Goal: Task Accomplishment & Management: Use online tool/utility

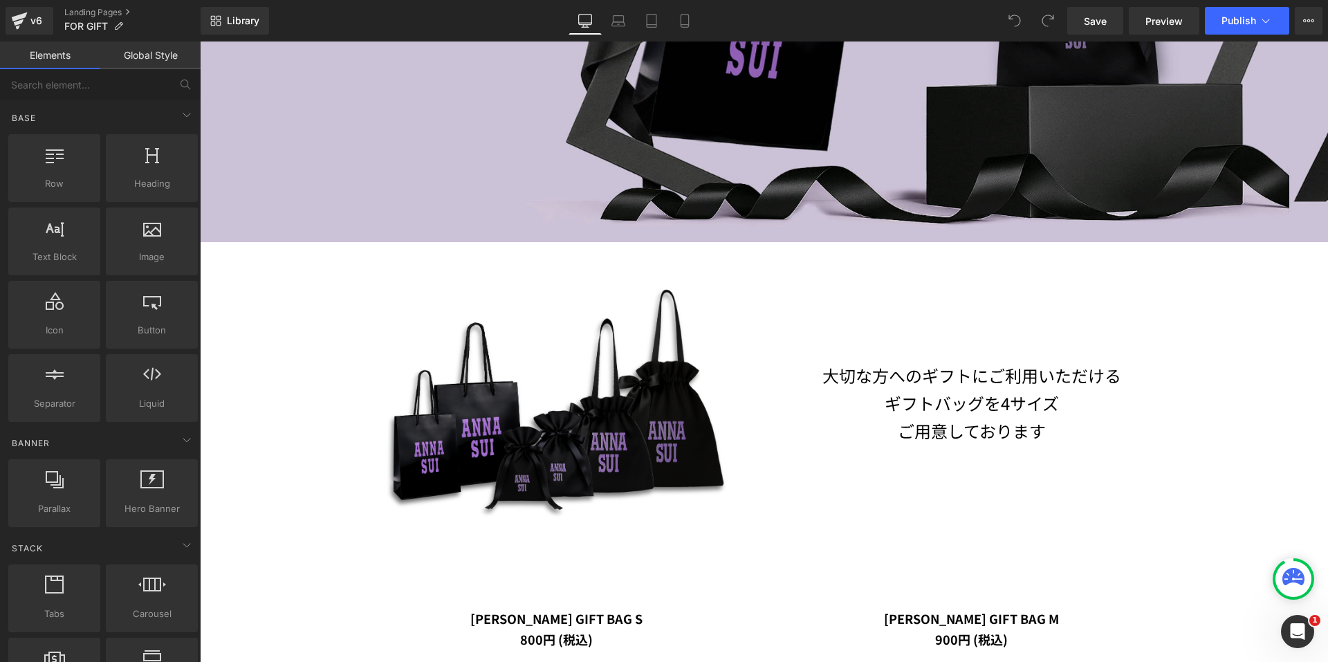
scroll to position [553, 0]
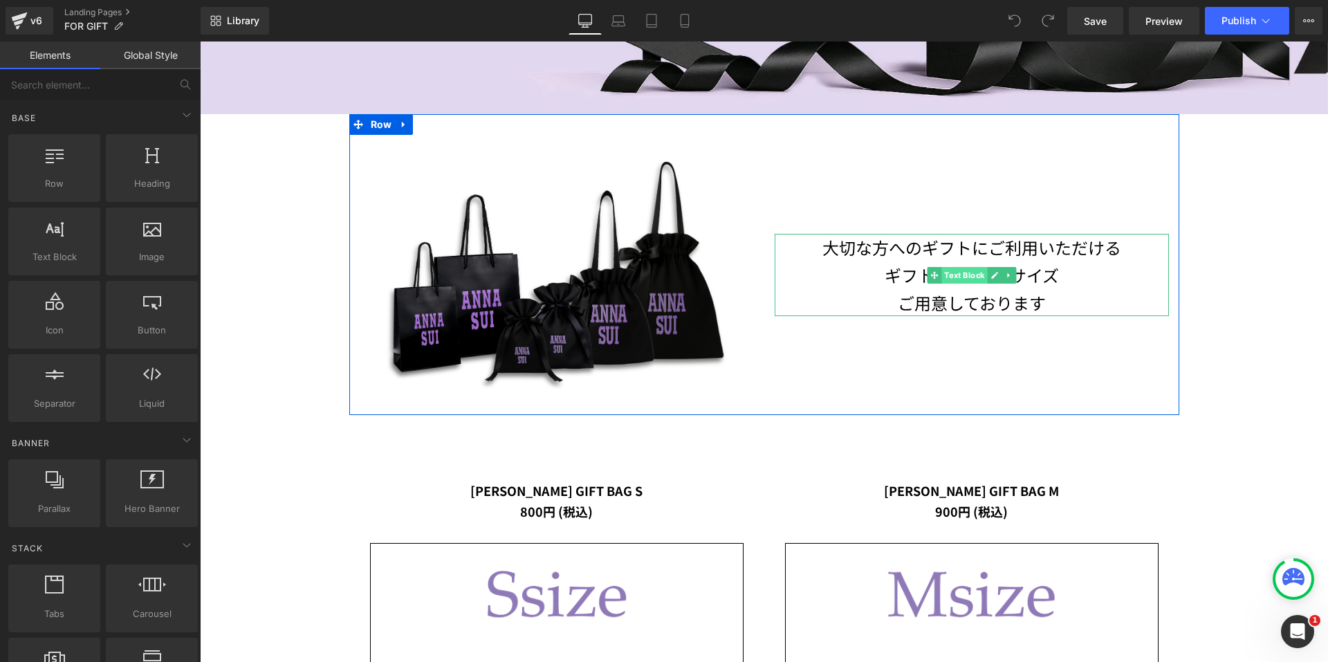
click at [954, 283] on span "Text Block" at bounding box center [964, 275] width 46 height 17
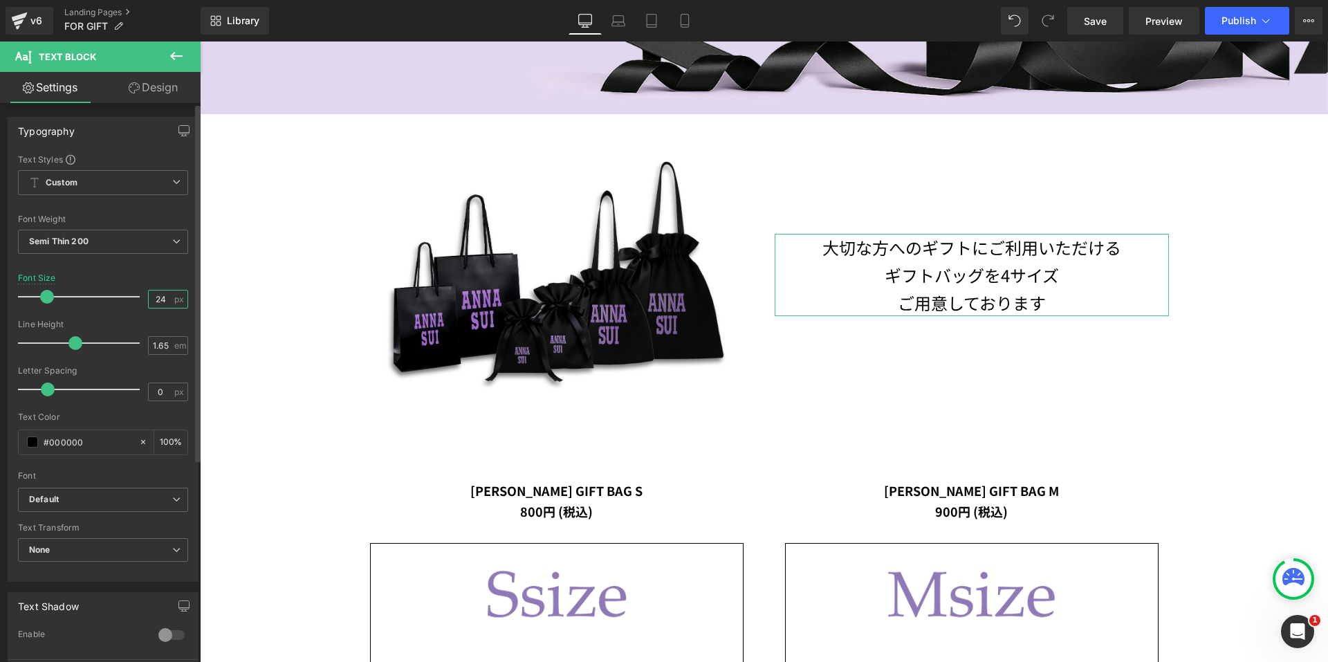
drag, startPoint x: 163, startPoint y: 299, endPoint x: 138, endPoint y: 299, distance: 24.9
click at [138, 299] on div "Font Size 24 px" at bounding box center [103, 296] width 170 height 46
type input "22"
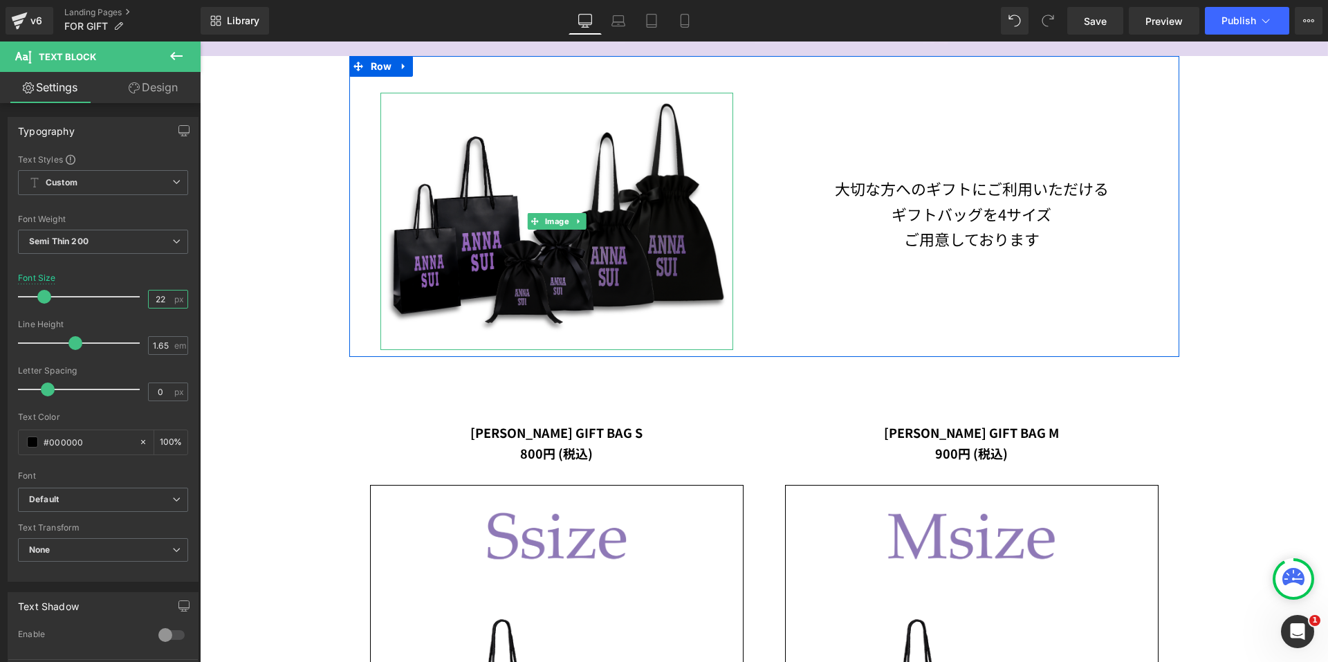
scroll to position [692, 0]
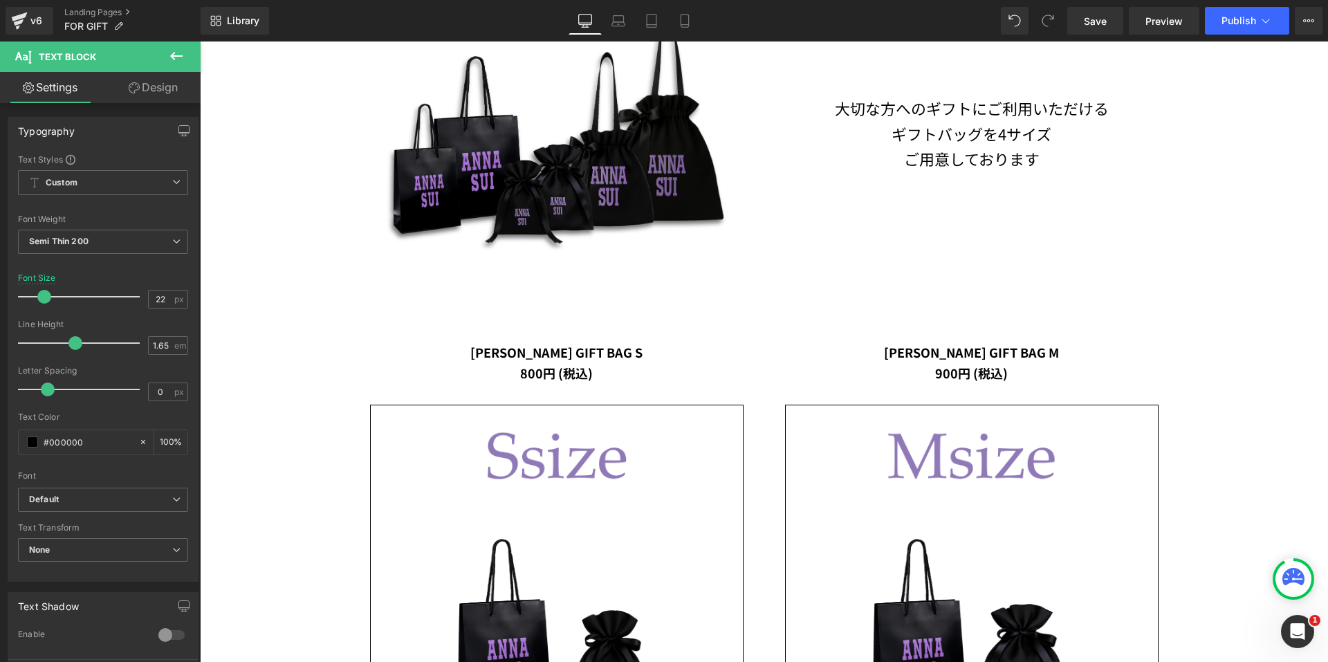
click at [526, 350] on span "[PERSON_NAME] GIFT BAG S" at bounding box center [556, 352] width 172 height 18
click at [164, 295] on input "18" at bounding box center [161, 298] width 24 height 17
type input "17"
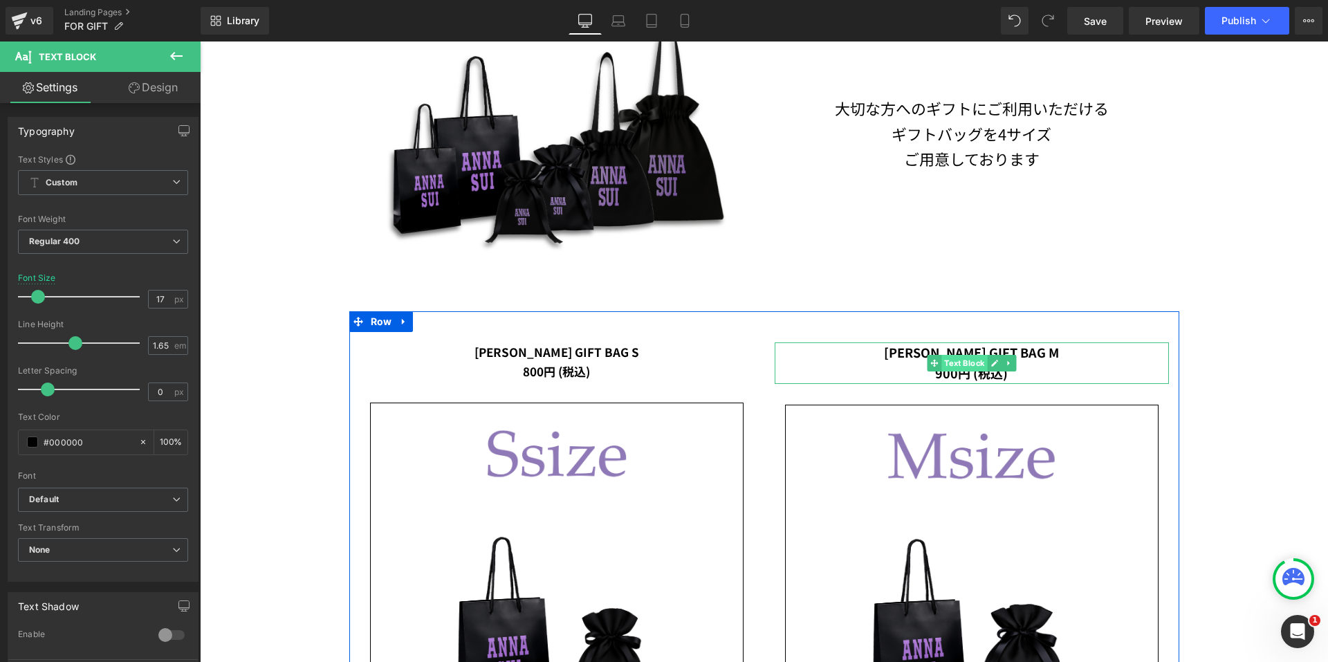
click at [943, 360] on span "Text Block" at bounding box center [964, 363] width 46 height 17
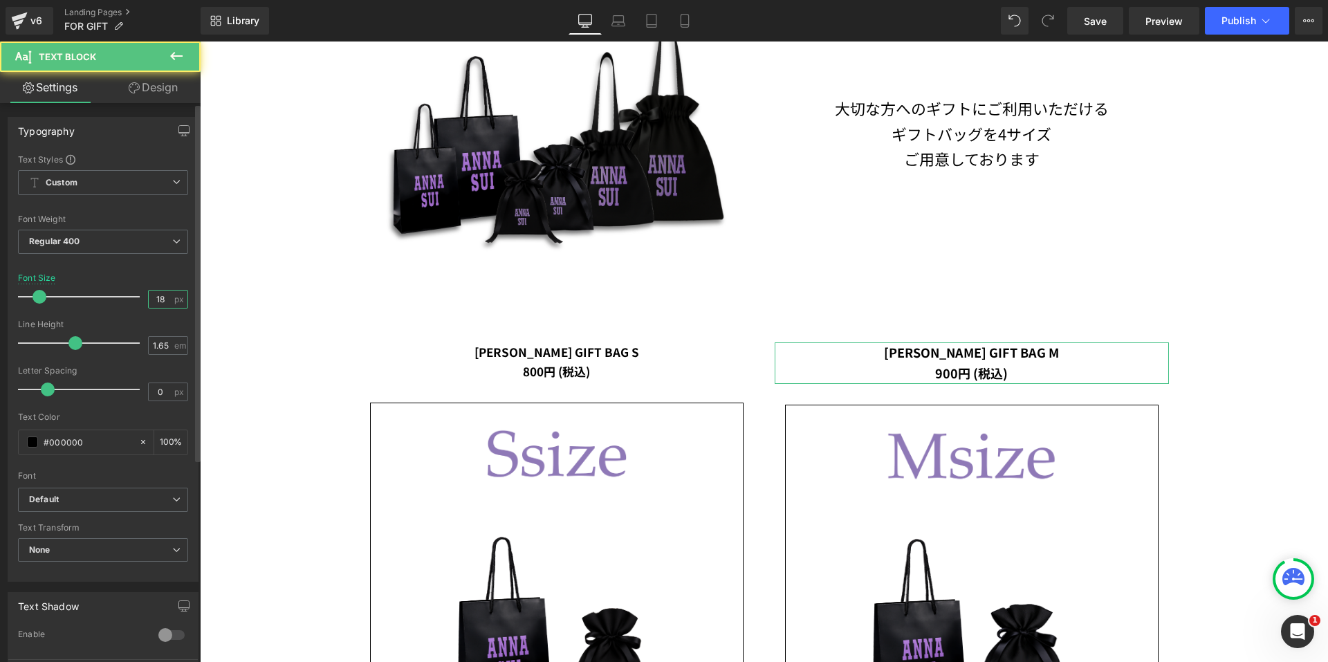
click at [165, 296] on input "18" at bounding box center [161, 298] width 24 height 17
type input "17"
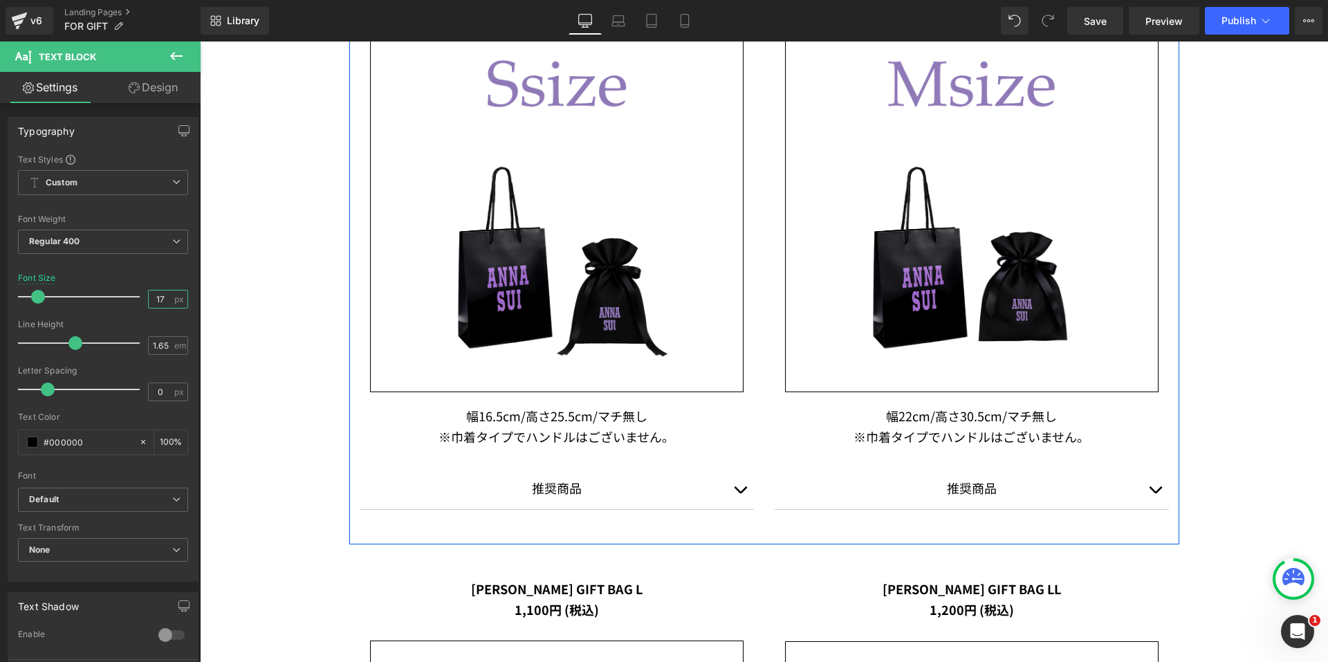
scroll to position [1176, 0]
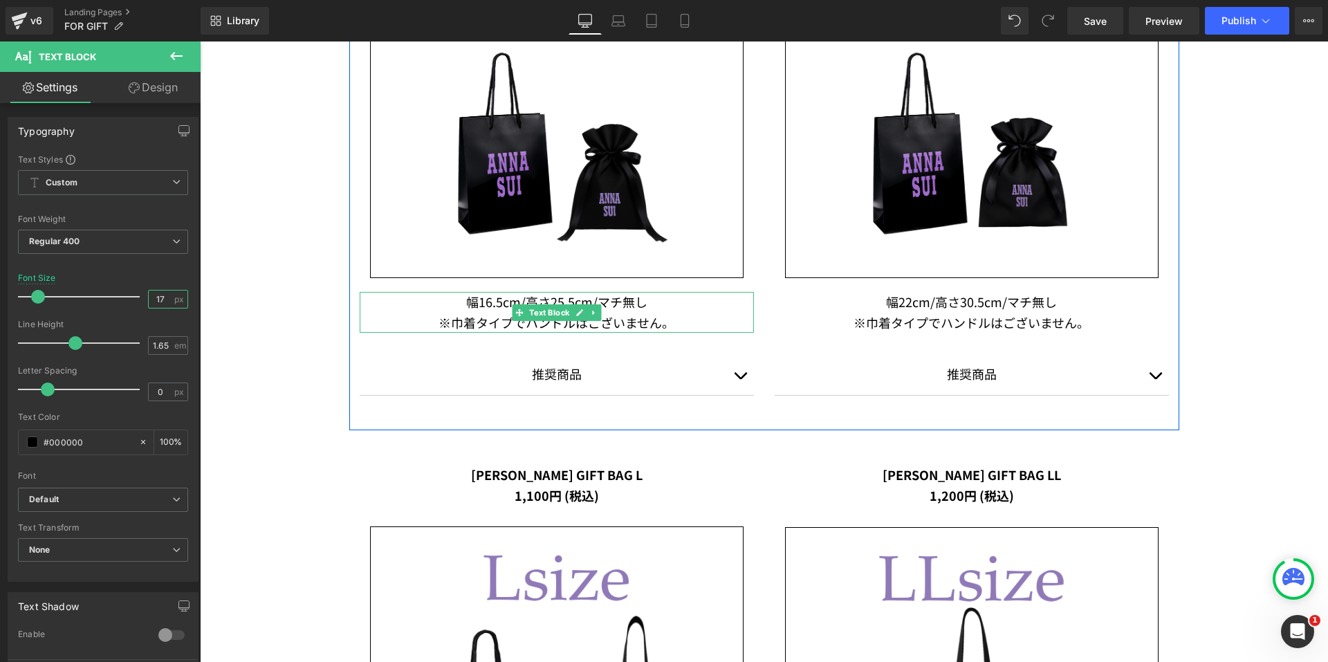
drag, startPoint x: 526, startPoint y: 309, endPoint x: 437, endPoint y: 328, distance: 90.6
click at [526, 309] on span "Text Block" at bounding box center [549, 312] width 46 height 17
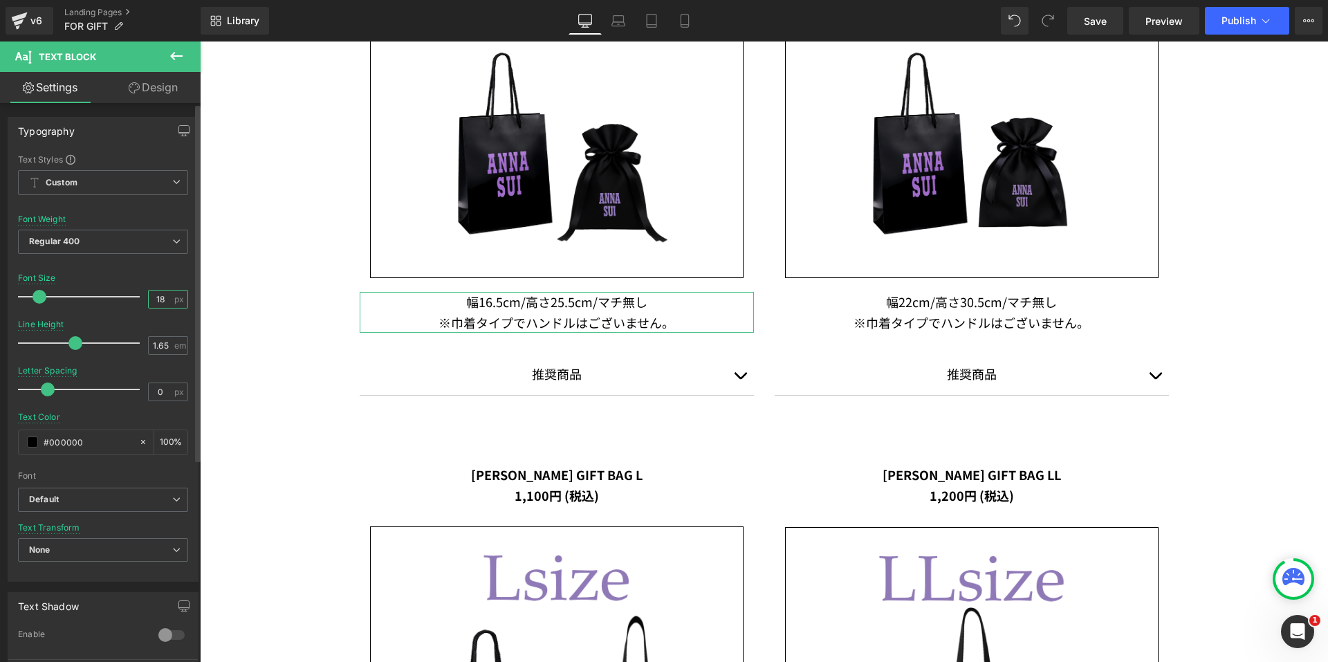
click at [165, 299] on input "18" at bounding box center [161, 298] width 24 height 17
type input "17"
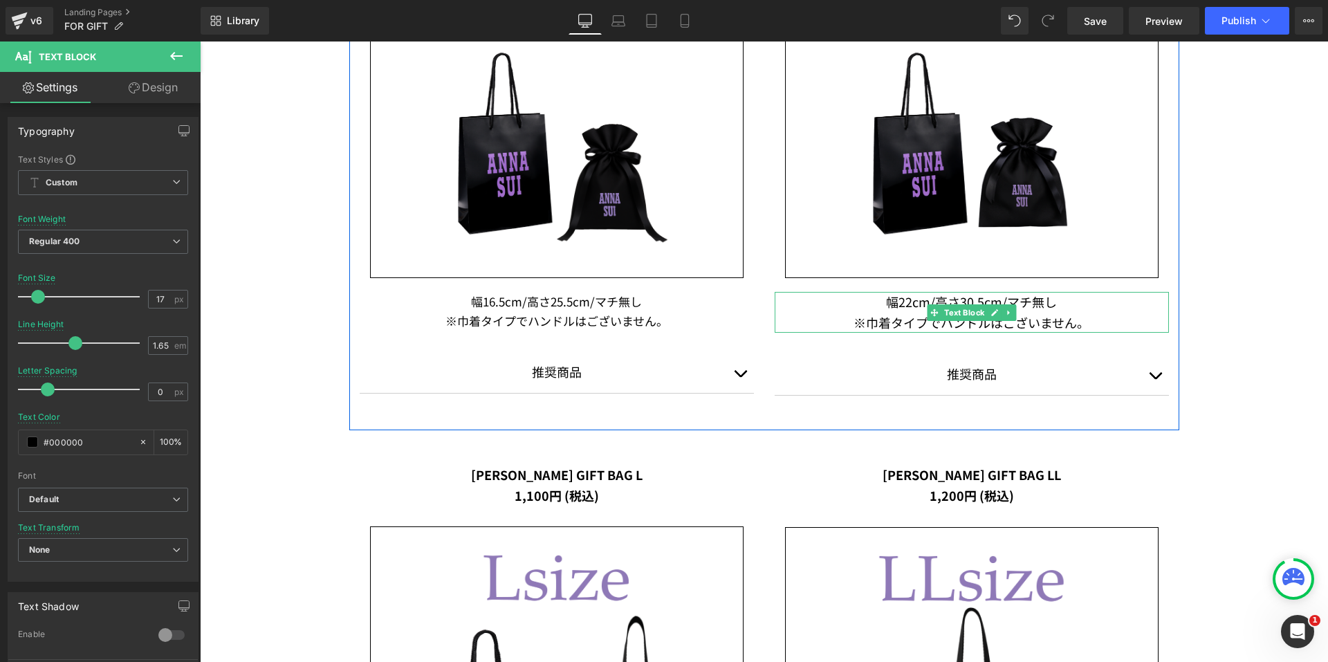
click at [935, 302] on p "幅22cm/高さ30.5cm/マチ無し" at bounding box center [971, 302] width 394 height 21
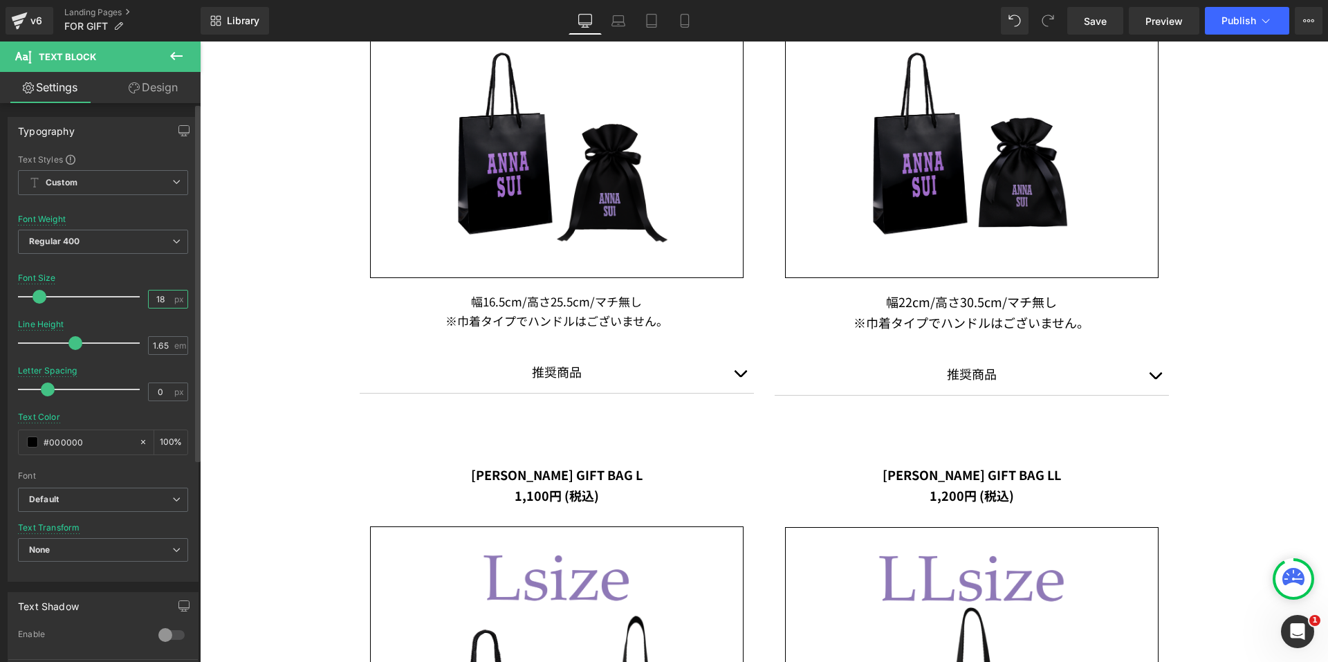
click at [165, 293] on input "18" at bounding box center [161, 298] width 24 height 17
type input "17"
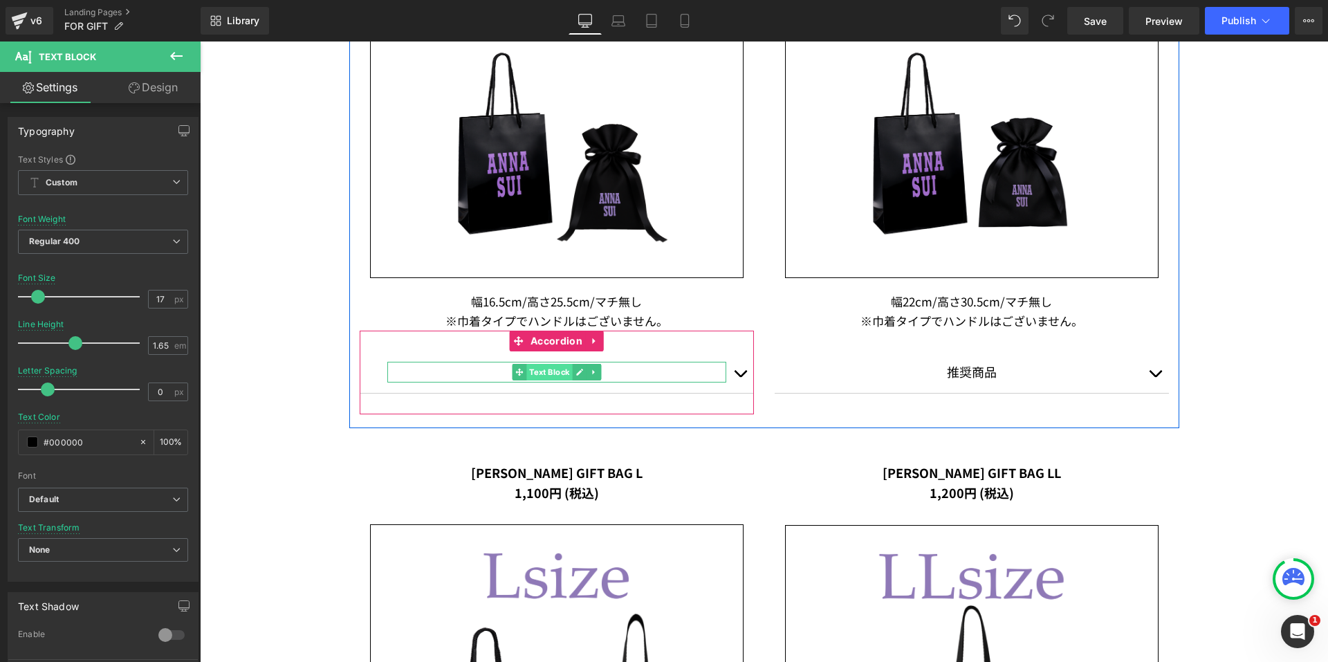
click at [545, 376] on span "Text Block" at bounding box center [549, 372] width 46 height 17
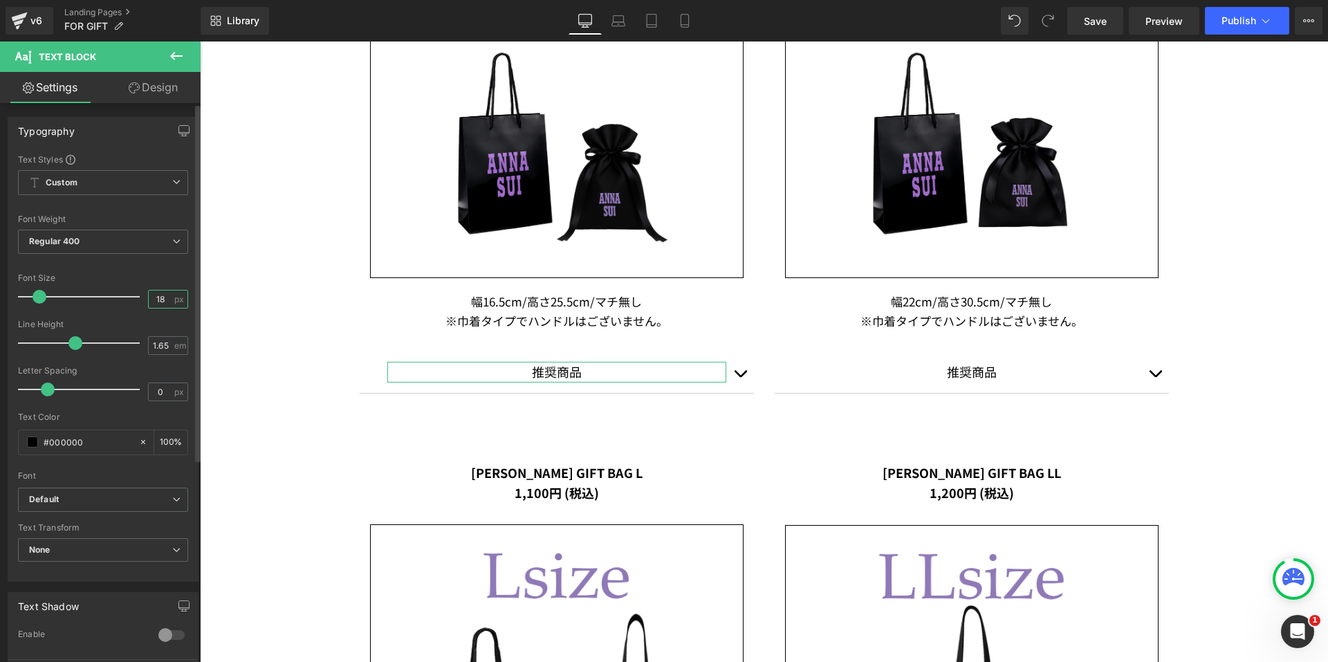
click at [161, 302] on input "18" at bounding box center [161, 298] width 24 height 17
type input "17"
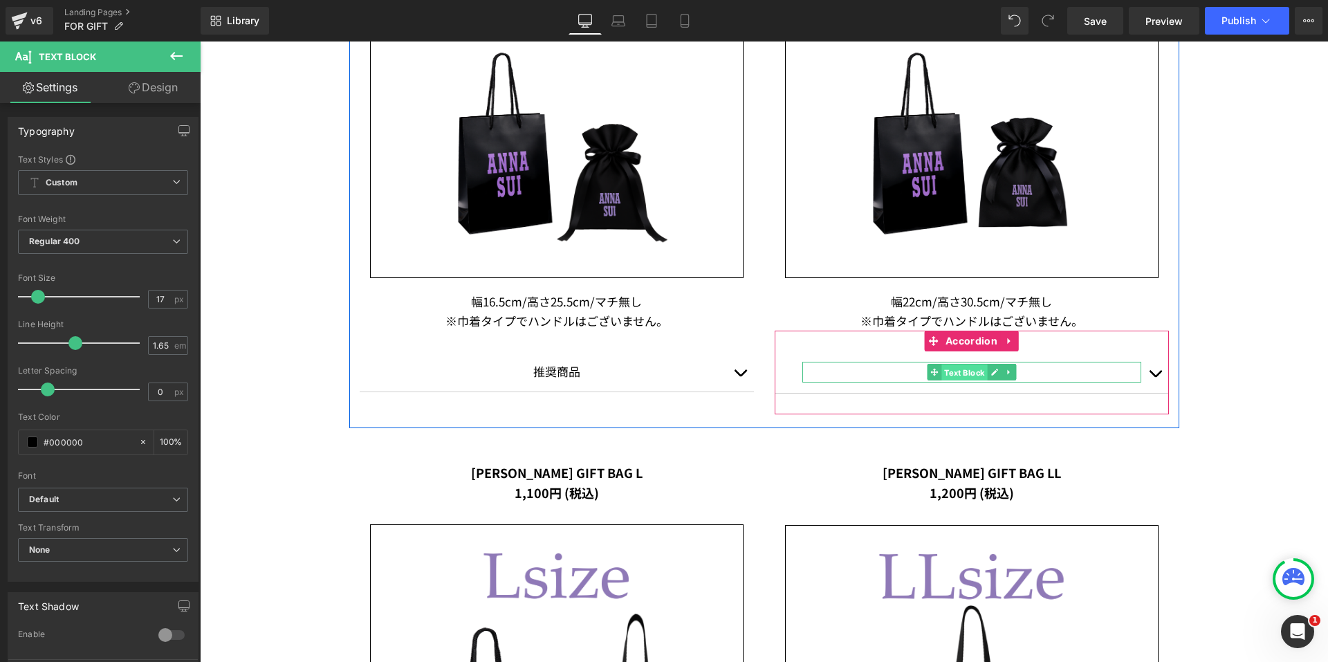
click at [973, 371] on span "Text Block" at bounding box center [964, 372] width 46 height 17
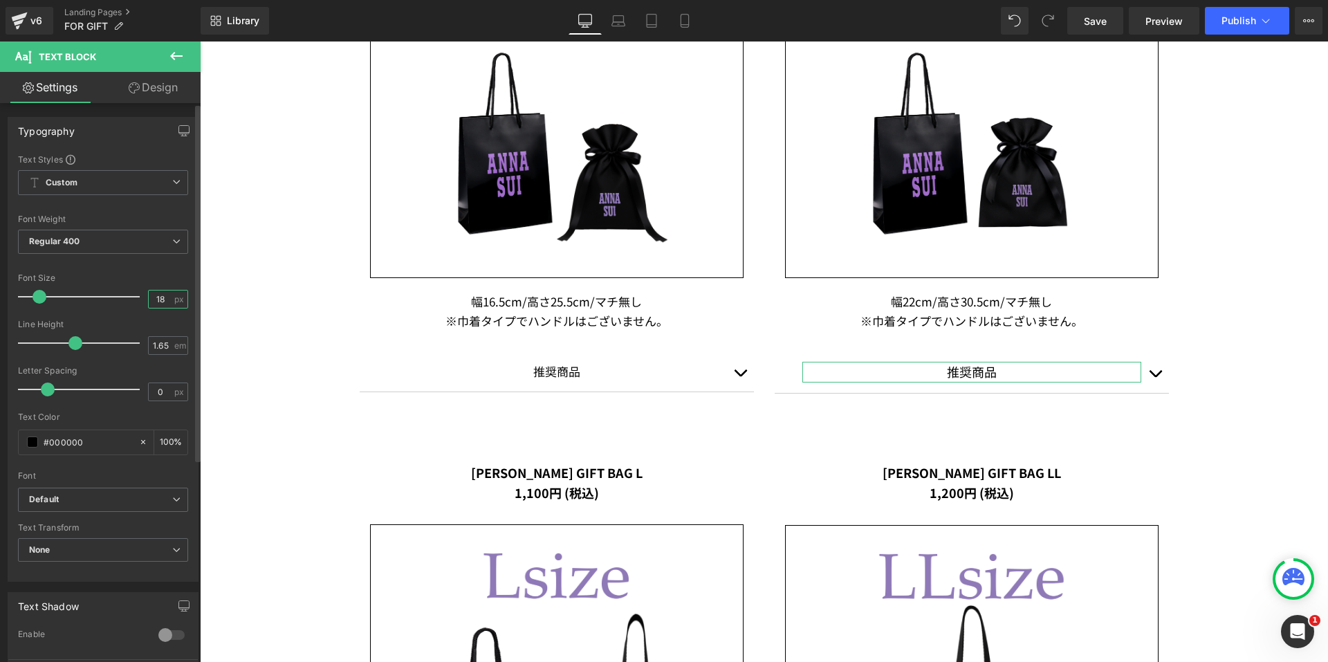
click at [162, 297] on input "18" at bounding box center [161, 298] width 24 height 17
type input "17"
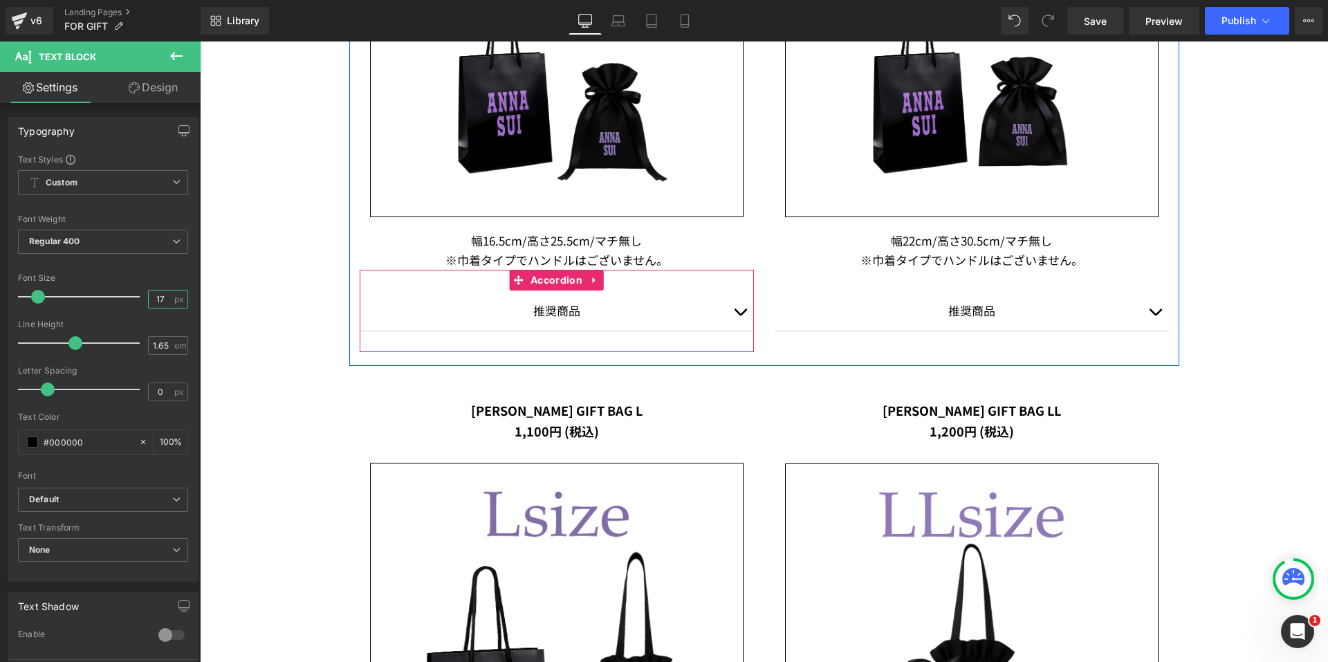
scroll to position [1452, 0]
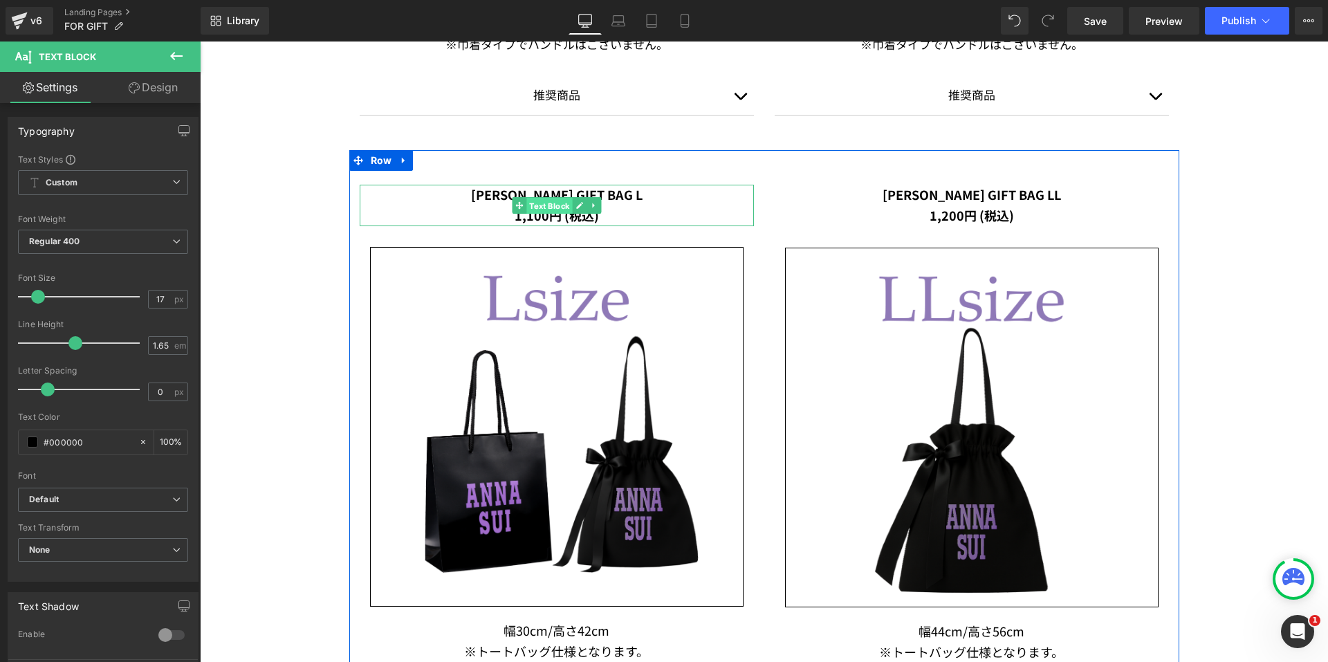
click at [529, 199] on span "Text Block" at bounding box center [549, 206] width 46 height 17
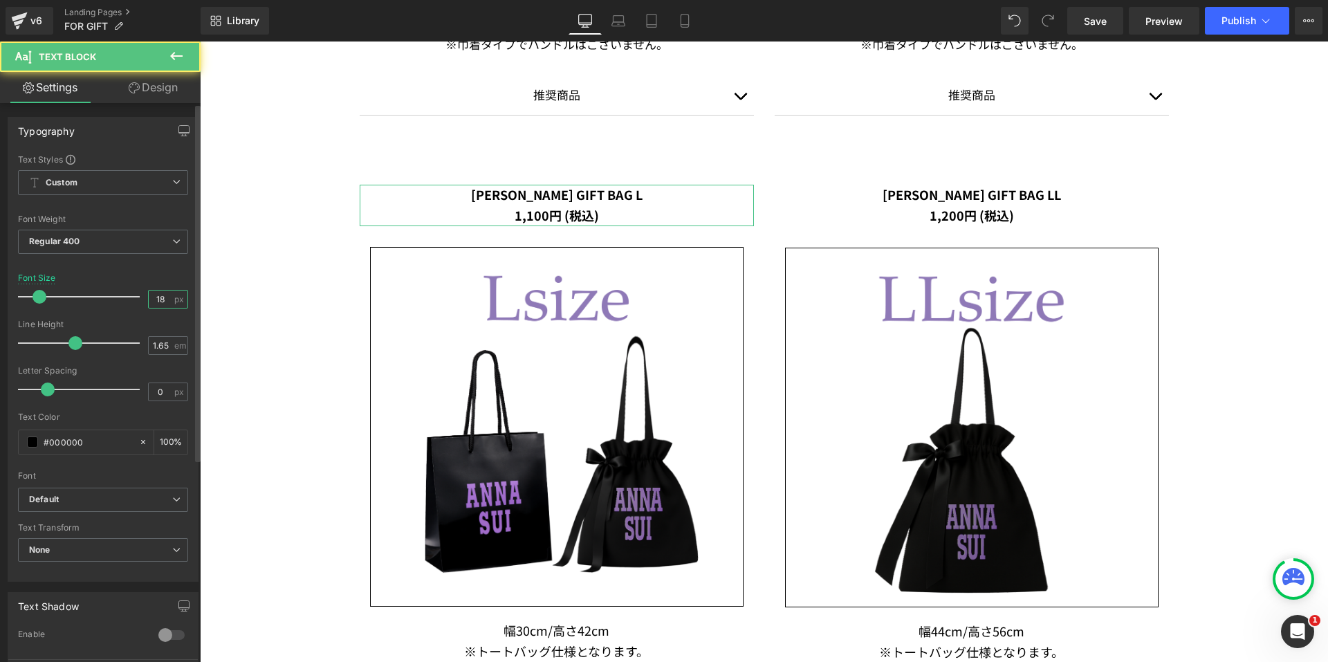
click at [165, 297] on input "18" at bounding box center [161, 298] width 24 height 17
type input "17"
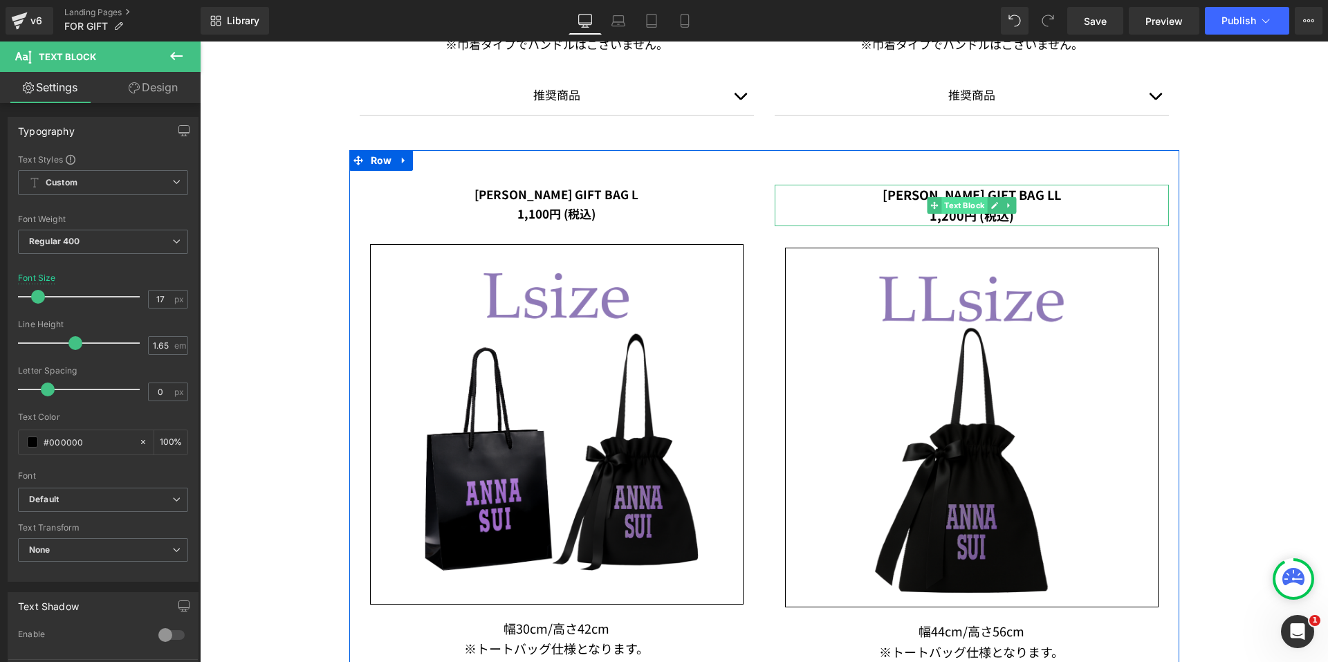
click at [941, 204] on span "Text Block" at bounding box center [964, 205] width 46 height 17
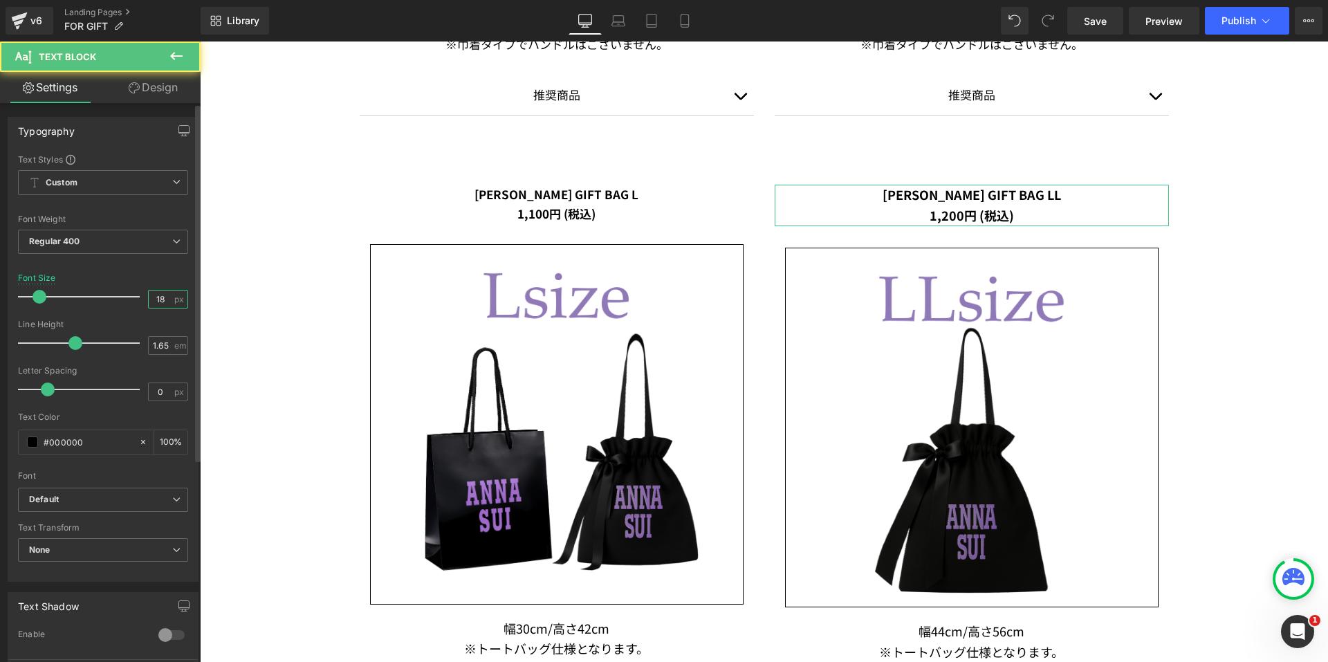
click at [162, 300] on input "18" at bounding box center [161, 298] width 24 height 17
type input "17"
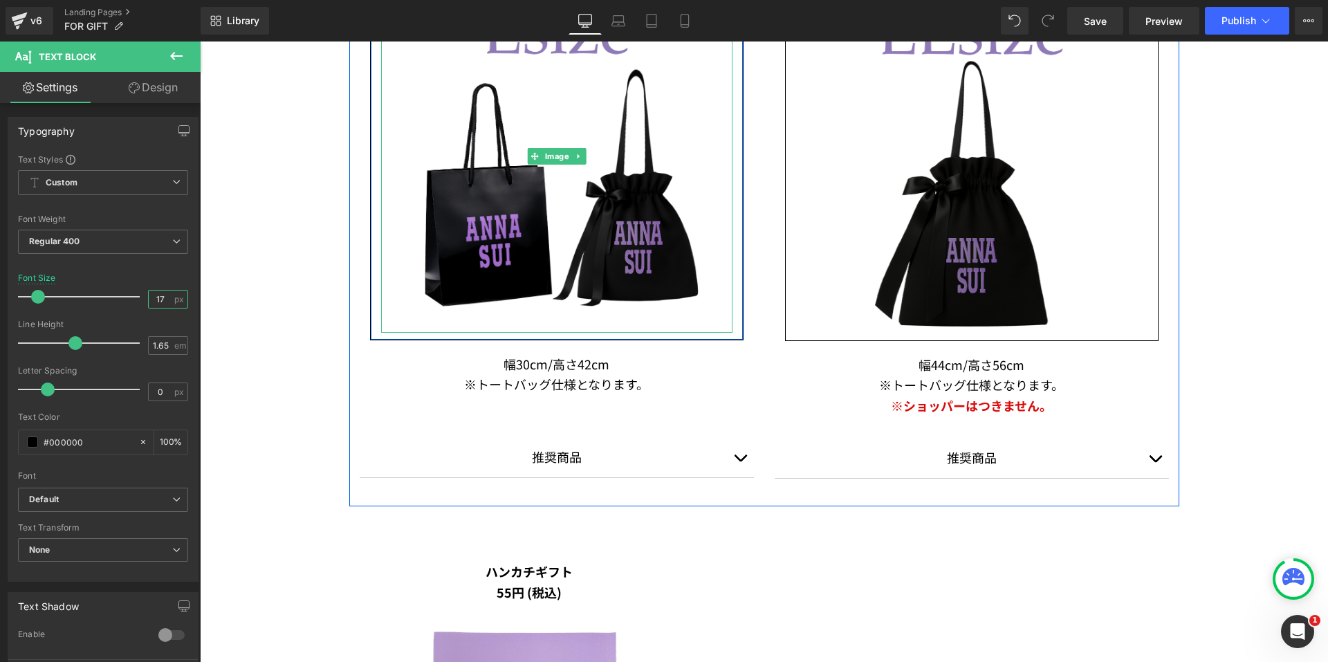
scroll to position [1729, 0]
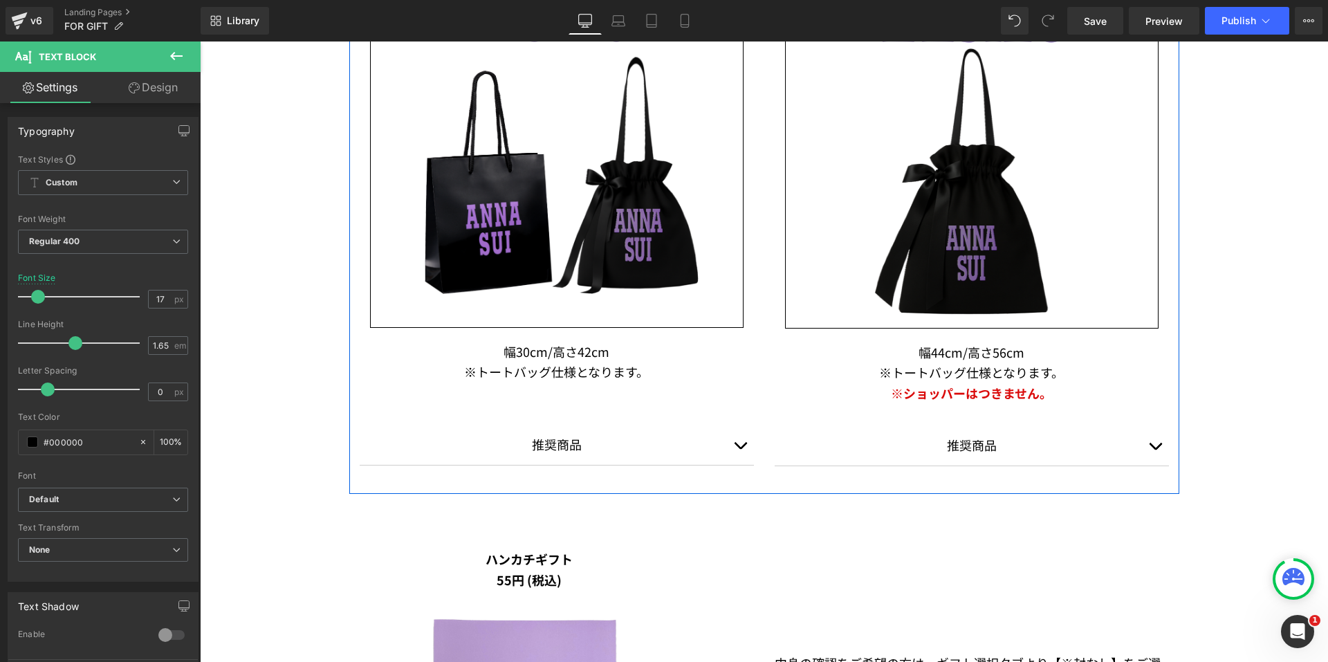
click at [533, 360] on p "幅30cm/高さ42cm" at bounding box center [557, 352] width 394 height 21
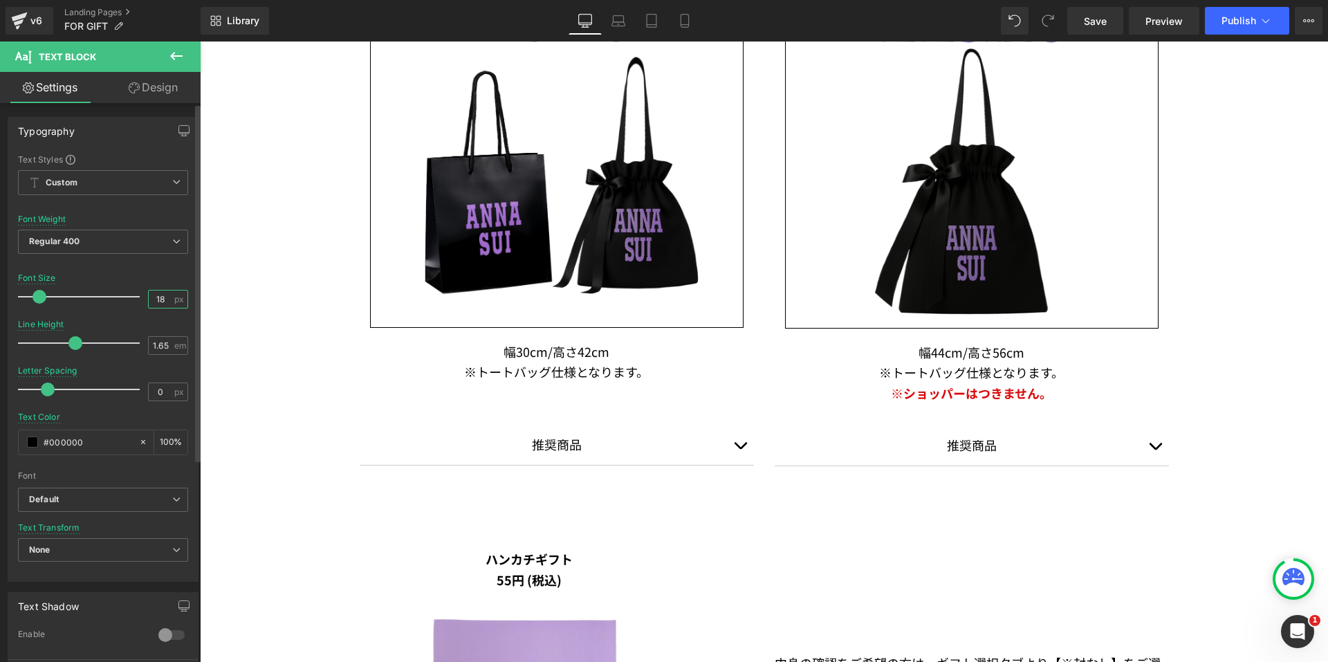
click at [163, 301] on input "18" at bounding box center [161, 298] width 24 height 17
type input "17"
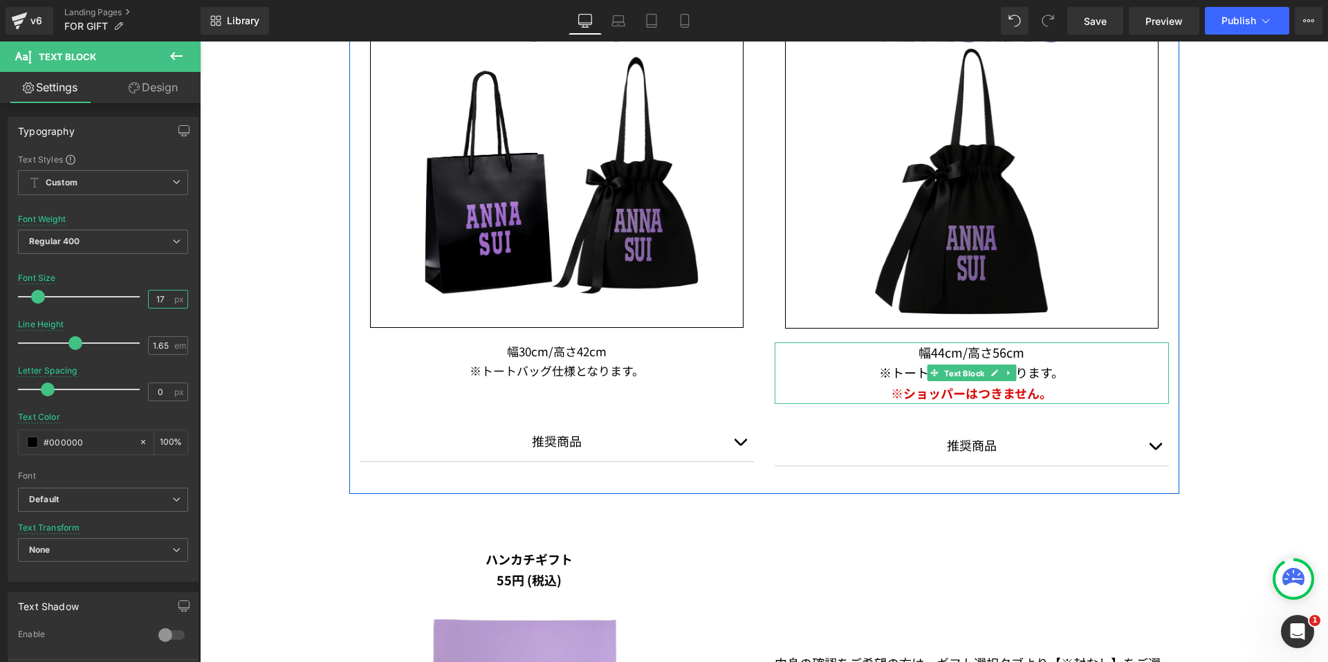
drag, startPoint x: 963, startPoint y: 371, endPoint x: 204, endPoint y: 331, distance: 760.3
click at [963, 371] on span "Text Block" at bounding box center [964, 373] width 46 height 17
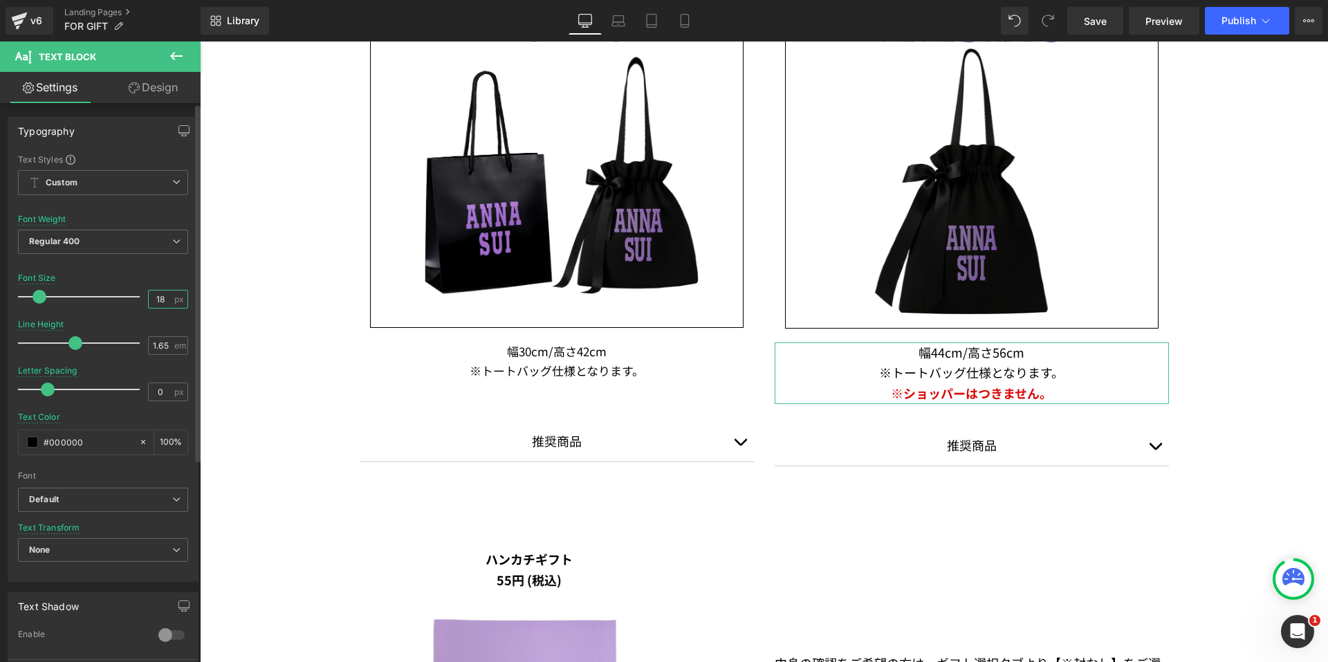
click at [164, 299] on input "18" at bounding box center [161, 298] width 24 height 17
type input "17"
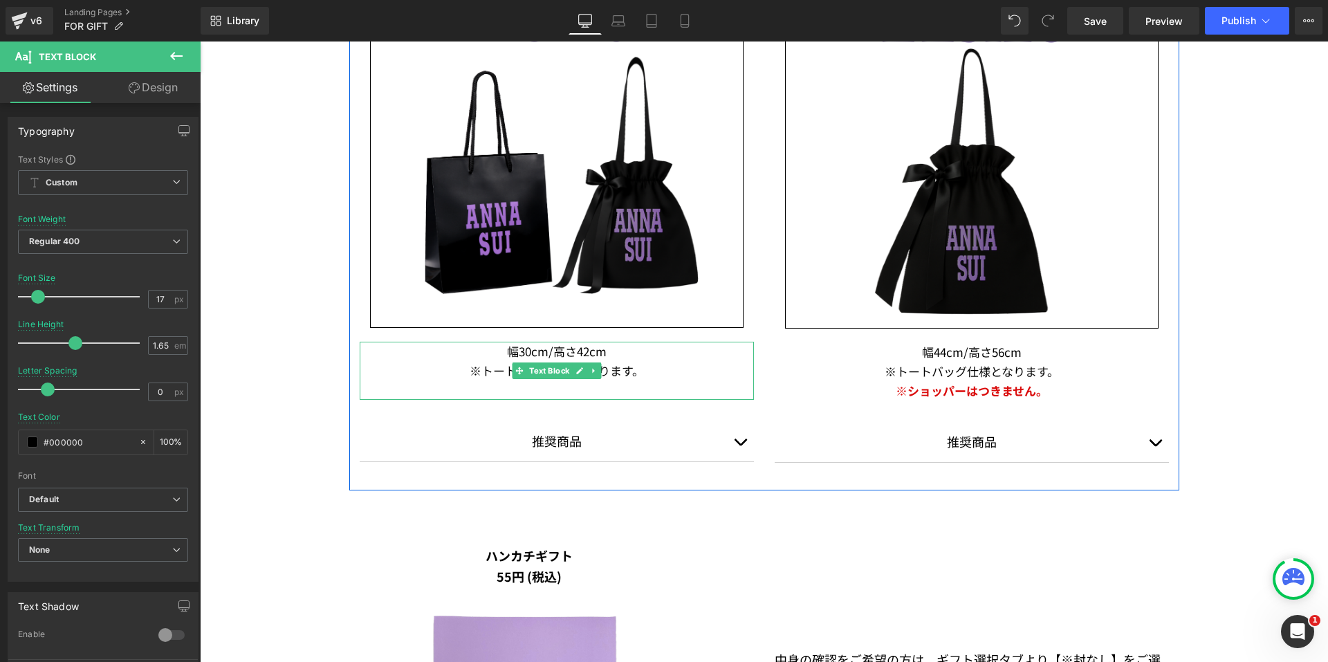
click at [577, 352] on p "幅30cm/高さ42cm" at bounding box center [557, 351] width 394 height 19
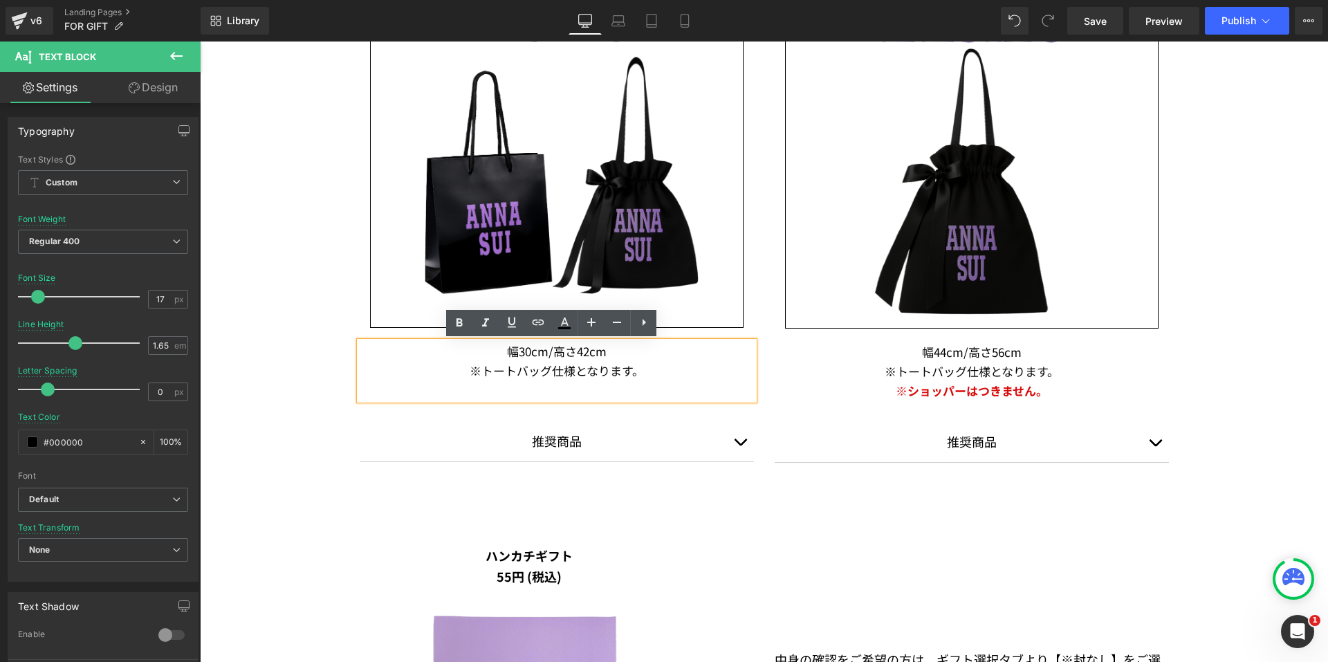
click at [1017, 378] on span "※トートバッグ仕様となります。" at bounding box center [971, 370] width 174 height 17
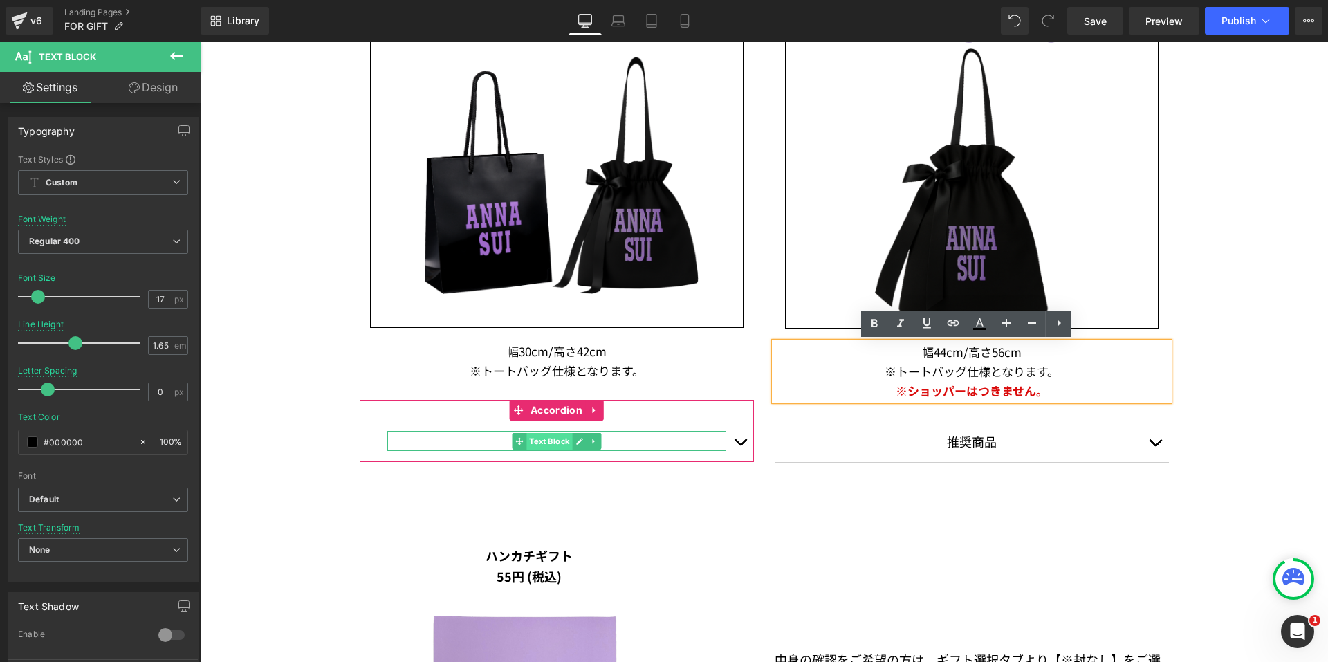
click at [547, 444] on span "Text Block" at bounding box center [549, 441] width 46 height 17
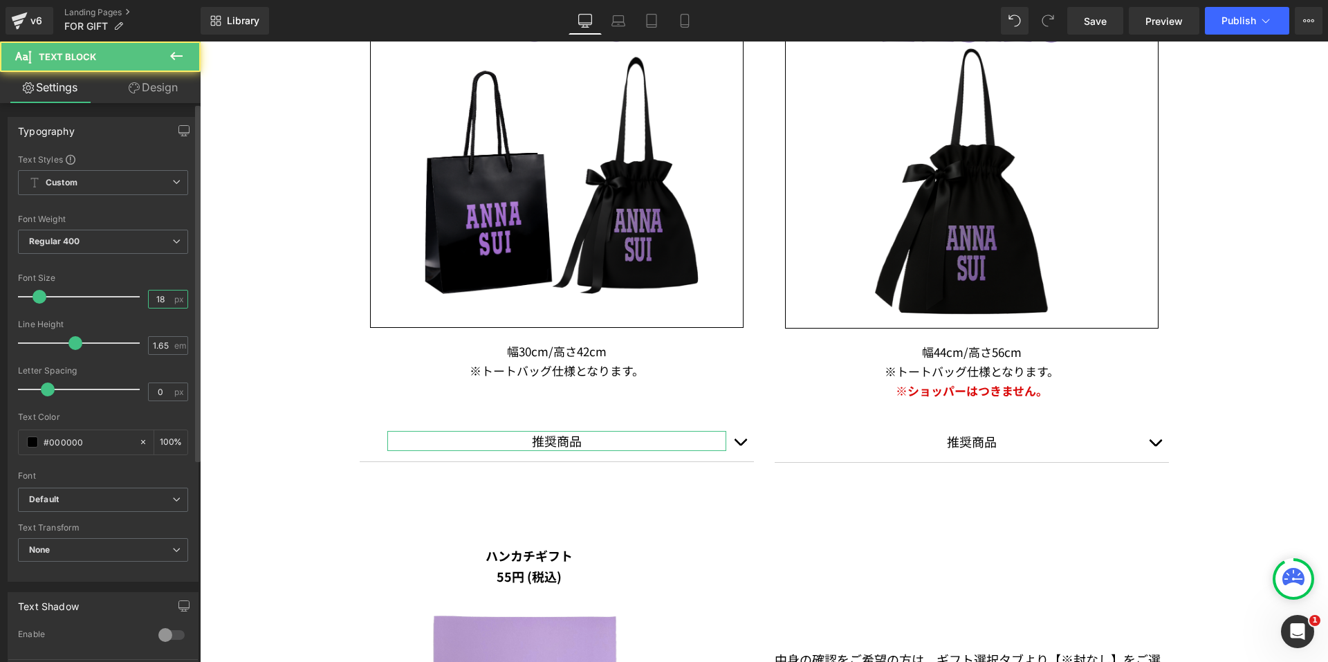
click at [162, 298] on input "18" at bounding box center [161, 298] width 24 height 17
type input "17"
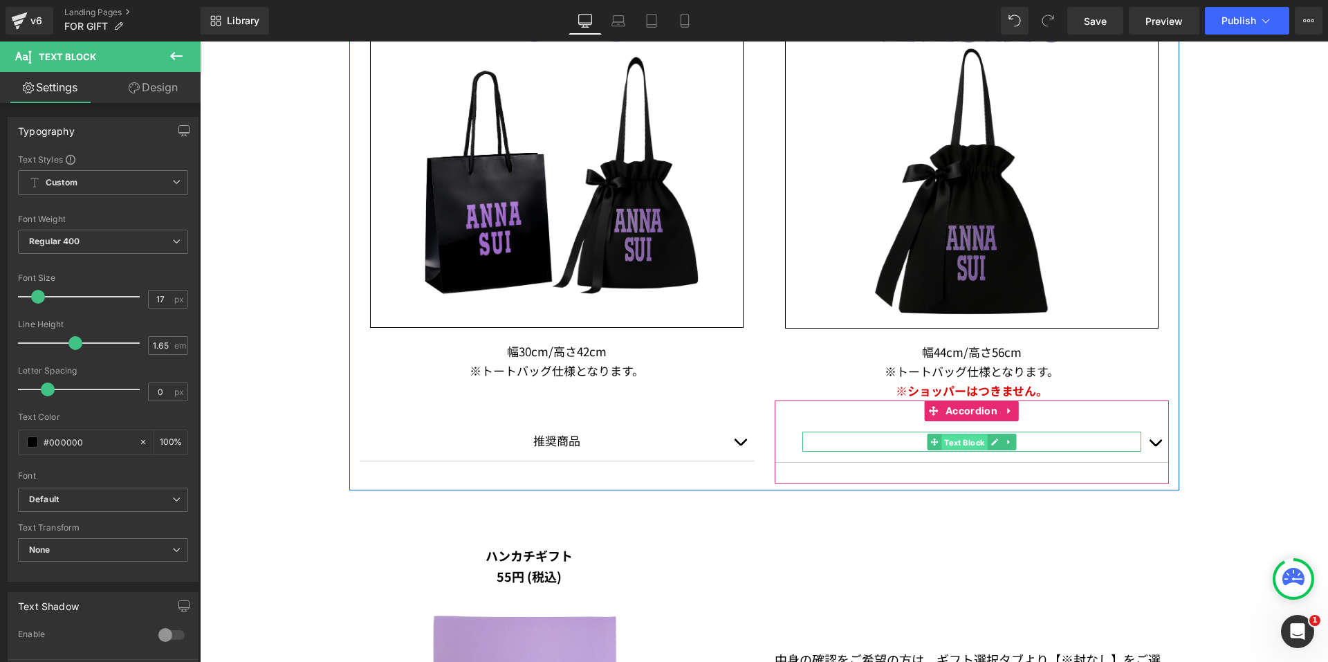
click at [949, 445] on span "Text Block" at bounding box center [964, 442] width 46 height 17
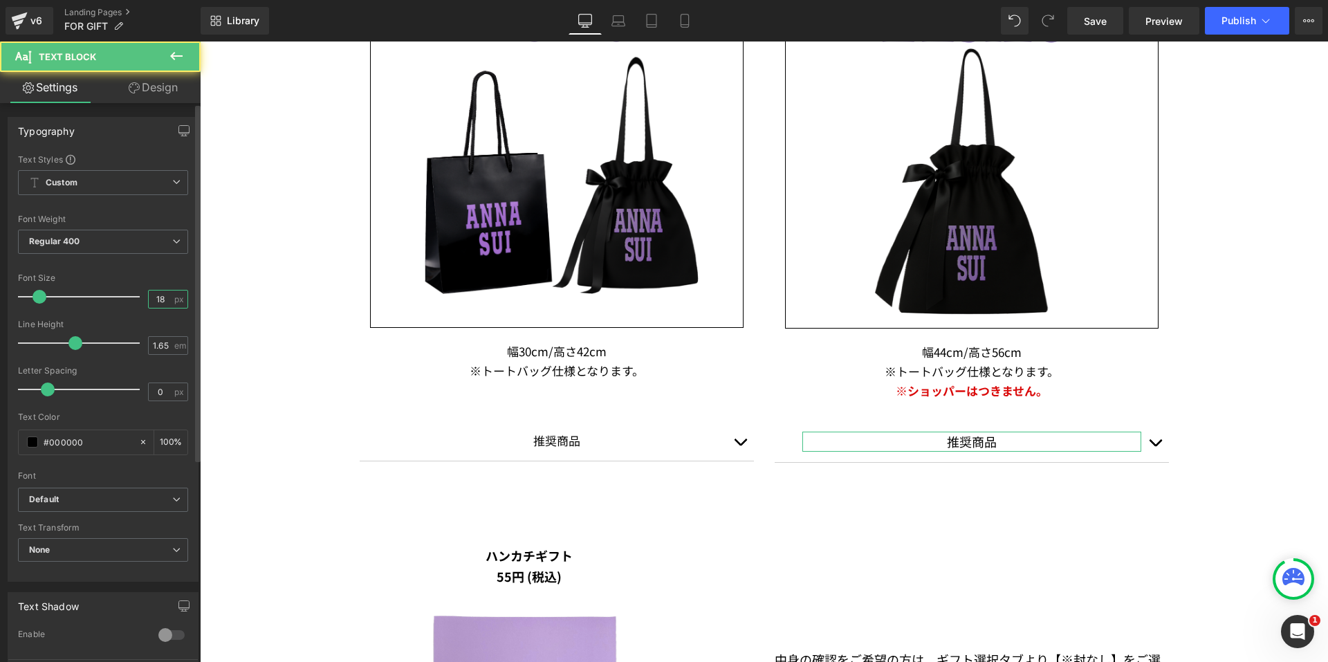
click at [163, 300] on input "18" at bounding box center [161, 298] width 24 height 17
type input "17"
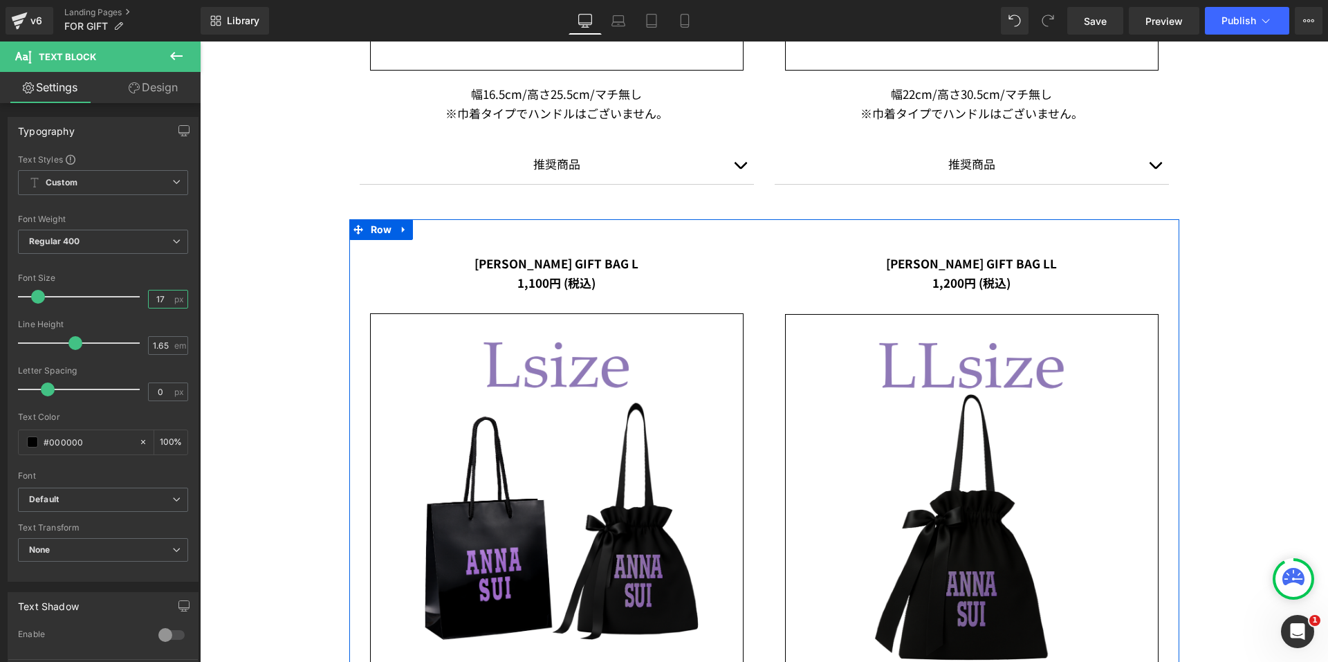
scroll to position [1245, 0]
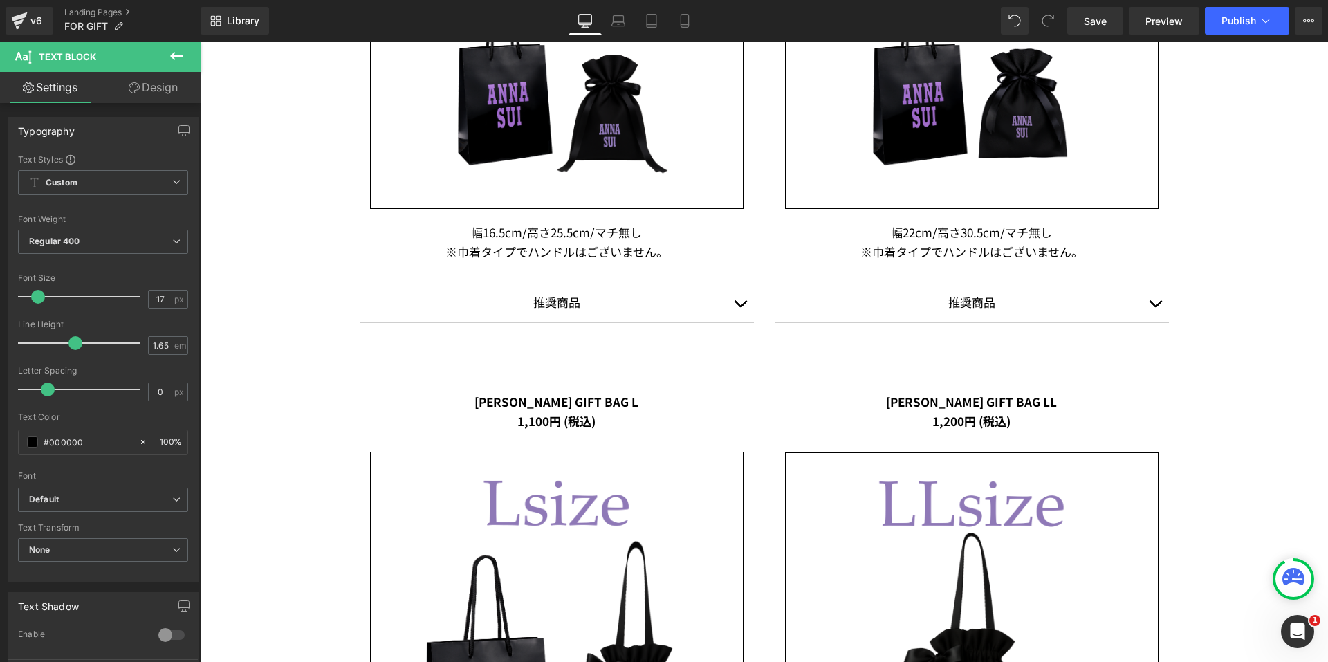
click at [735, 302] on button "button" at bounding box center [740, 302] width 28 height 40
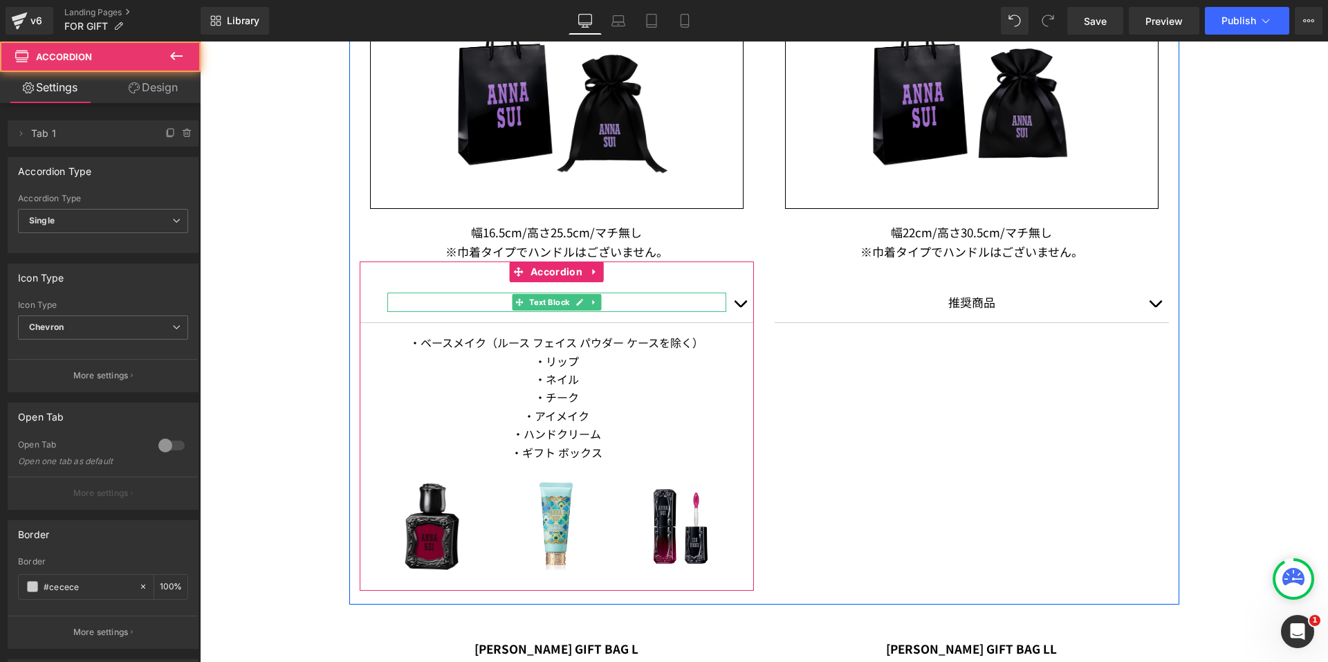
scroll to position [1383, 0]
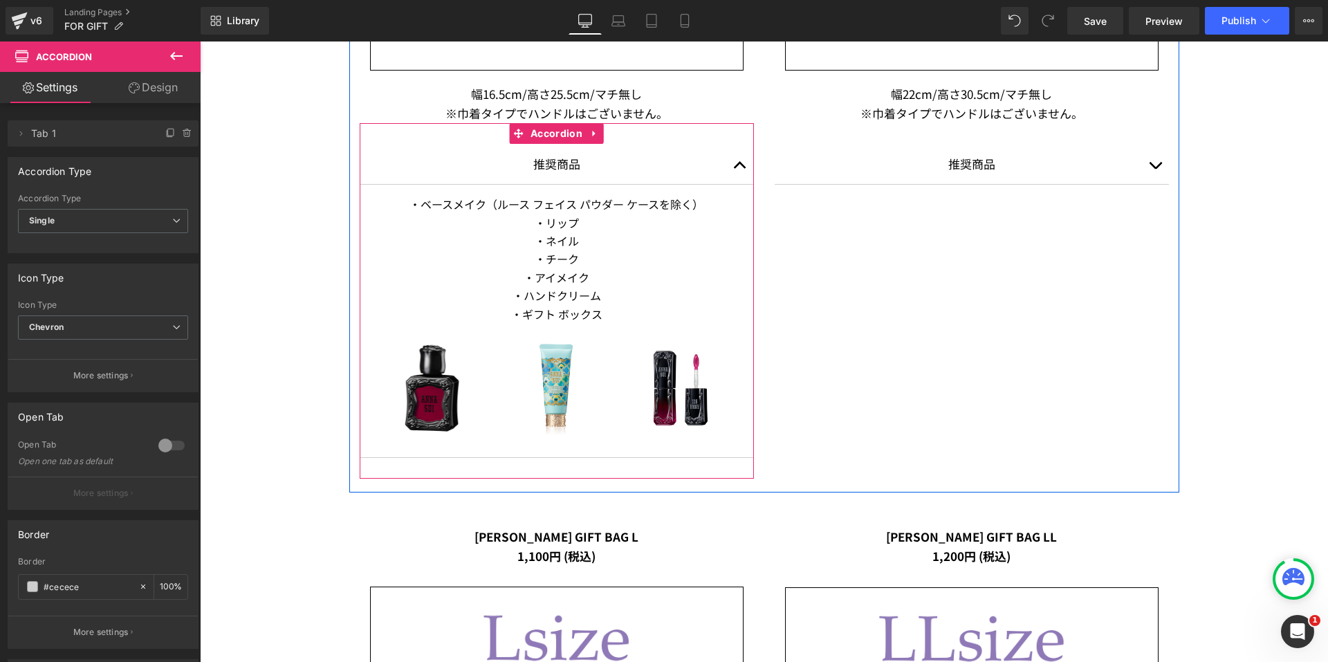
click at [539, 263] on span "Text Block" at bounding box center [549, 259] width 46 height 17
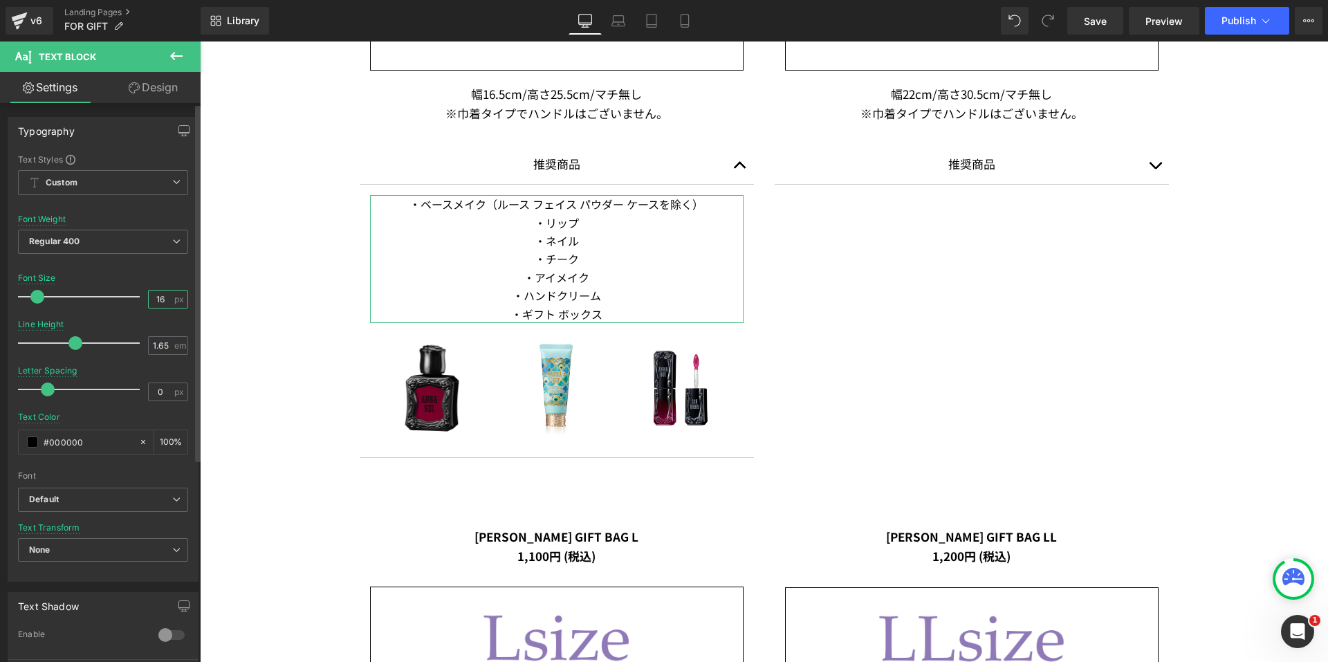
click at [161, 299] on input "16" at bounding box center [161, 298] width 24 height 17
type input "14"
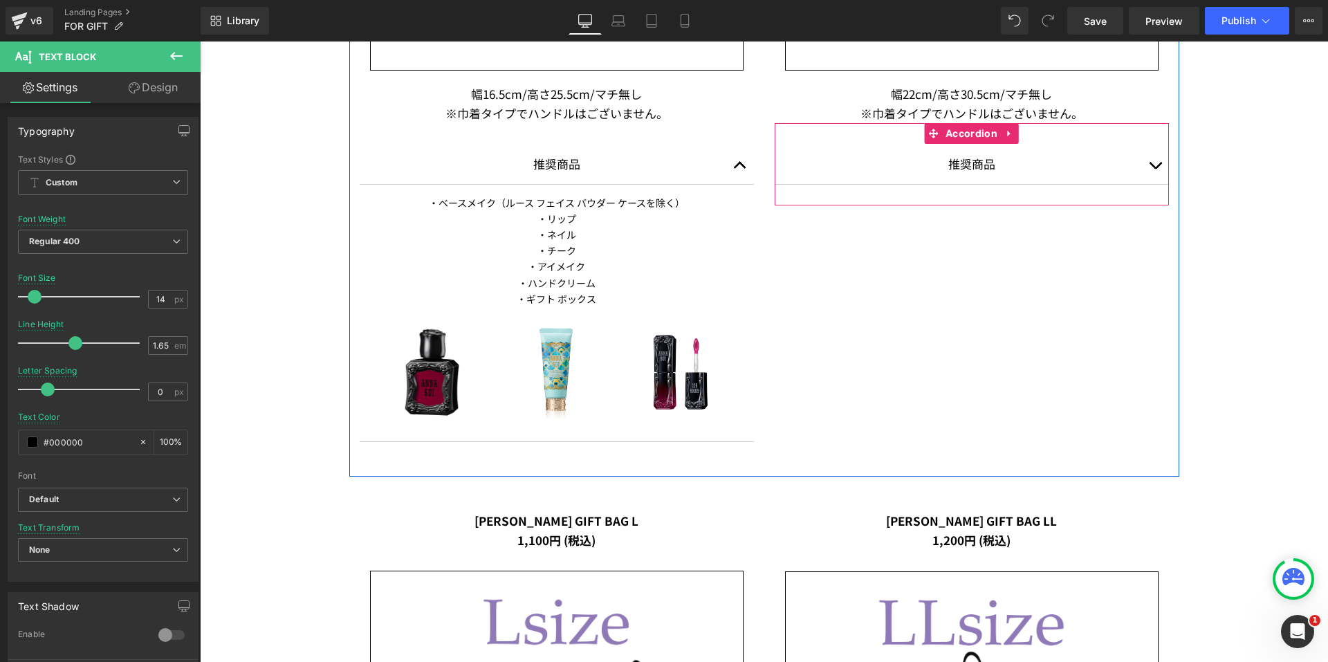
drag, startPoint x: 1148, startPoint y: 167, endPoint x: 1140, endPoint y: 179, distance: 14.4
click at [1149, 167] on button "button" at bounding box center [1155, 164] width 28 height 40
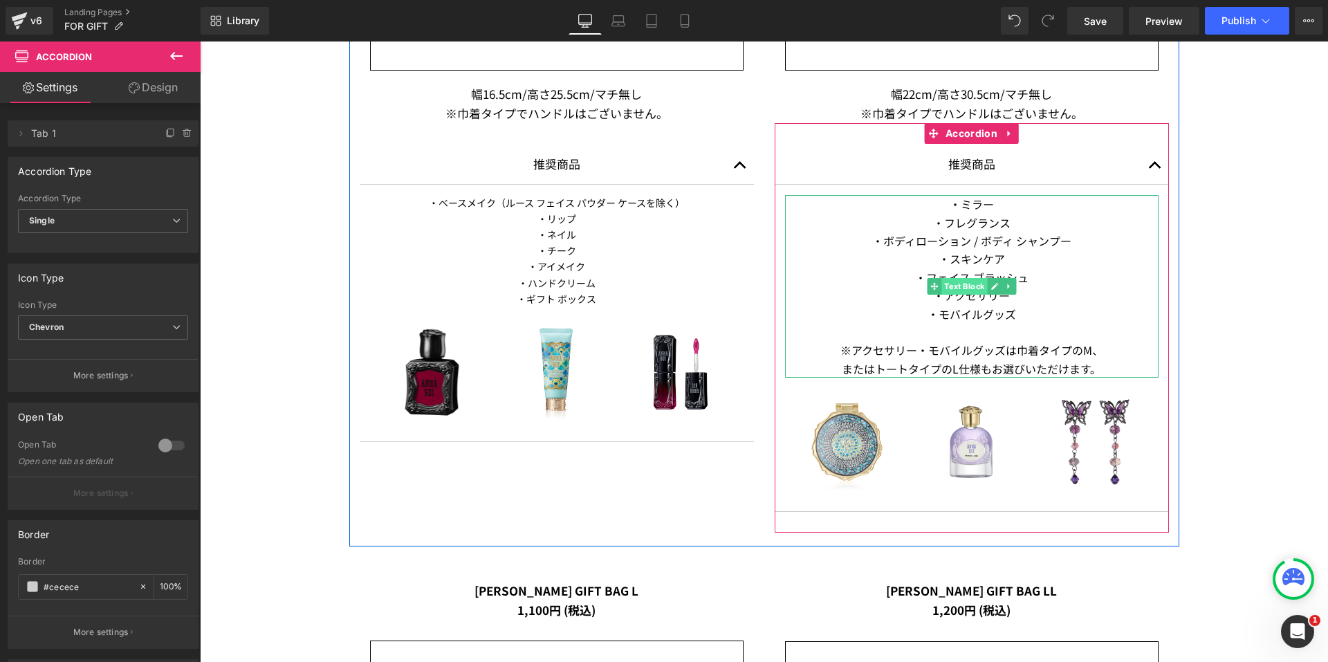
click at [967, 279] on span "Text Block" at bounding box center [964, 286] width 46 height 17
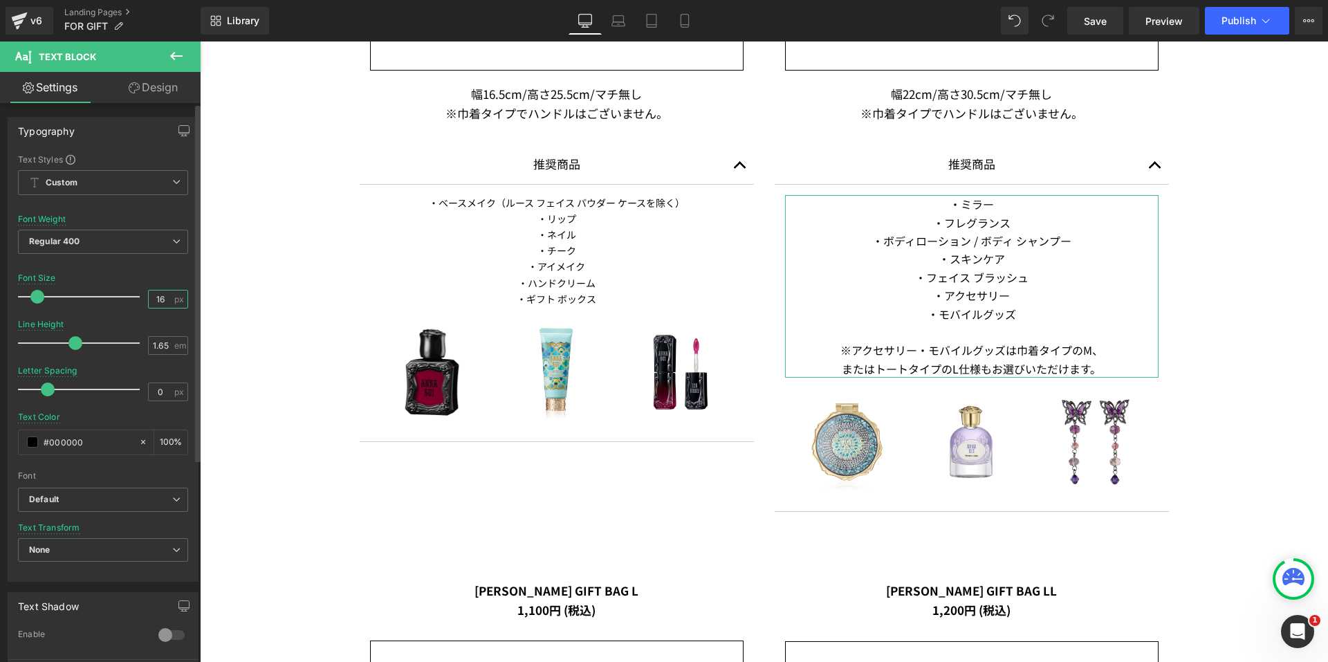
click at [167, 298] on input "16" at bounding box center [161, 298] width 24 height 17
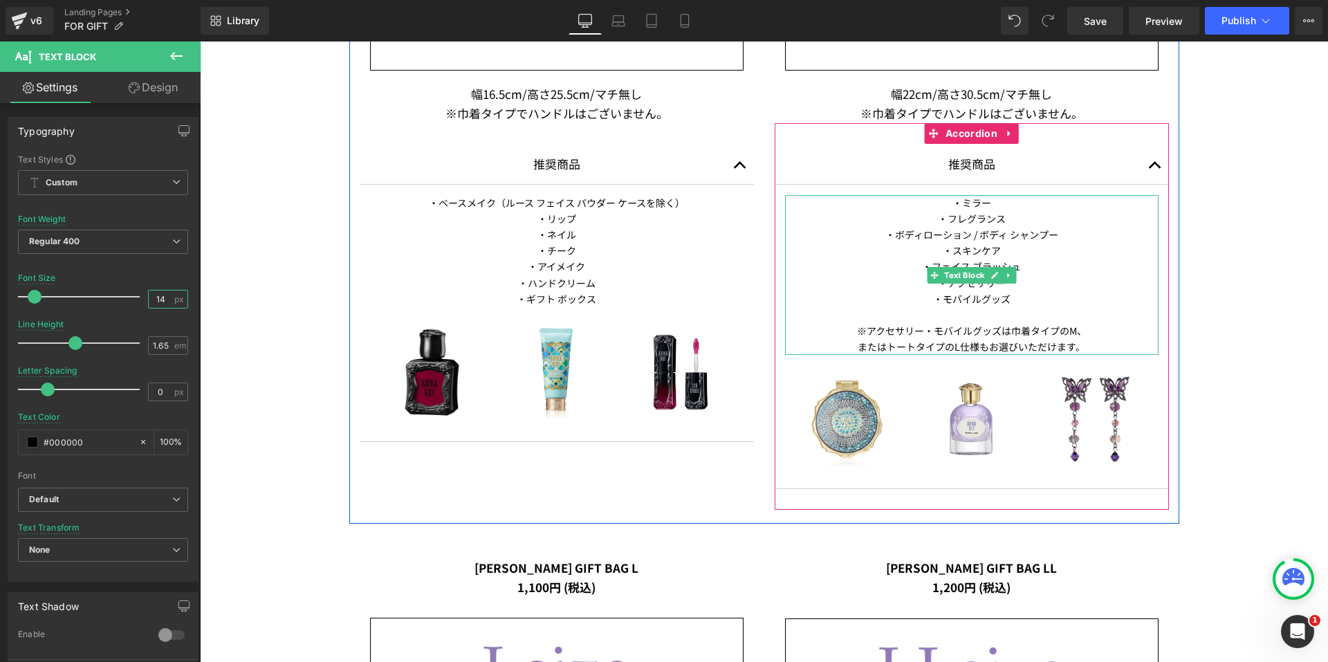
type input "14"
click at [957, 337] on p "※アクセサリー・モバイルグッズは巾着タイプのM、" at bounding box center [971, 331] width 373 height 16
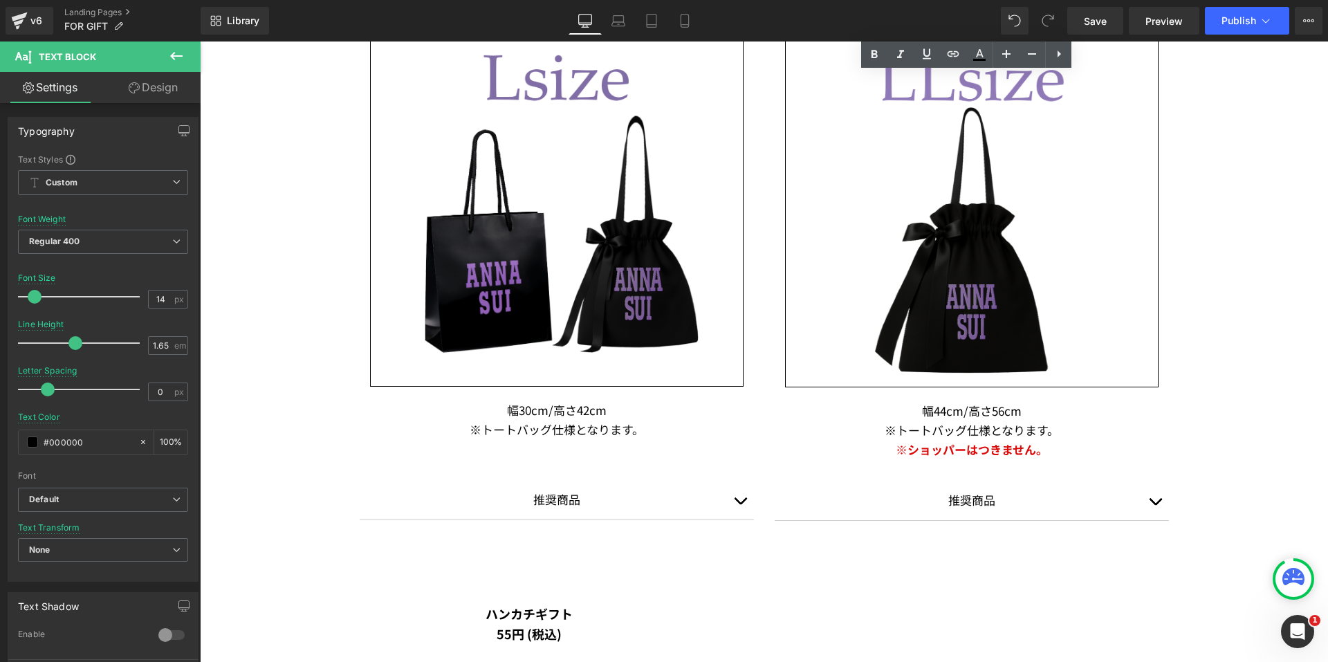
scroll to position [2075, 0]
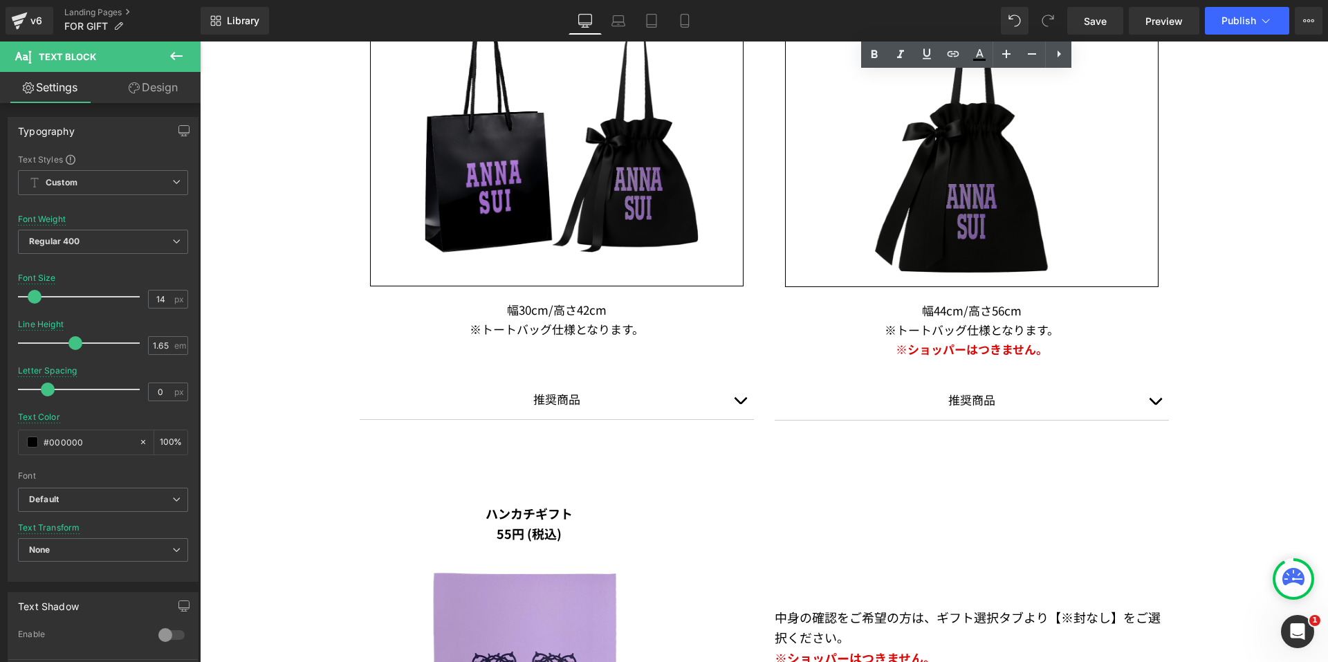
click at [730, 396] on button "button" at bounding box center [740, 399] width 28 height 40
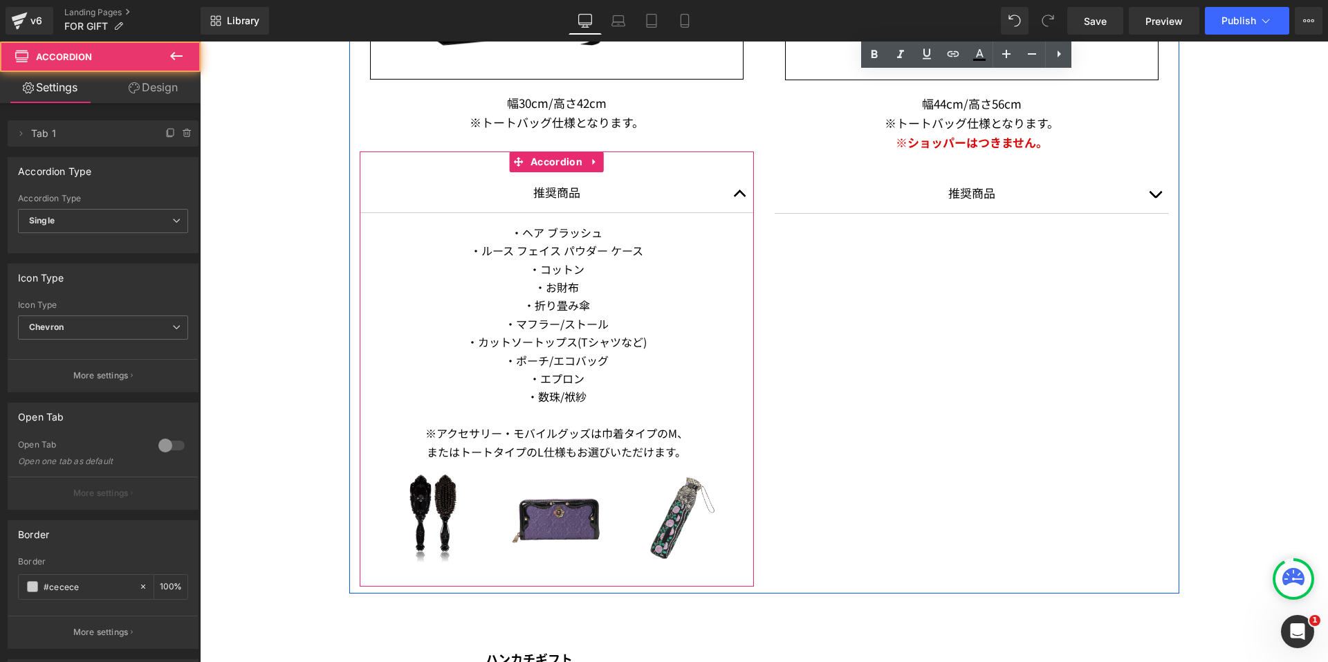
scroll to position [2282, 0]
click at [550, 331] on p "・マフラー/ストール" at bounding box center [556, 323] width 373 height 18
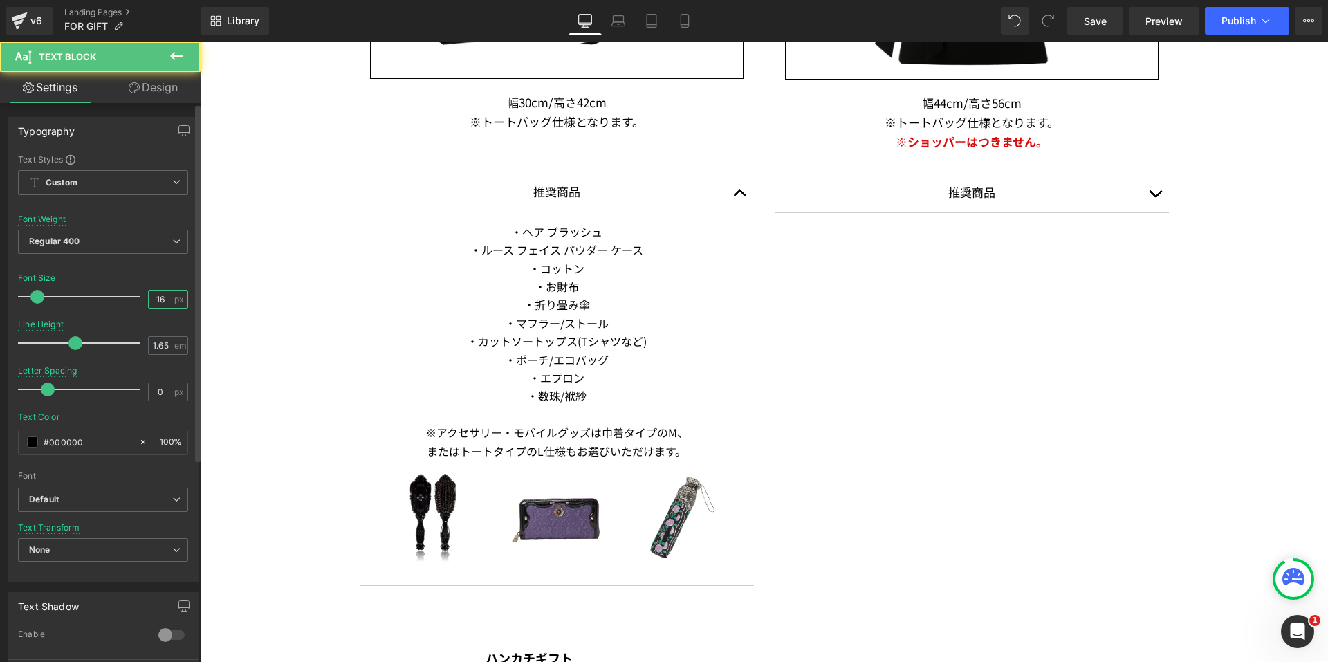
click at [165, 299] on input "16" at bounding box center [161, 298] width 24 height 17
type input "14"
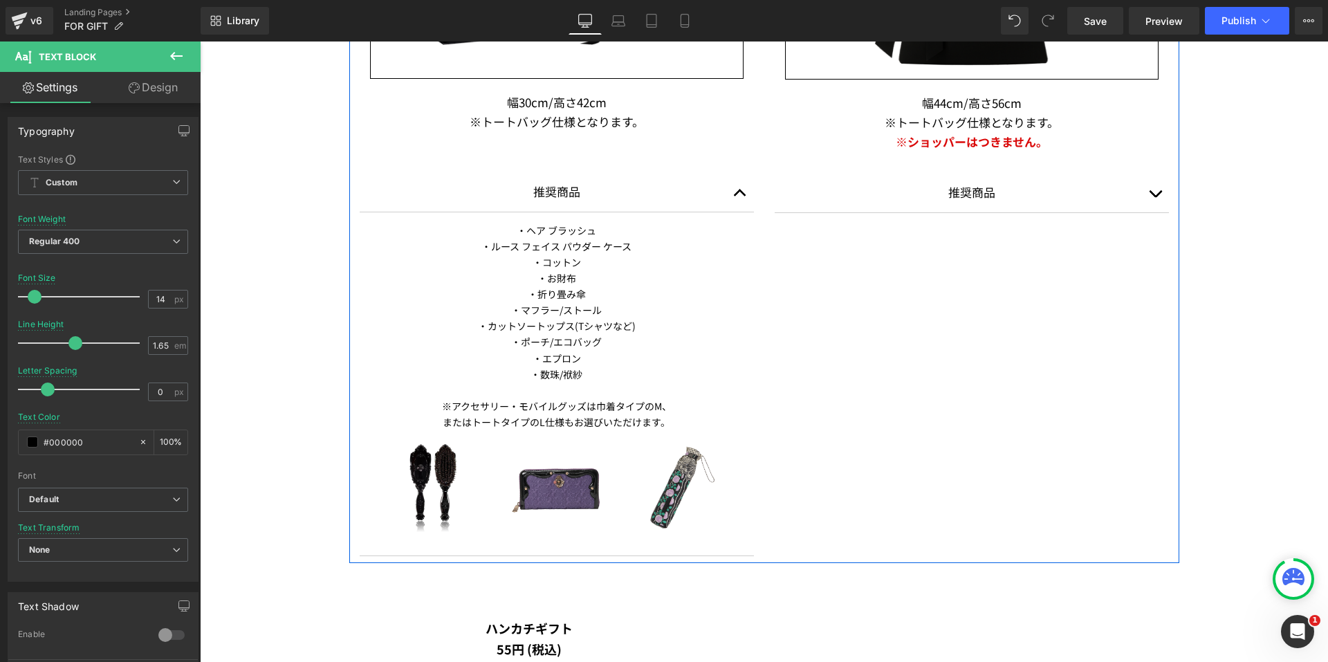
click at [1149, 196] on button "button" at bounding box center [1155, 192] width 28 height 40
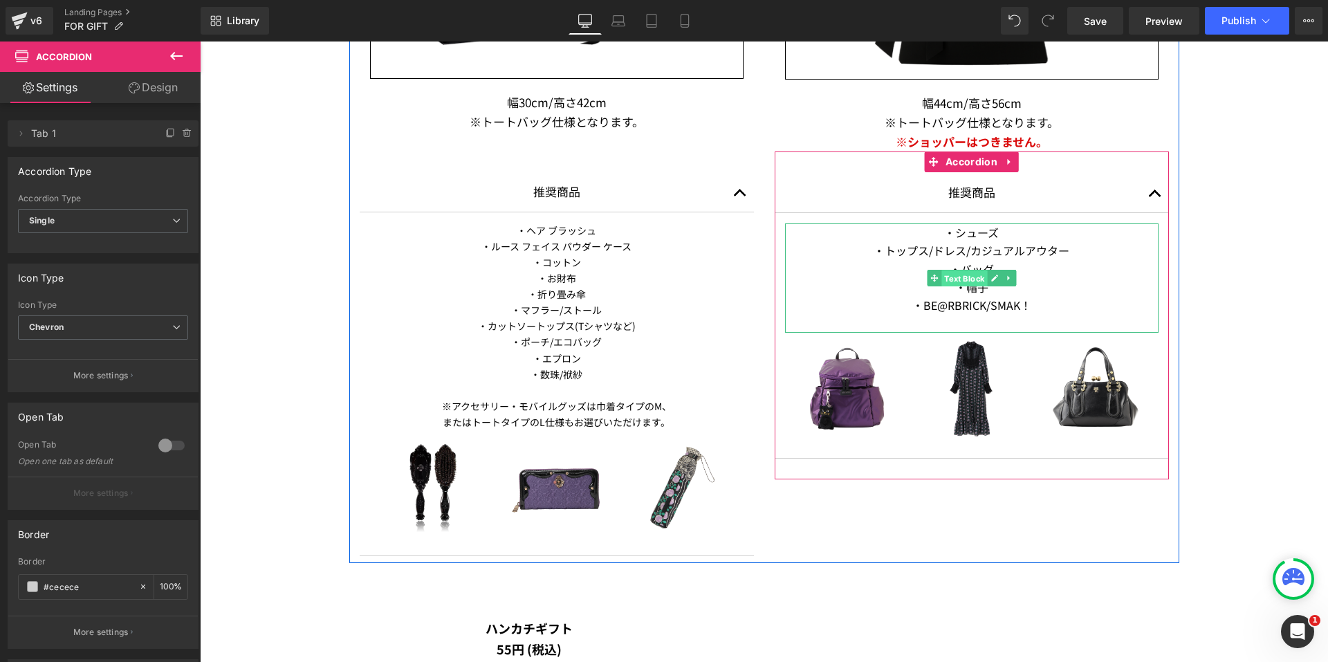
click at [965, 279] on span "Text Block" at bounding box center [964, 278] width 46 height 17
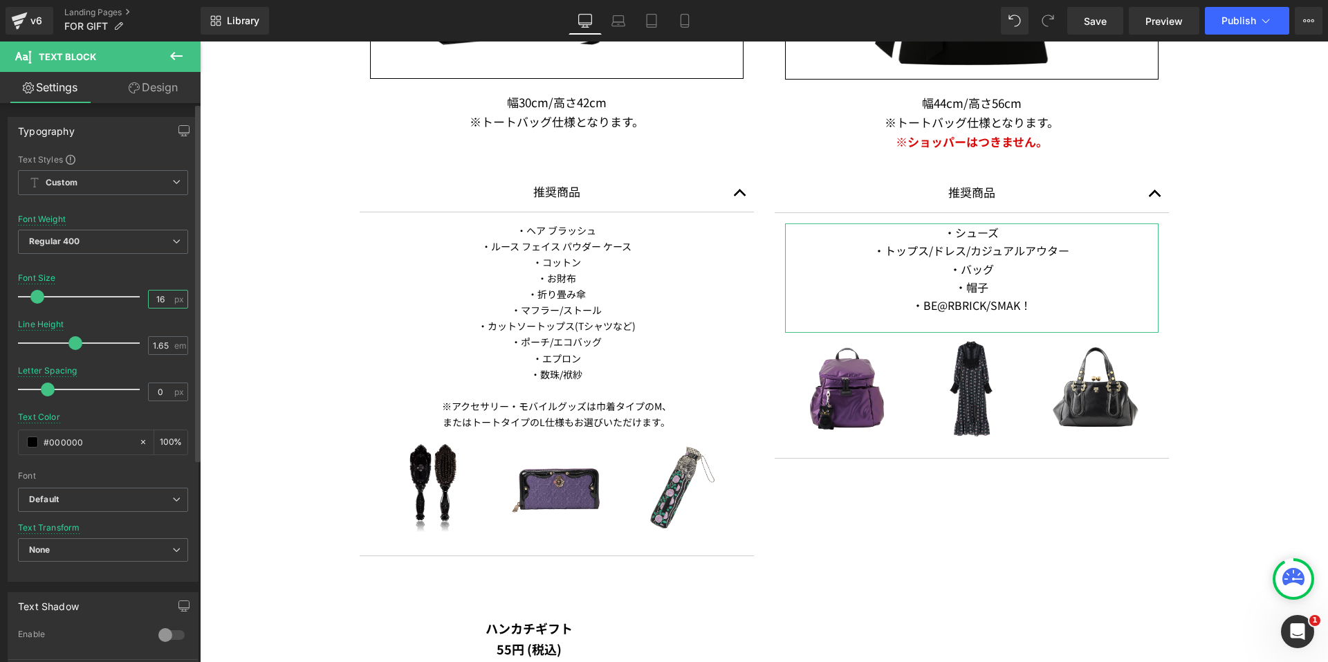
click at [160, 297] on input "16" at bounding box center [161, 298] width 24 height 17
type input "14"
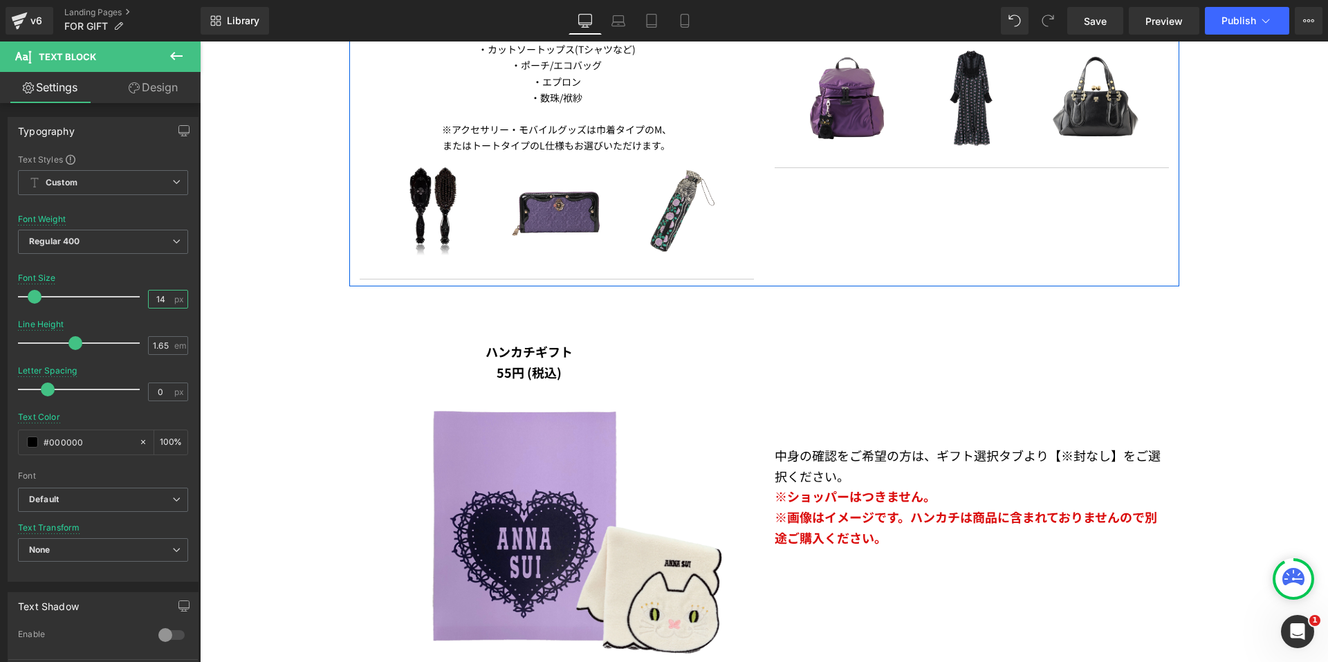
scroll to position [2766, 0]
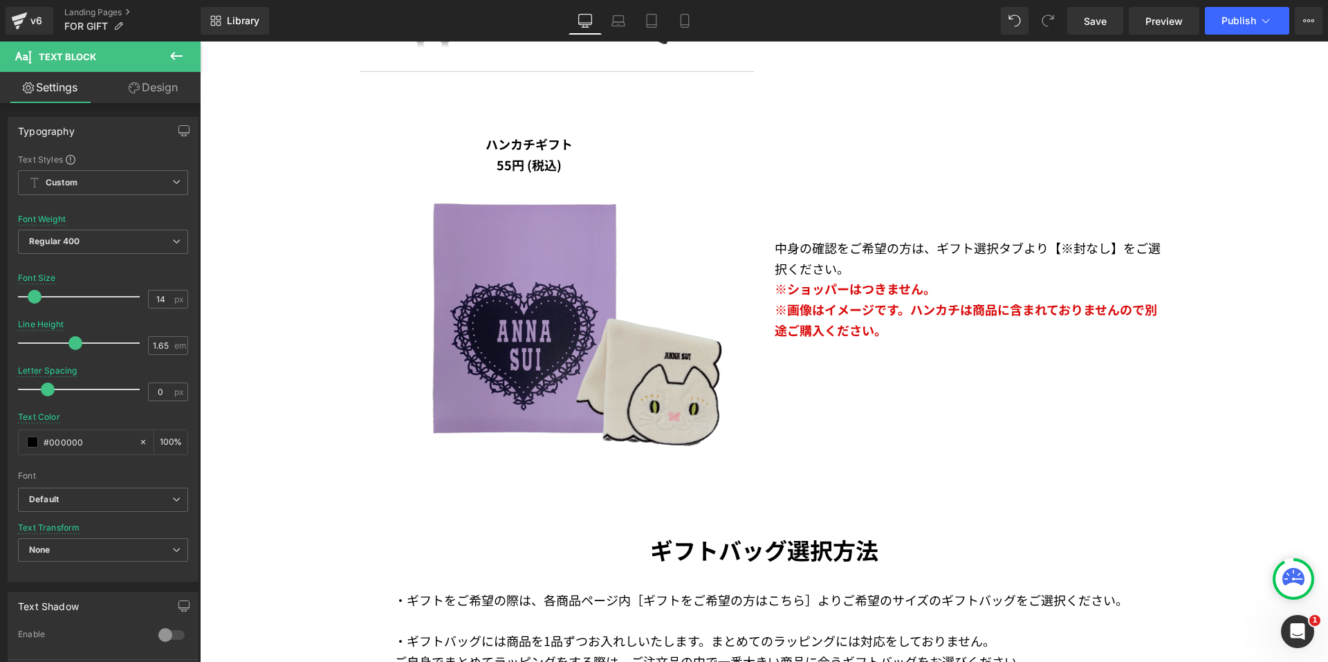
click at [511, 155] on div "Image" at bounding box center [574, 320] width 429 height 332
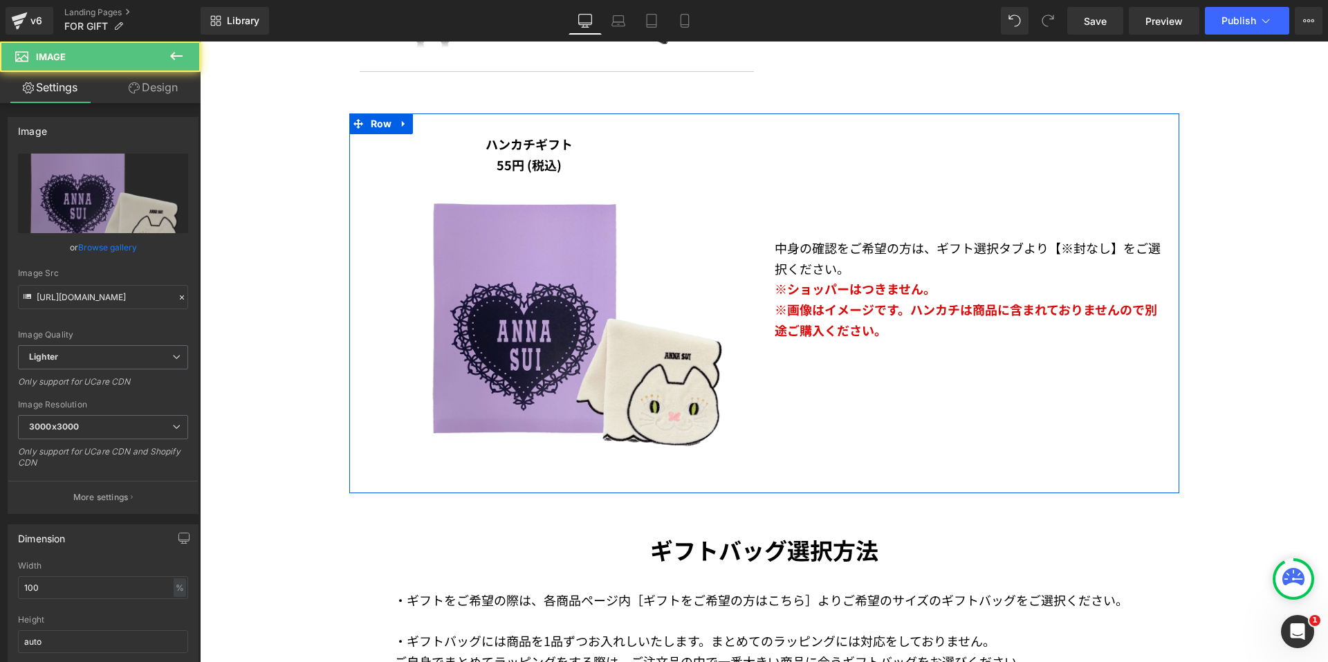
click at [514, 141] on span "ハンカチギフト" at bounding box center [528, 144] width 87 height 18
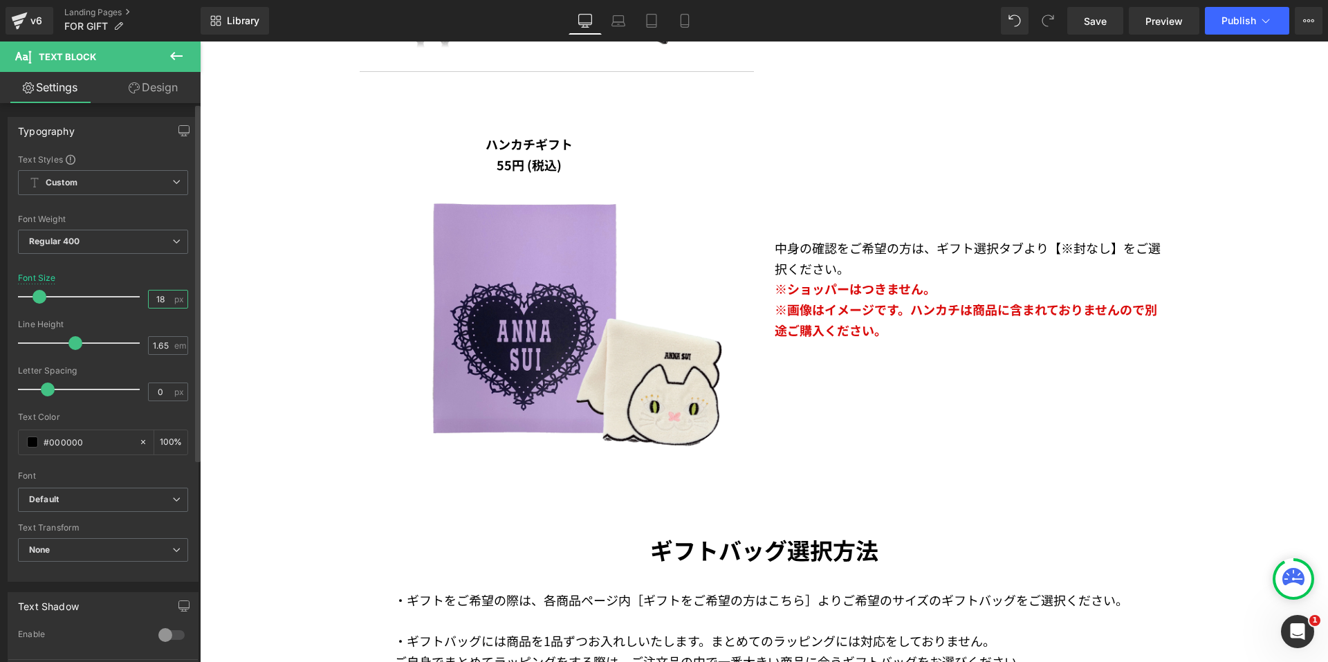
click at [163, 299] on input "18" at bounding box center [161, 298] width 24 height 17
type input "17"
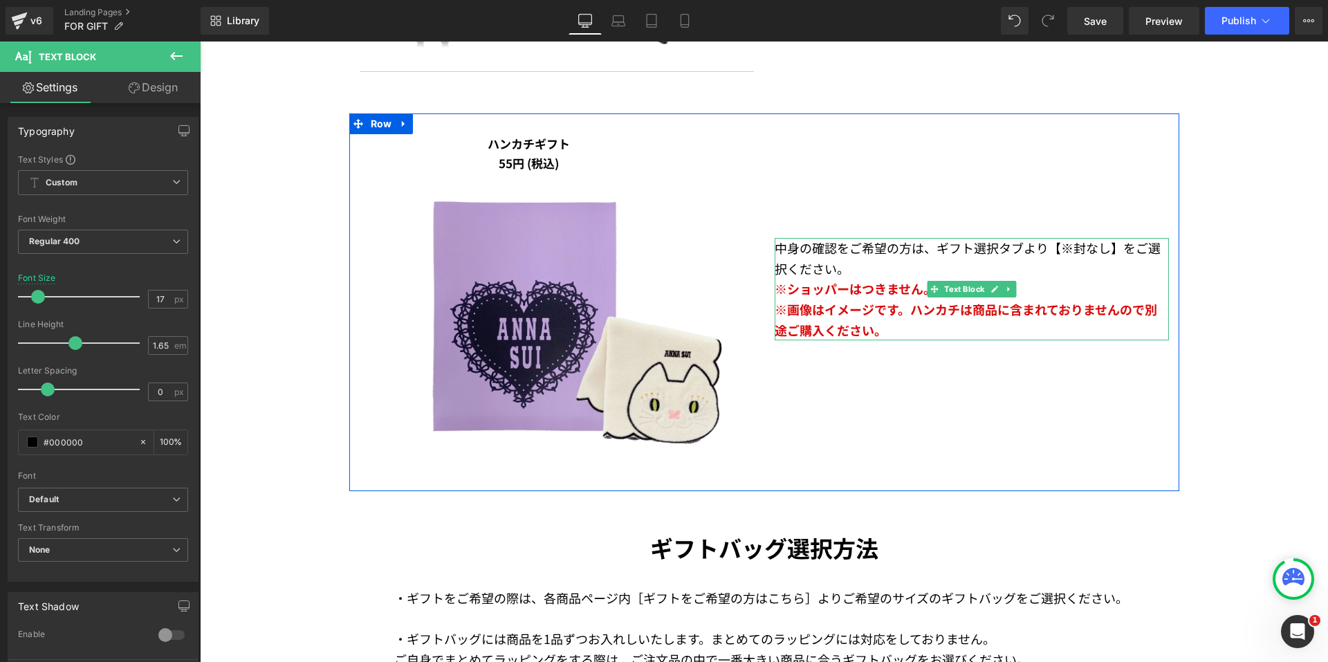
click at [883, 287] on span "※ショッパーはつきません。" at bounding box center [854, 288] width 161 height 18
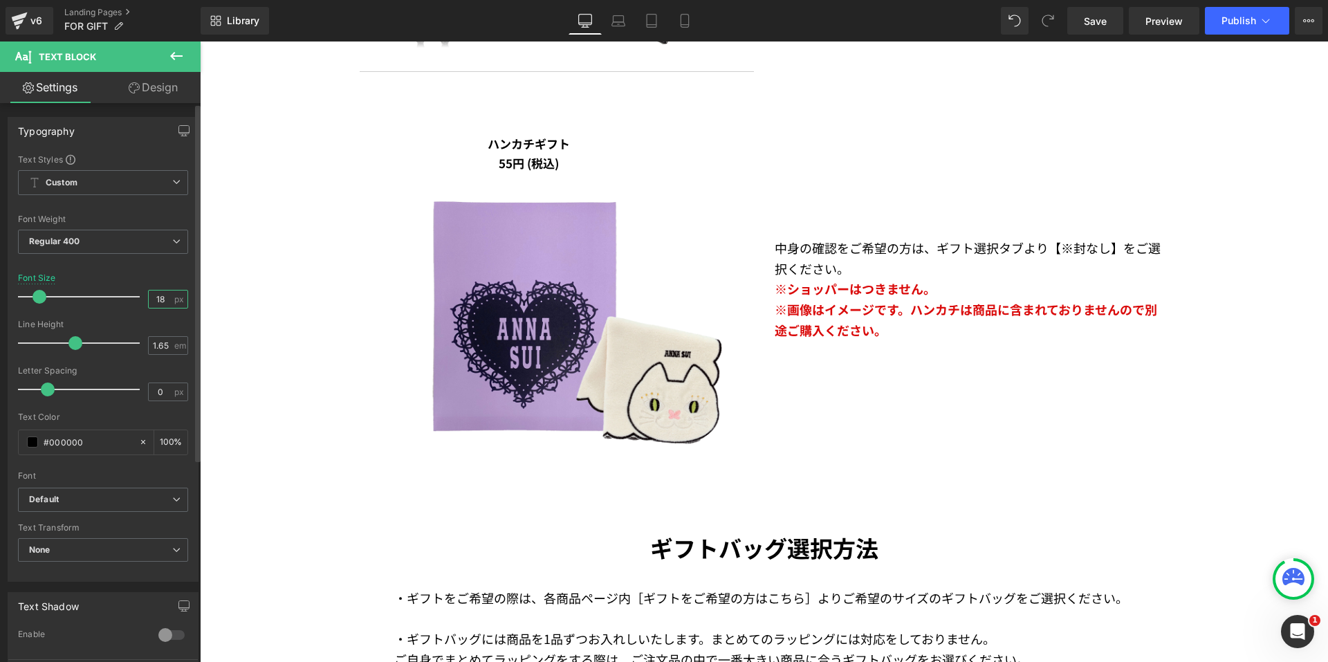
click at [165, 301] on input "18" at bounding box center [161, 298] width 24 height 17
type input "17"
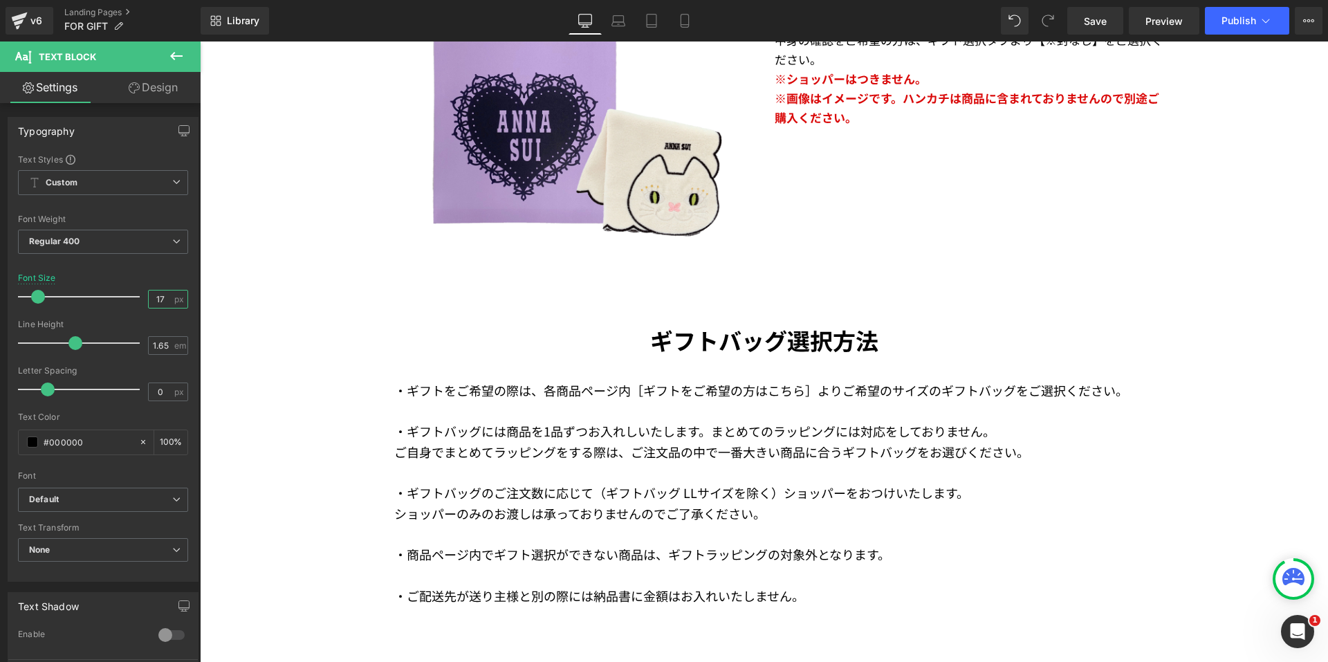
scroll to position [3112, 0]
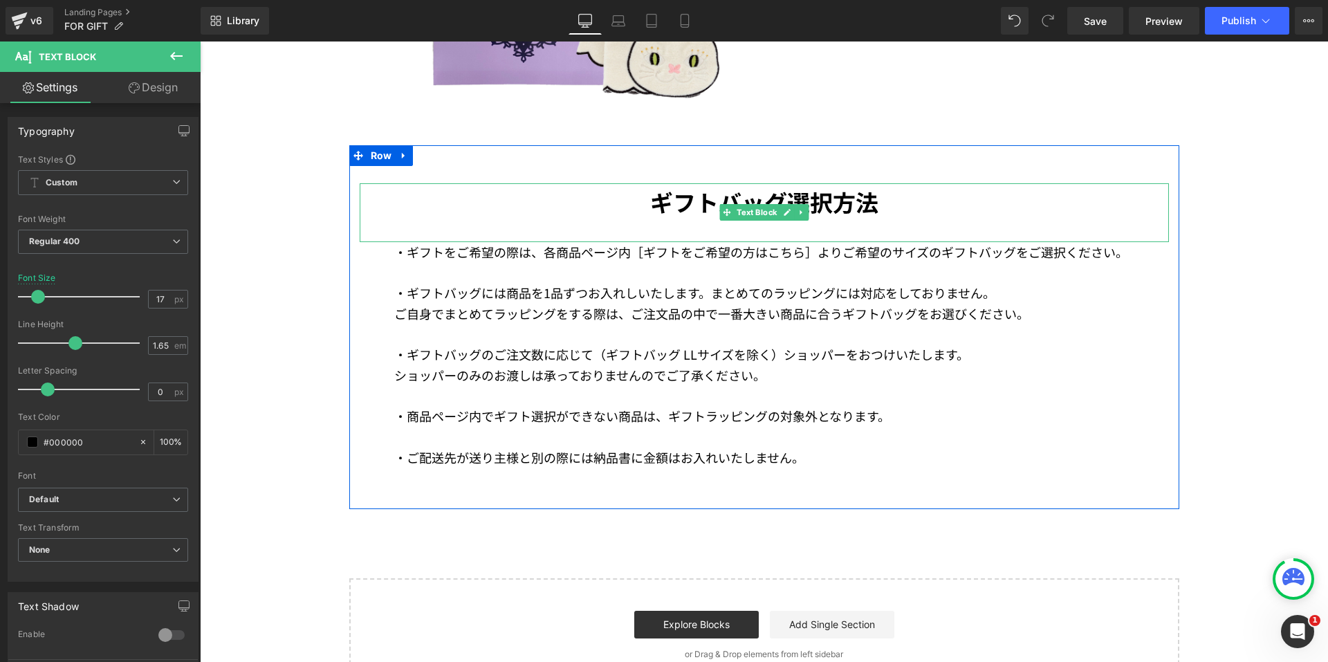
click at [720, 199] on p "ギフトバッグ選択方法" at bounding box center [764, 201] width 809 height 37
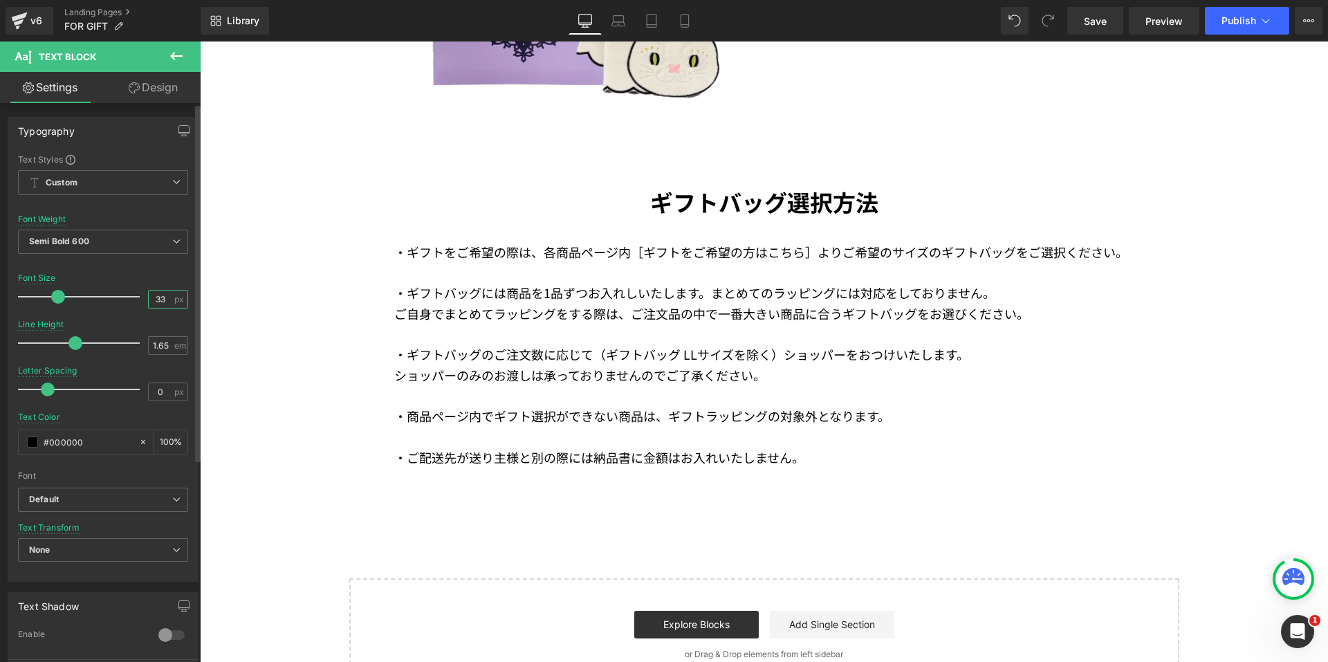
drag, startPoint x: 163, startPoint y: 297, endPoint x: 129, endPoint y: 297, distance: 34.6
click at [129, 297] on div "Font Size 33 px" at bounding box center [103, 296] width 170 height 46
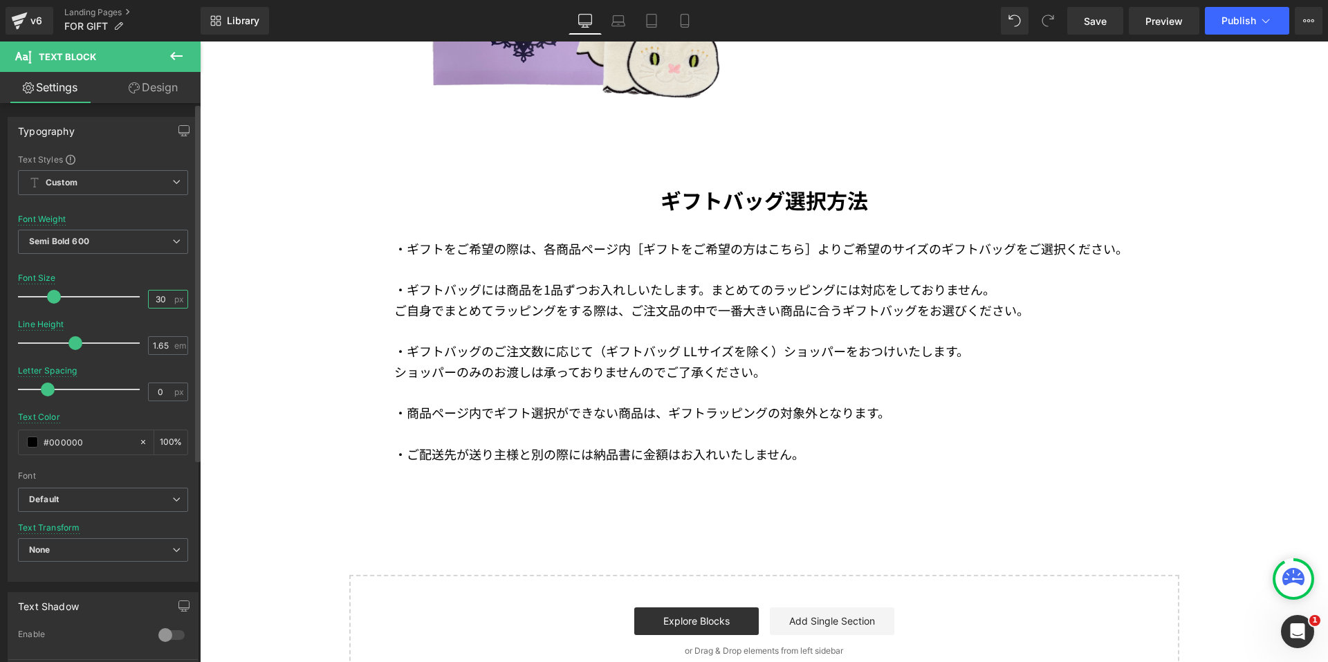
type input "3"
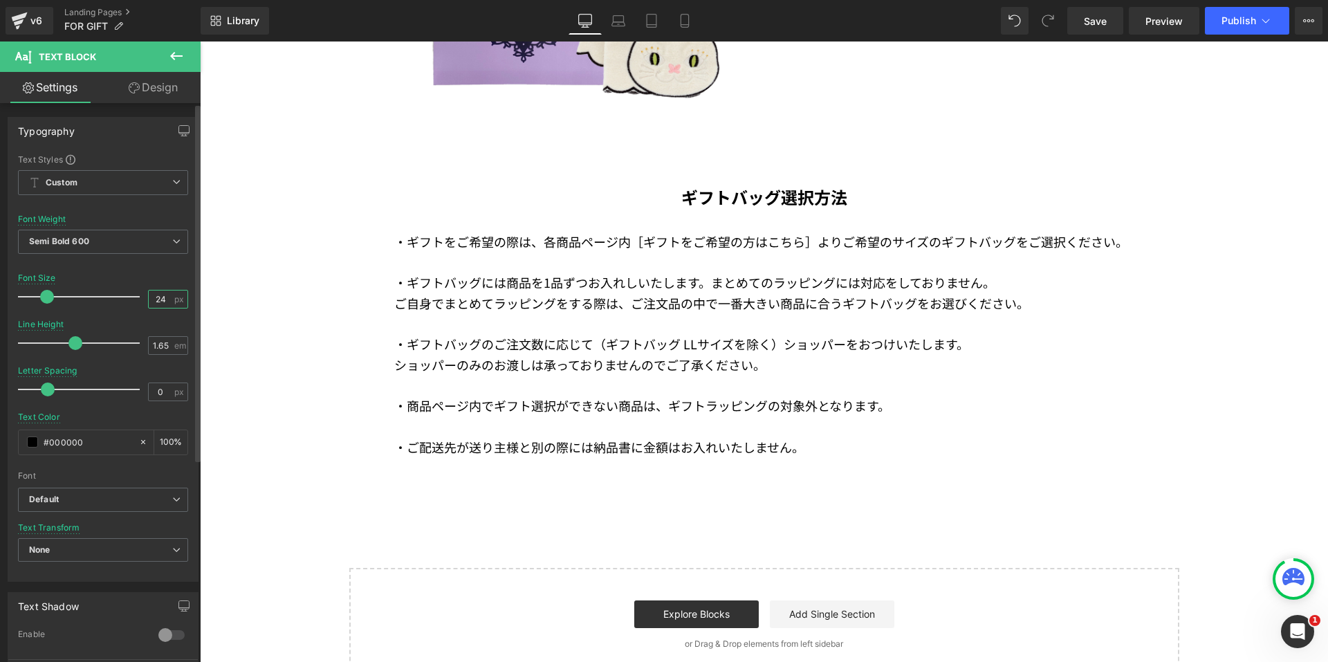
type input "2"
type input "22"
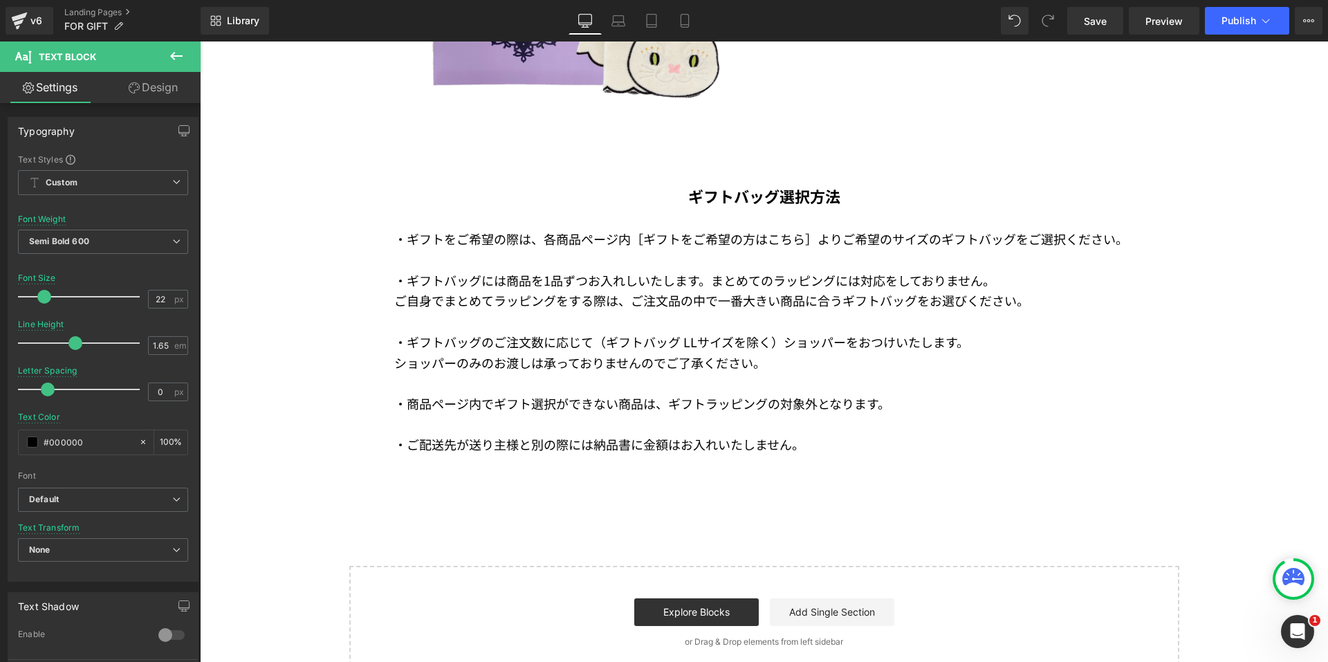
click at [647, 312] on p at bounding box center [781, 321] width 774 height 21
click at [162, 299] on input "18" at bounding box center [161, 298] width 24 height 17
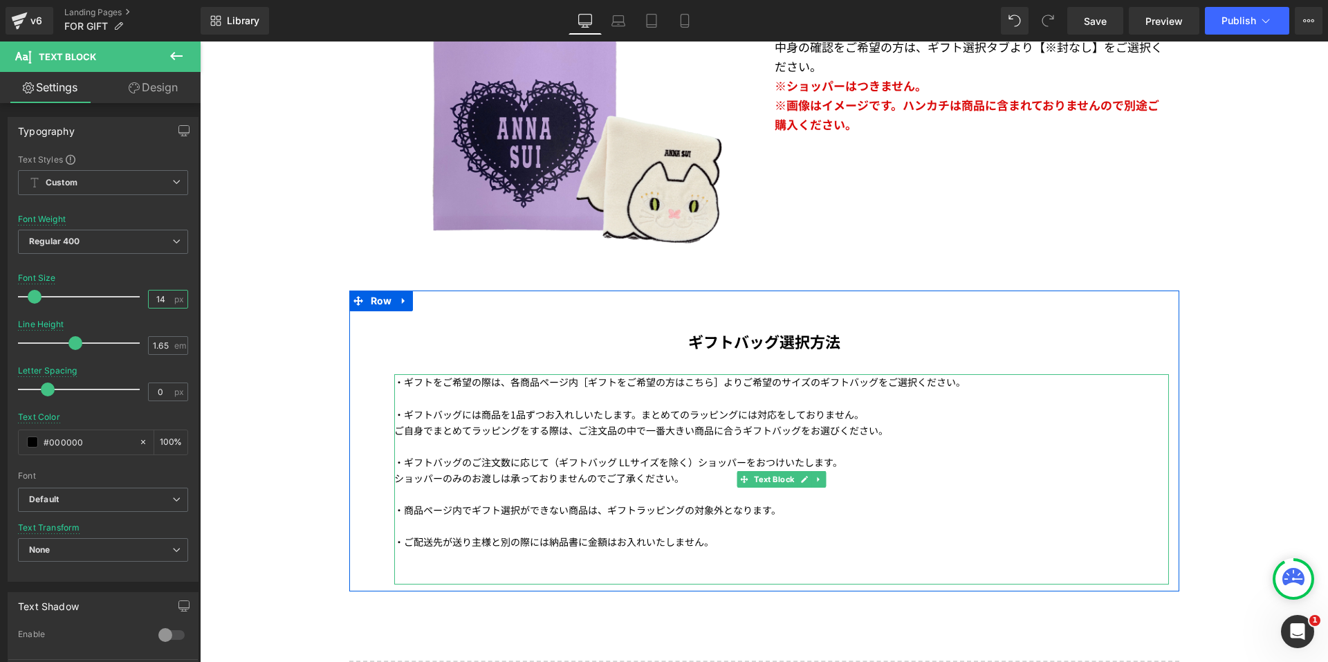
scroll to position [2904, 0]
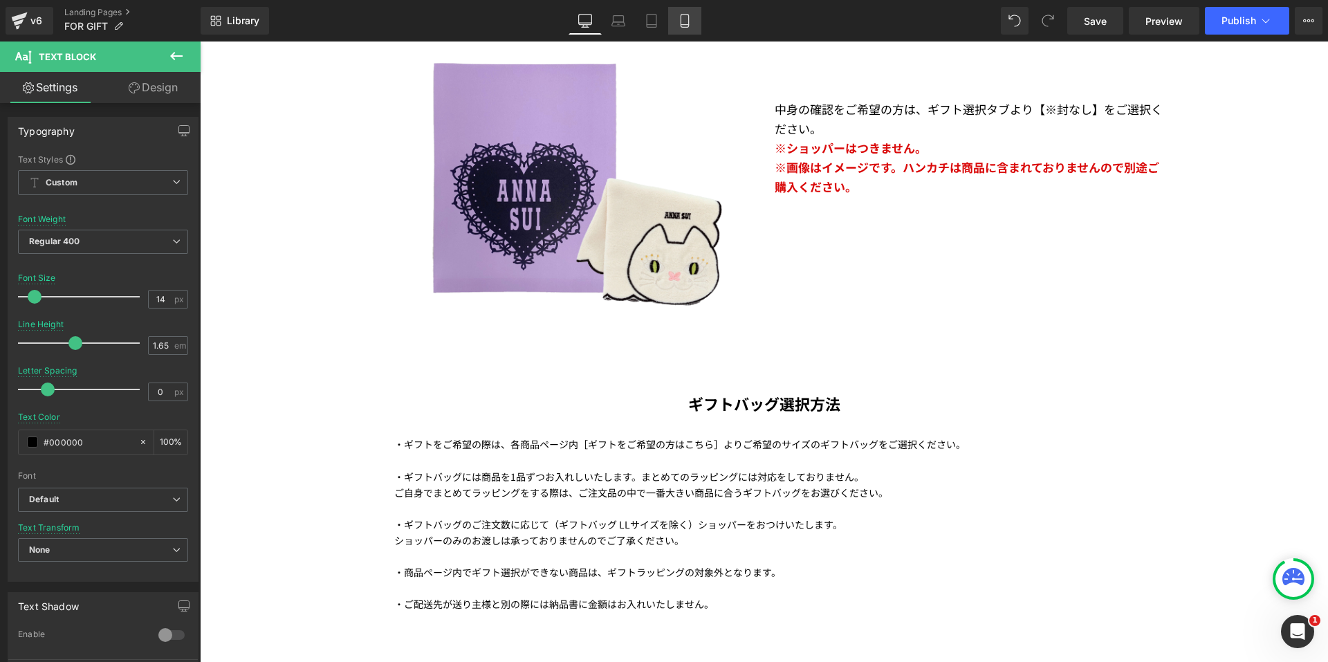
click at [680, 28] on link "Mobile" at bounding box center [684, 21] width 33 height 28
type input "13"
type input "100"
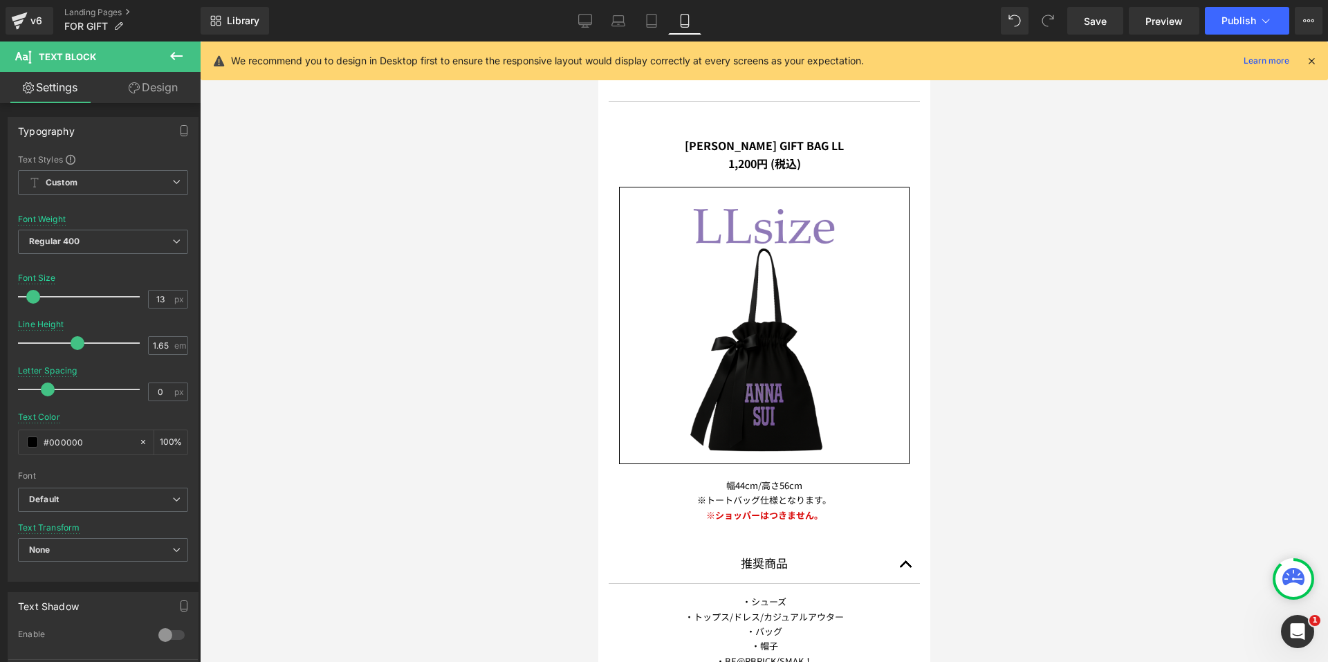
scroll to position [3655, 0]
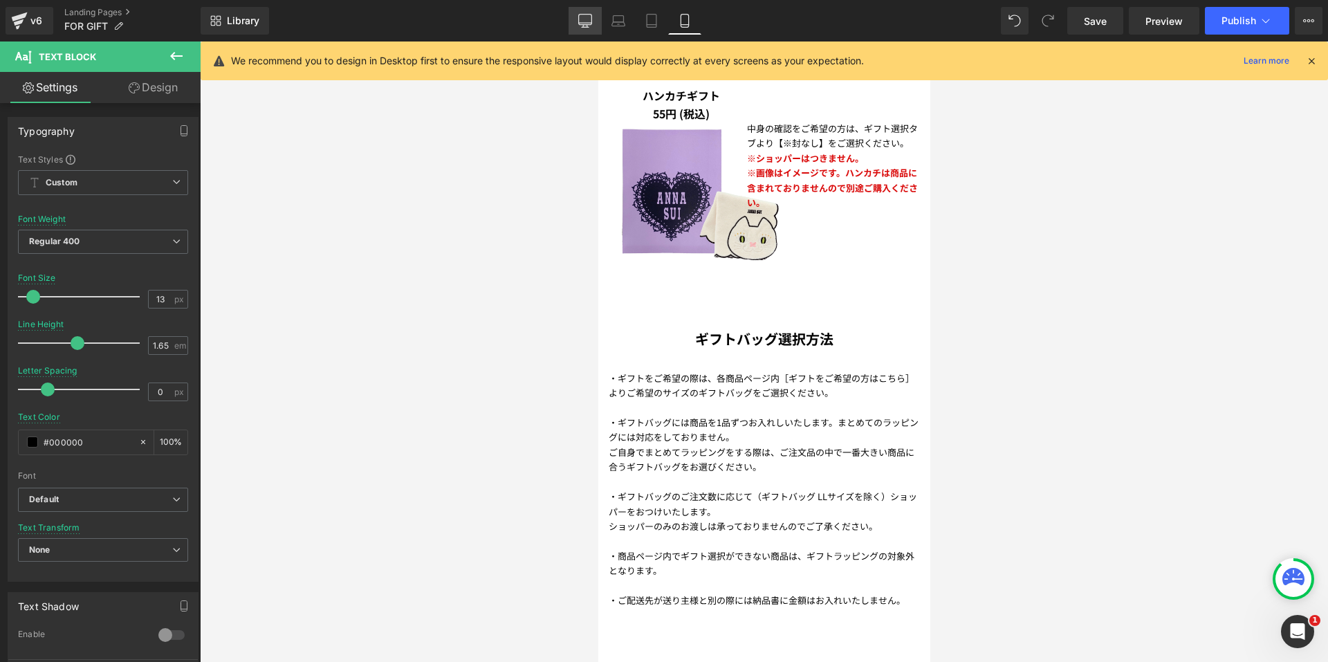
click at [580, 21] on icon at bounding box center [585, 21] width 14 height 14
type input "14"
type input "100"
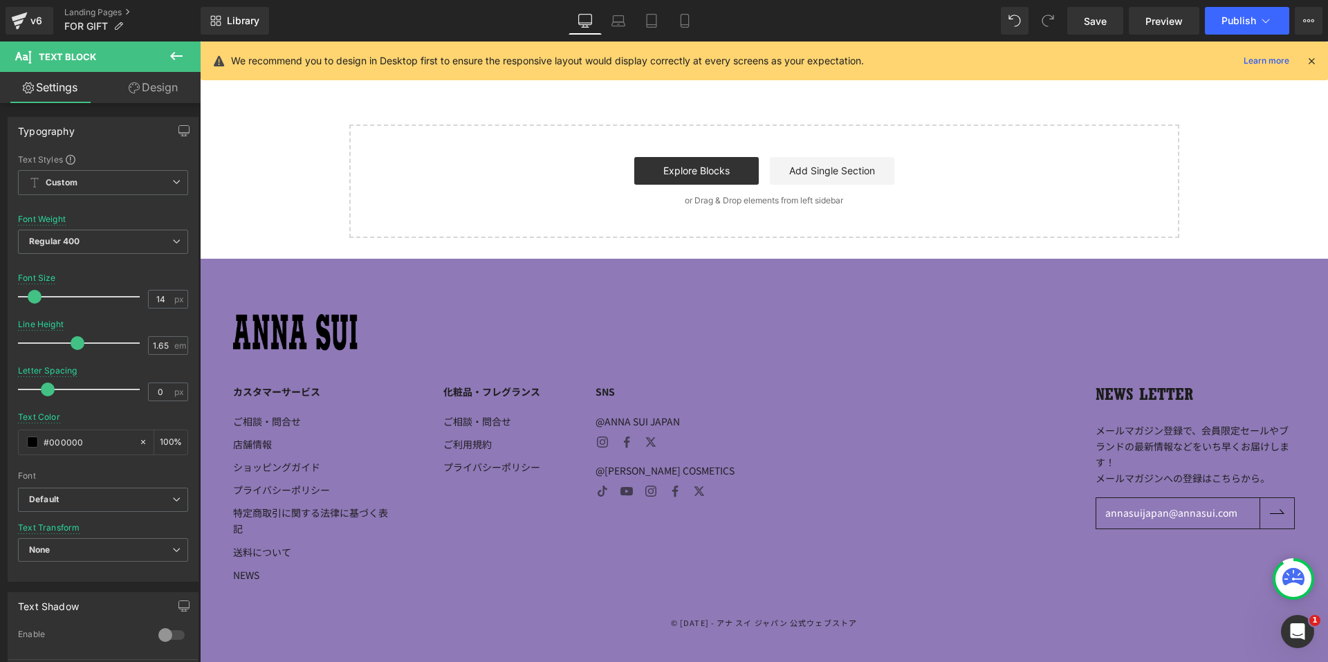
scroll to position [3135, 0]
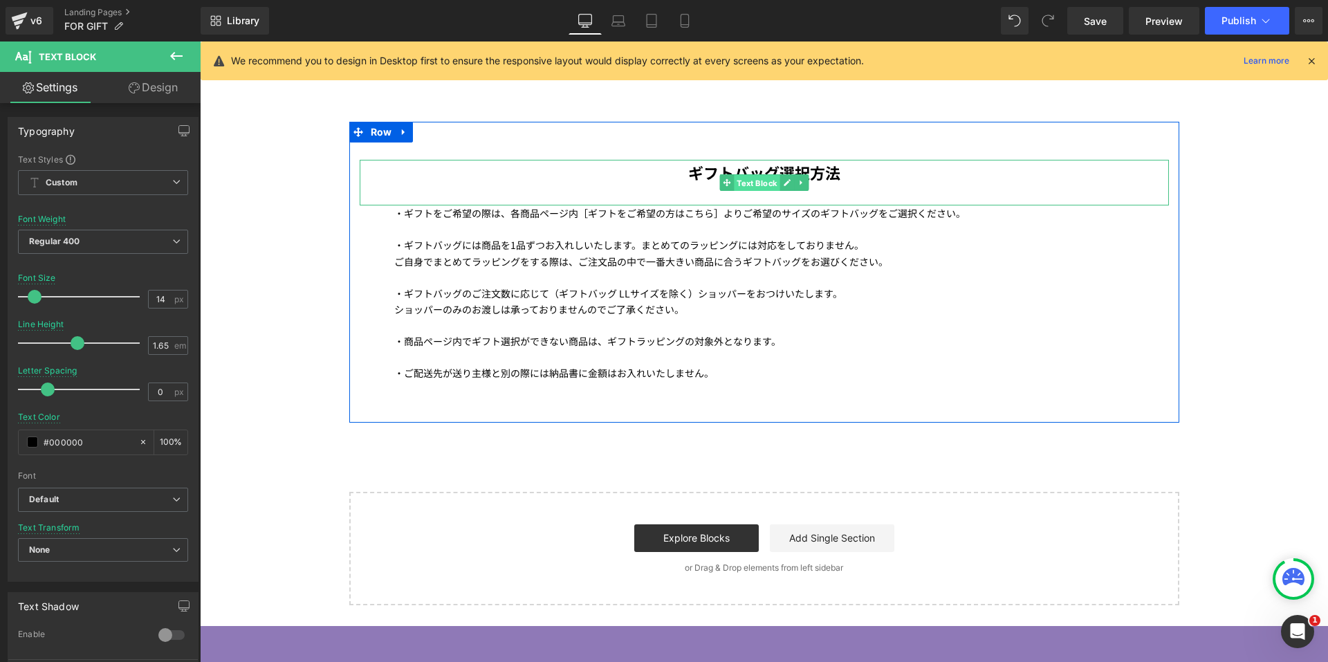
click at [757, 180] on span "Text Block" at bounding box center [757, 183] width 46 height 17
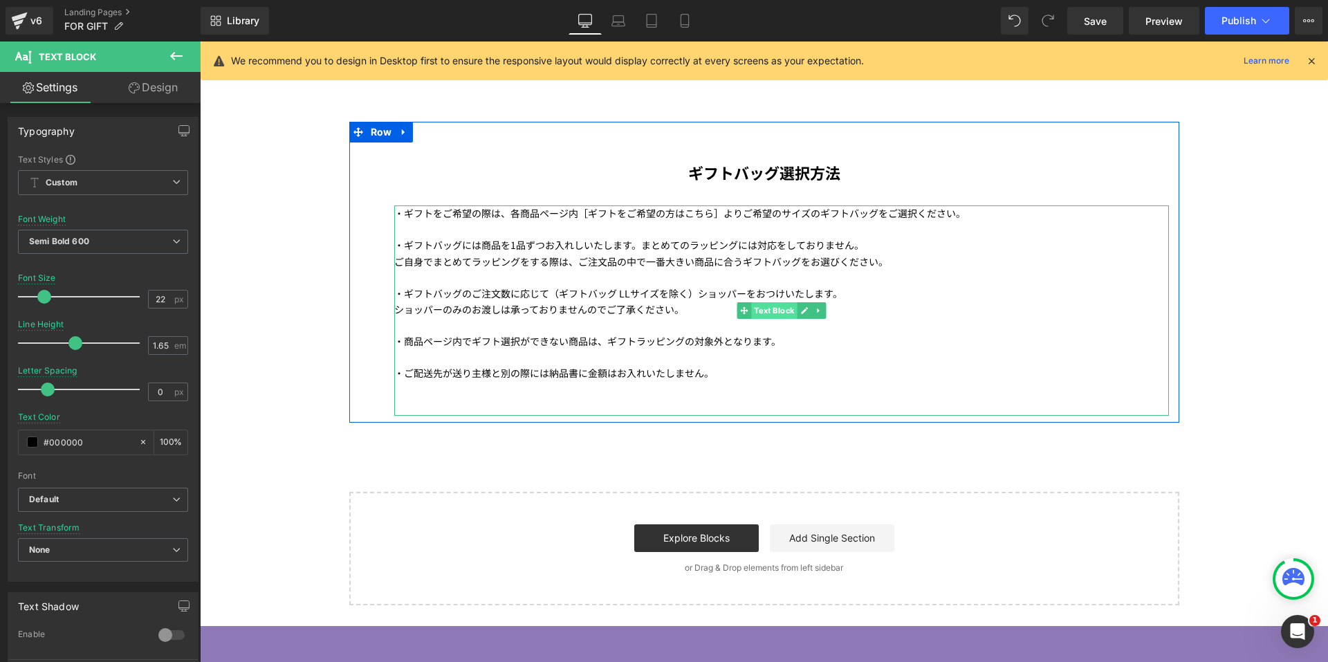
click at [756, 313] on span "Text Block" at bounding box center [774, 310] width 46 height 17
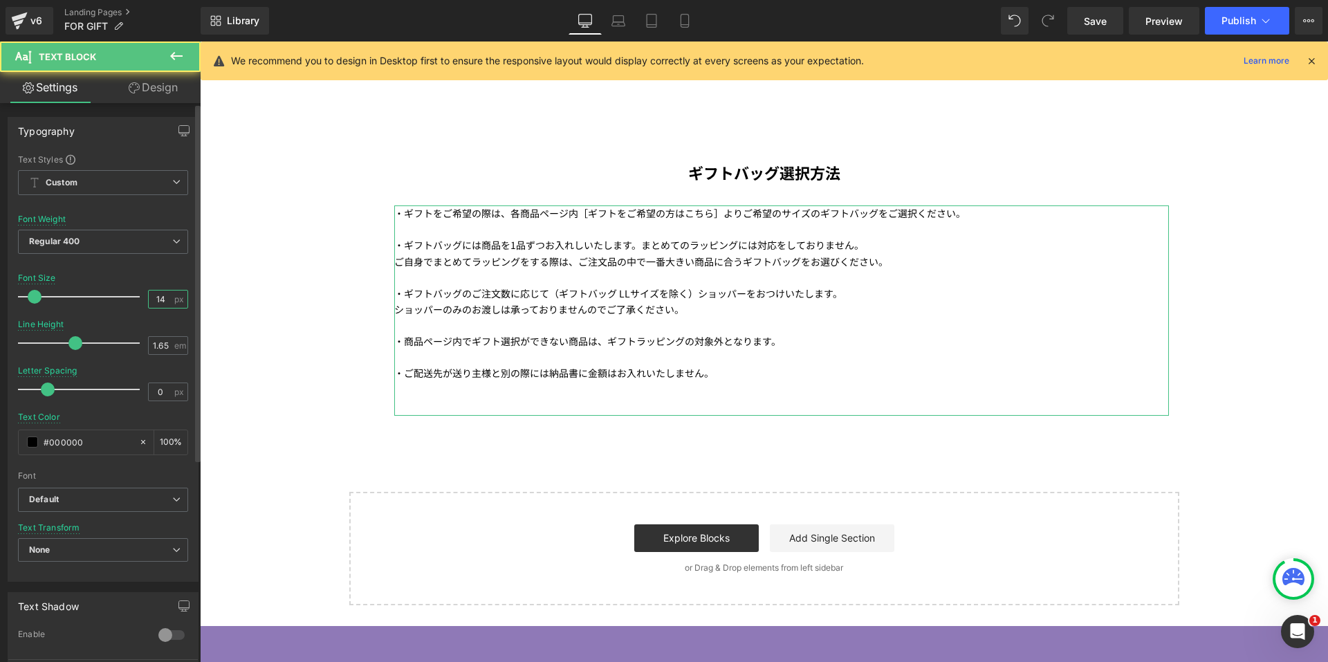
click at [159, 299] on input "14" at bounding box center [161, 298] width 24 height 17
type input "17"
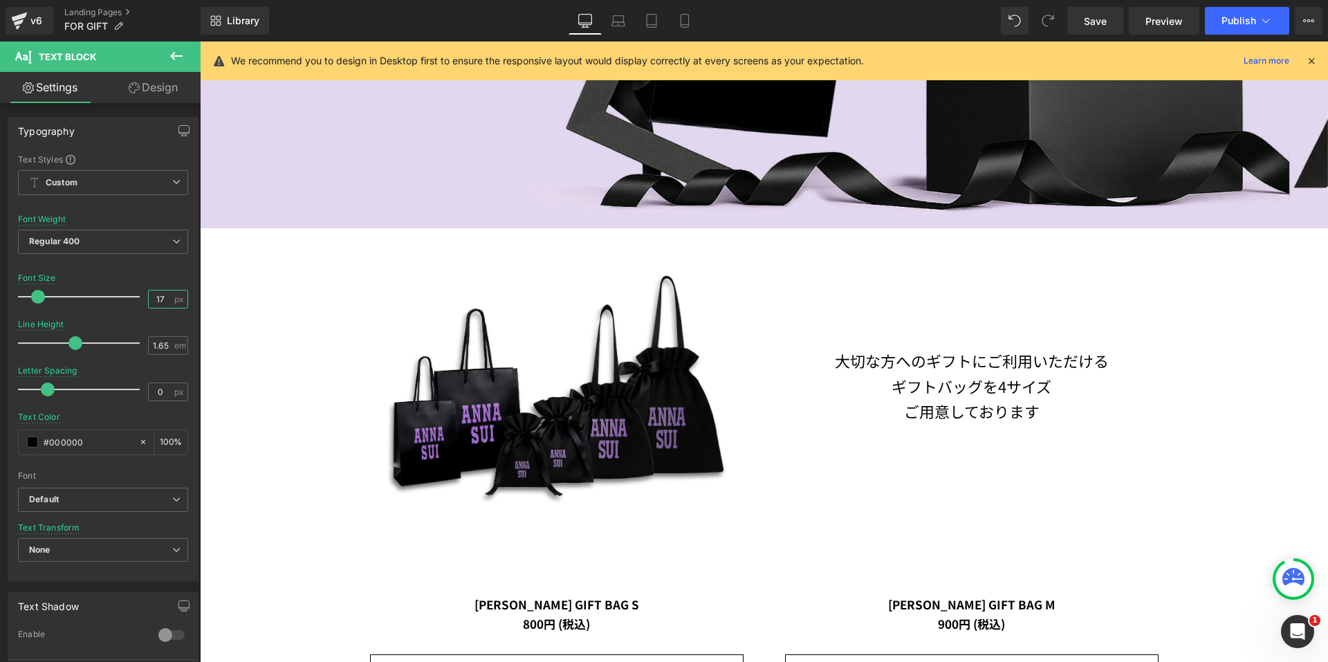
scroll to position [438, 0]
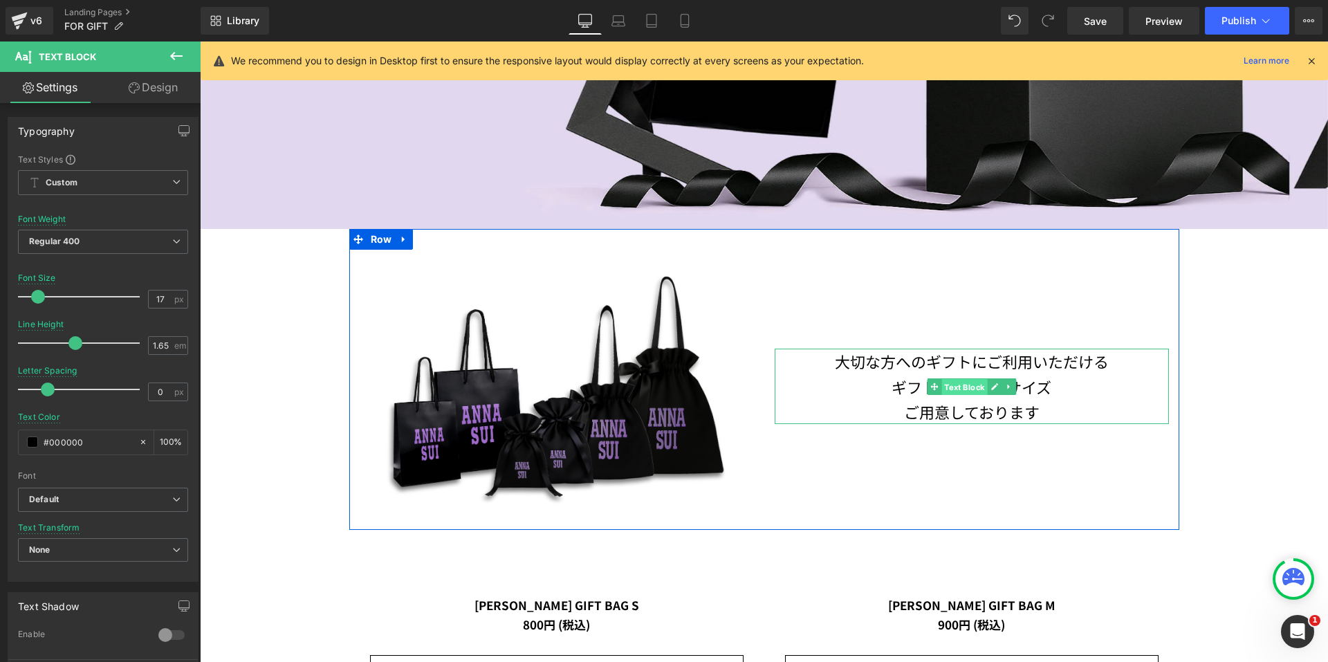
click at [954, 382] on span "Text Block" at bounding box center [964, 387] width 46 height 17
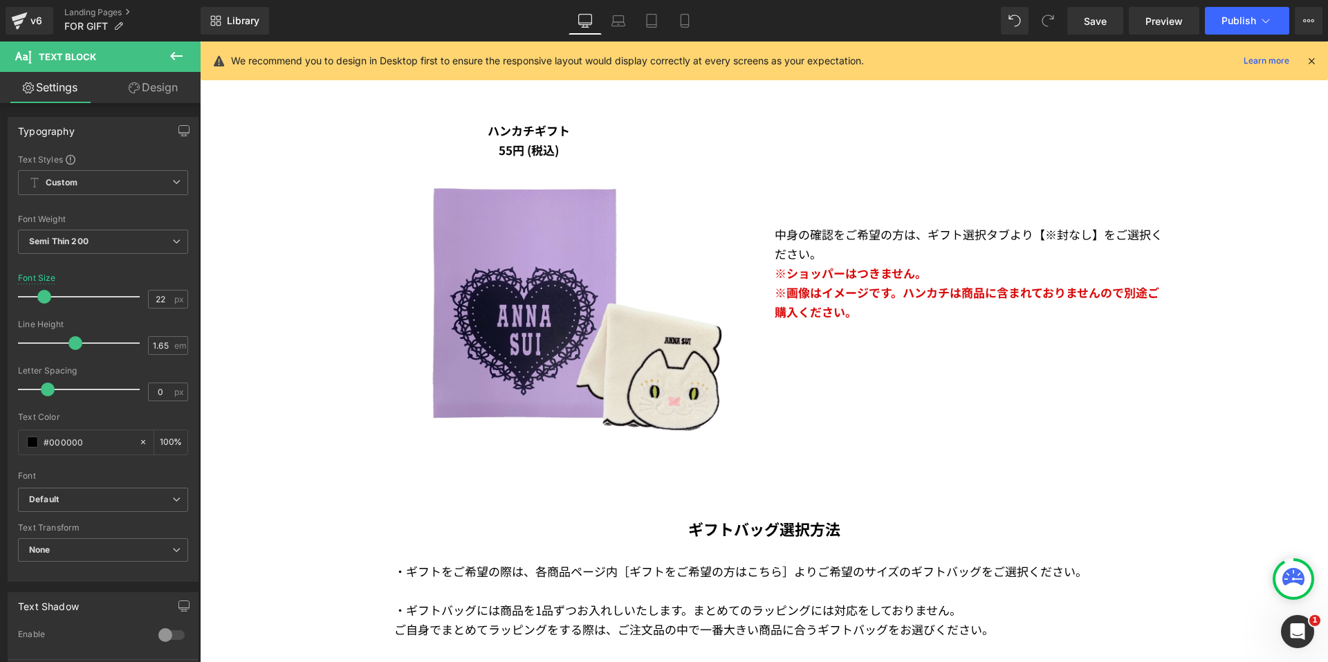
scroll to position [2928, 0]
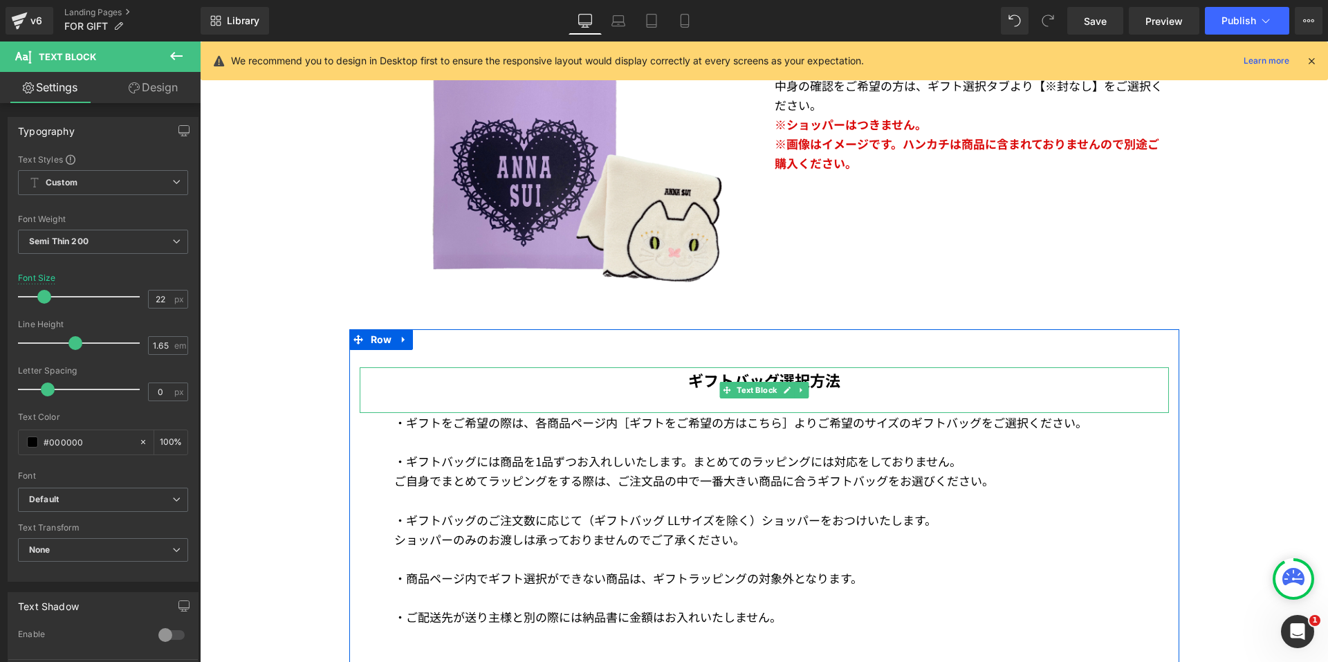
click at [739, 381] on p "ギフトバッグ選択方法" at bounding box center [764, 379] width 809 height 25
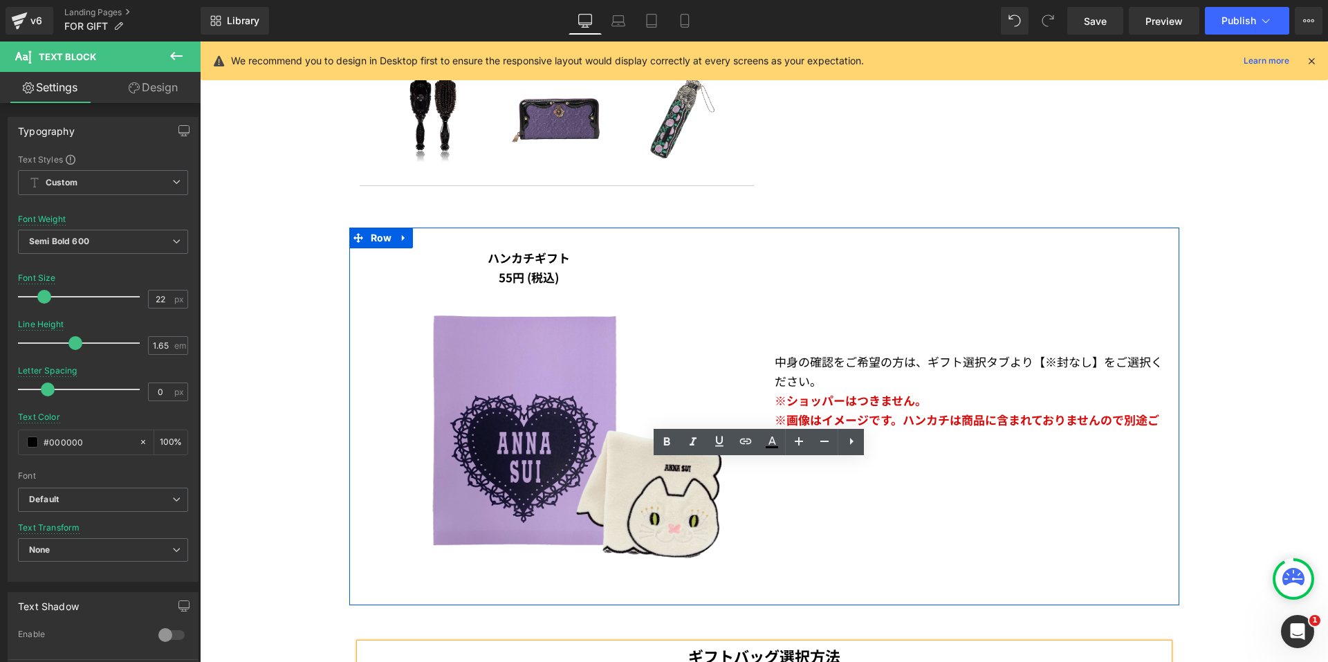
scroll to position [2651, 0]
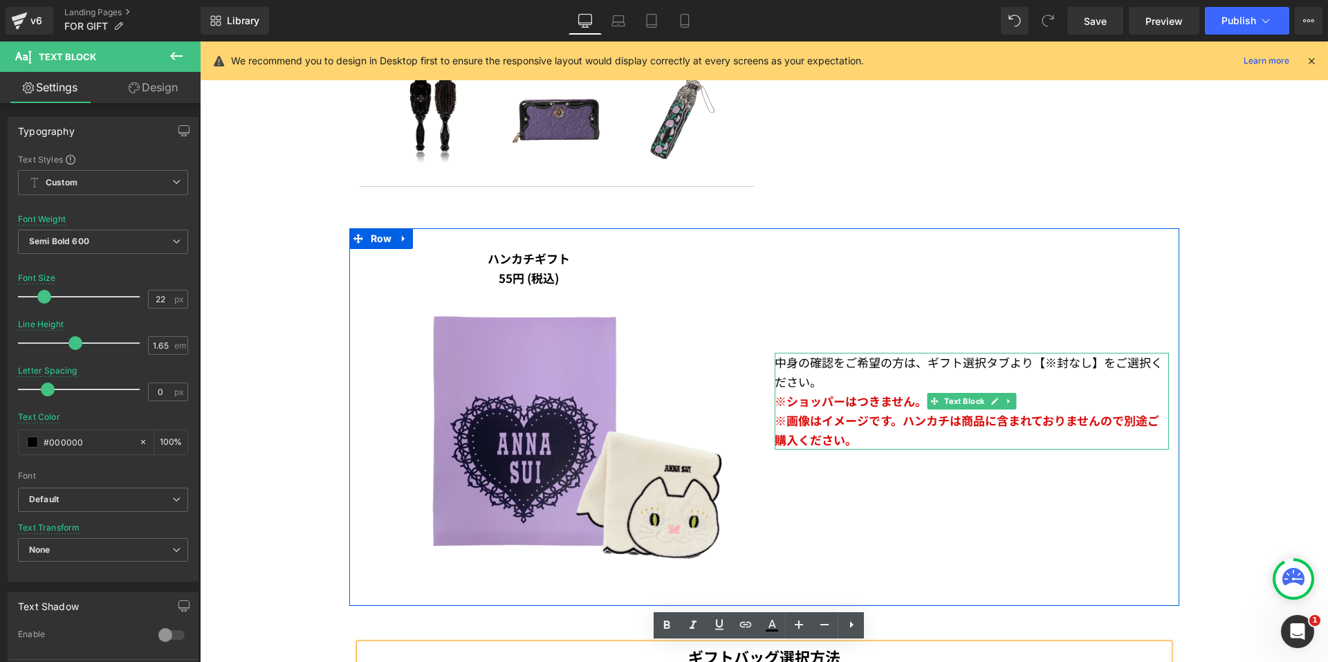
click at [833, 406] on span "※ショッパーはつきません。" at bounding box center [850, 400] width 152 height 17
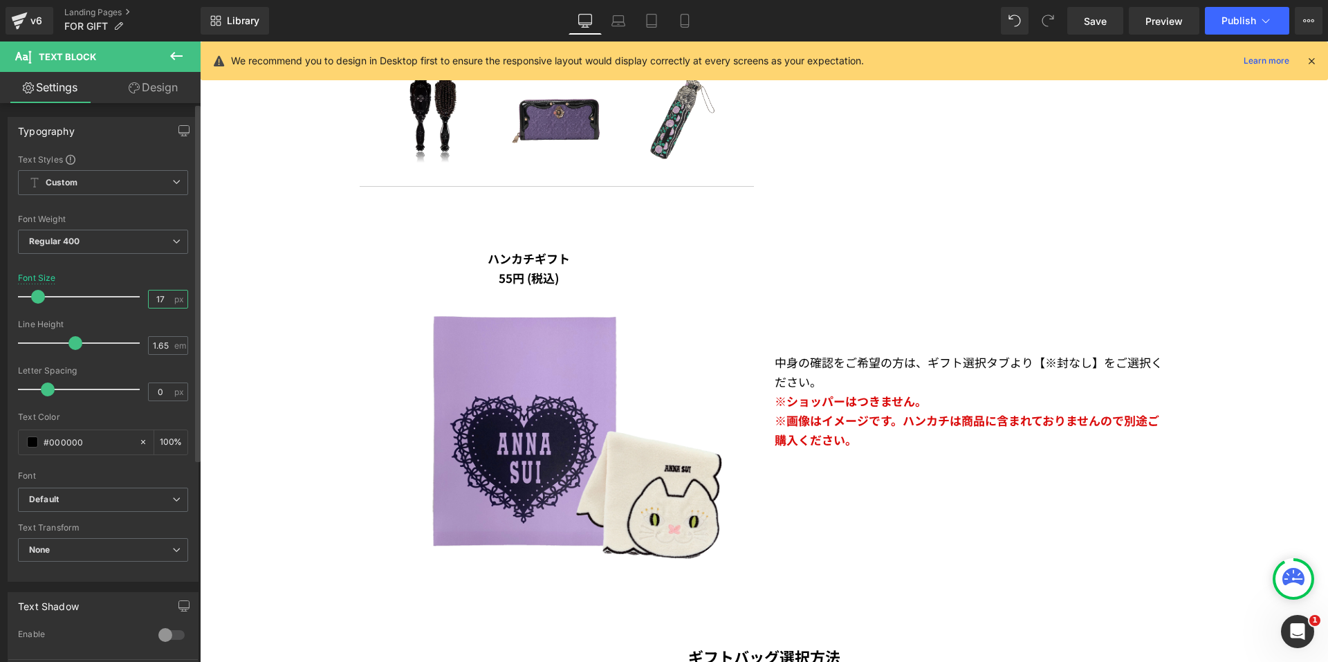
click at [164, 300] on input "17" at bounding box center [161, 298] width 24 height 17
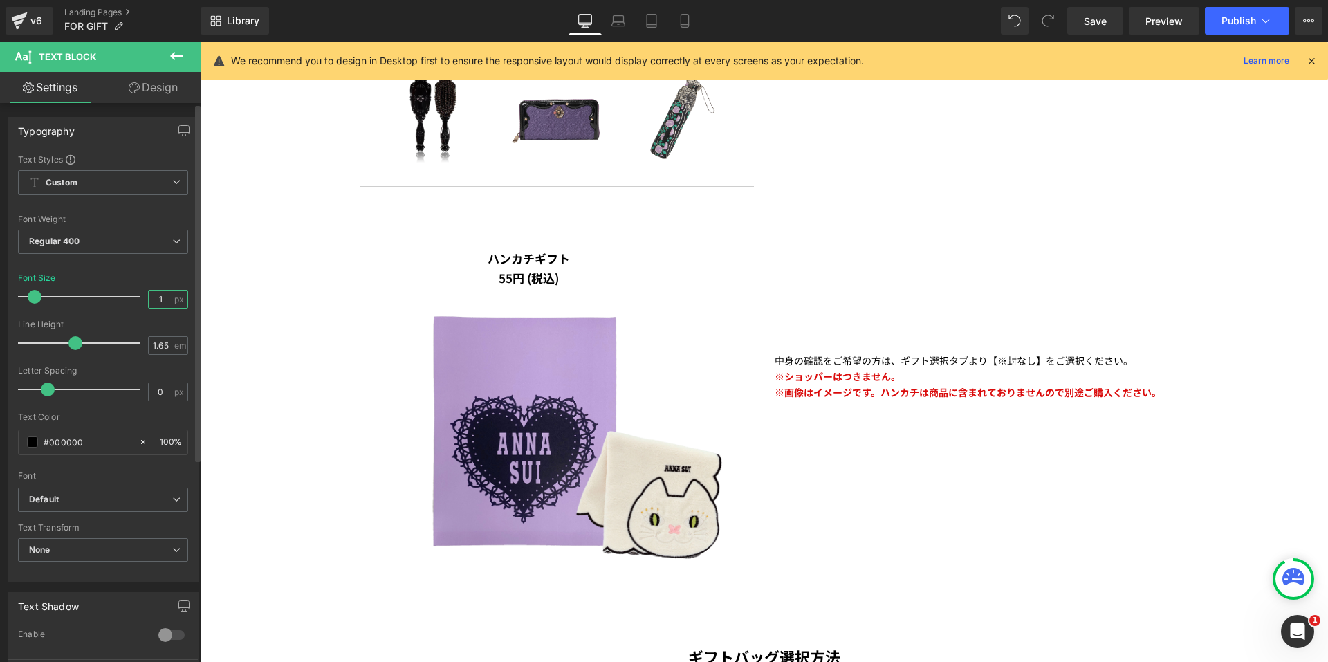
type input "17"
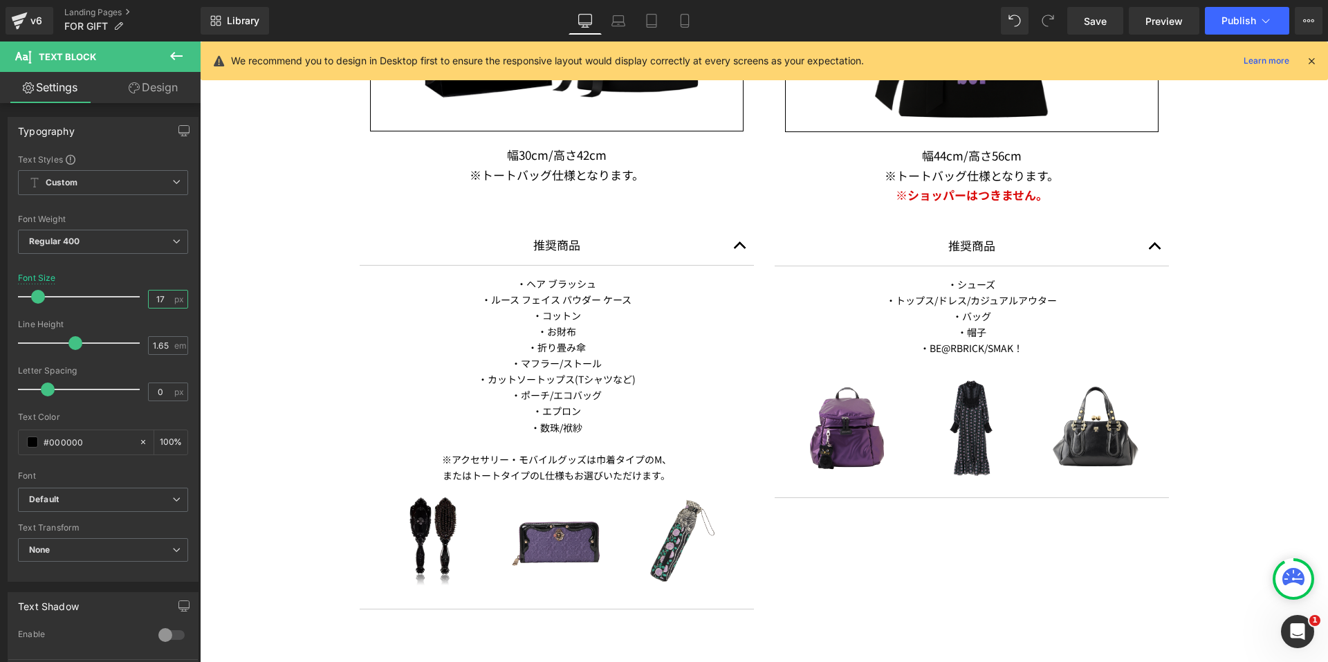
scroll to position [2029, 0]
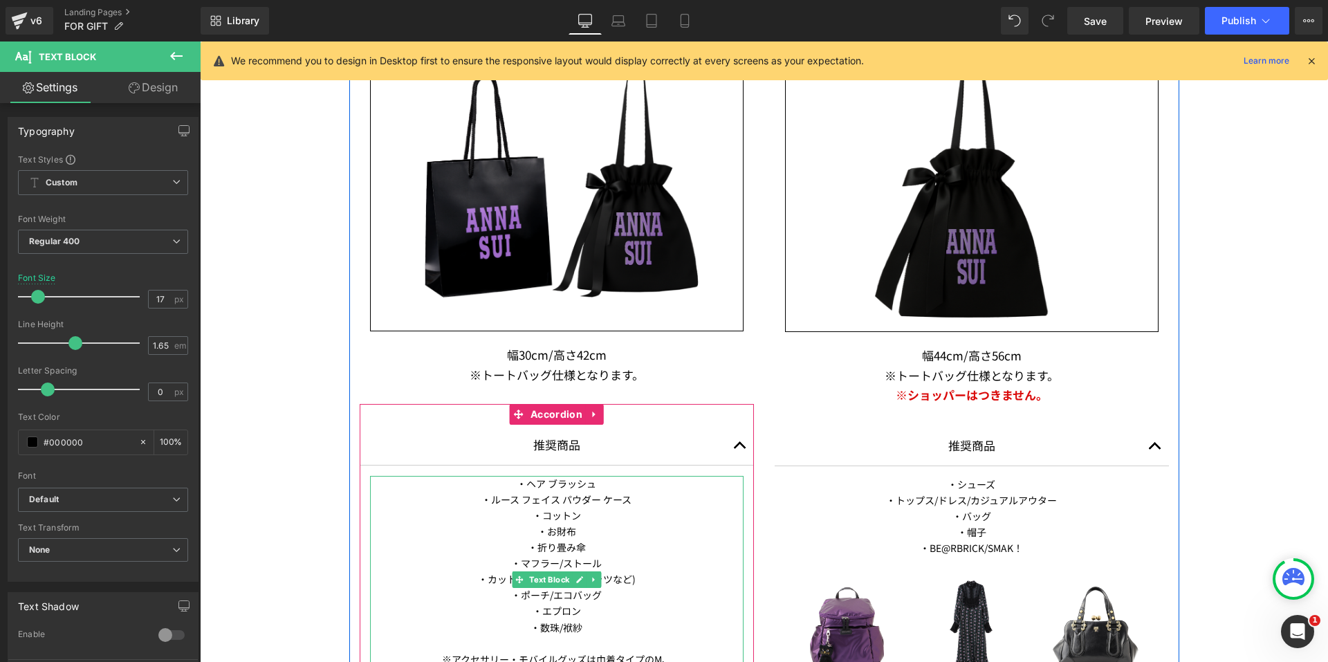
click at [553, 541] on p "・折り畳み傘" at bounding box center [556, 547] width 373 height 16
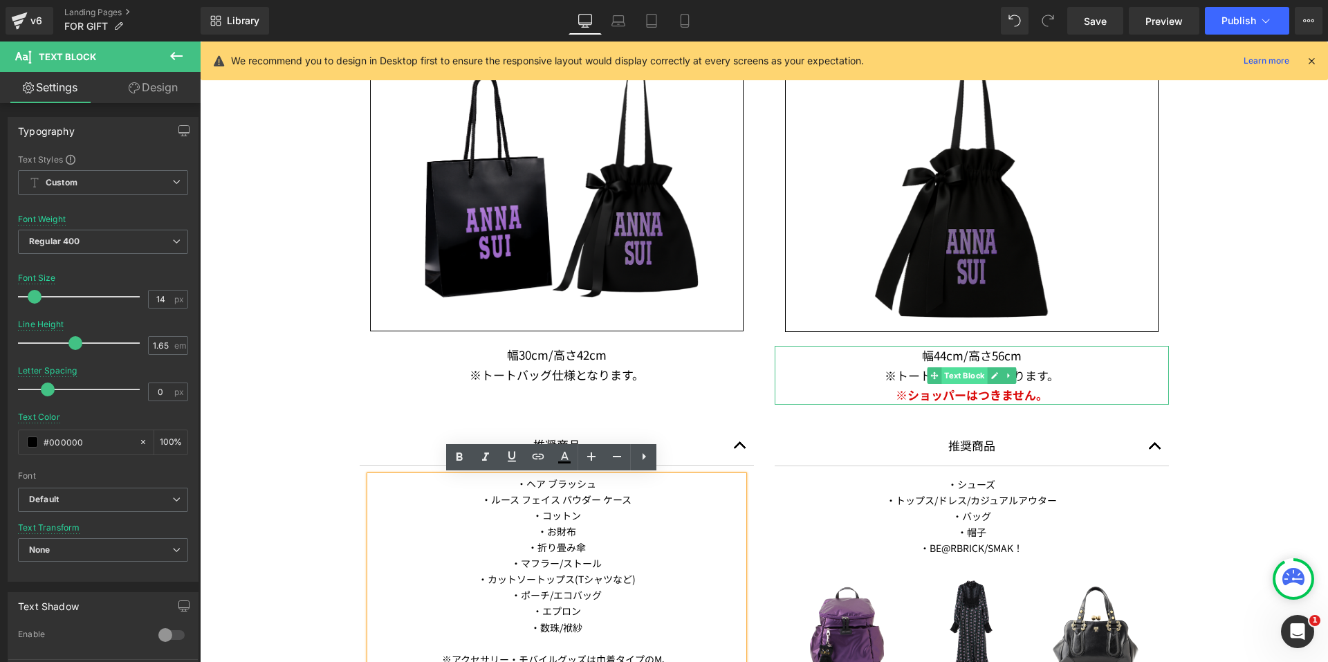
click at [968, 376] on span "Text Block" at bounding box center [964, 375] width 46 height 17
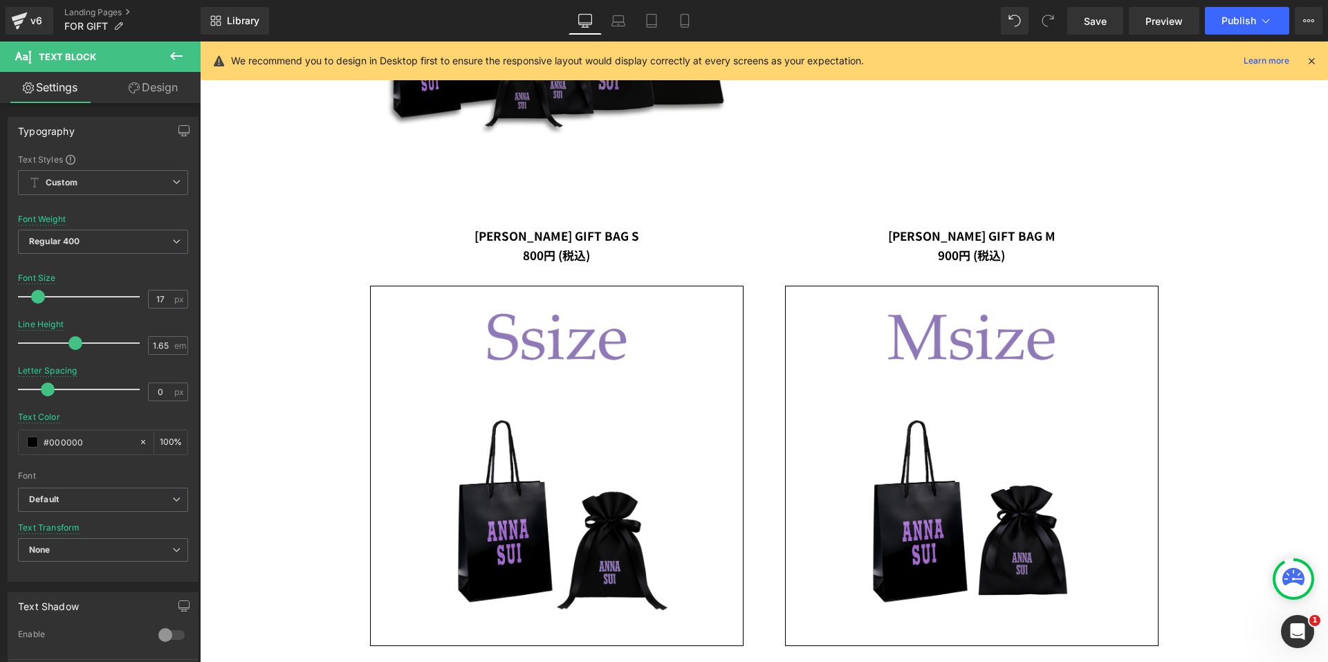
scroll to position [784, 0]
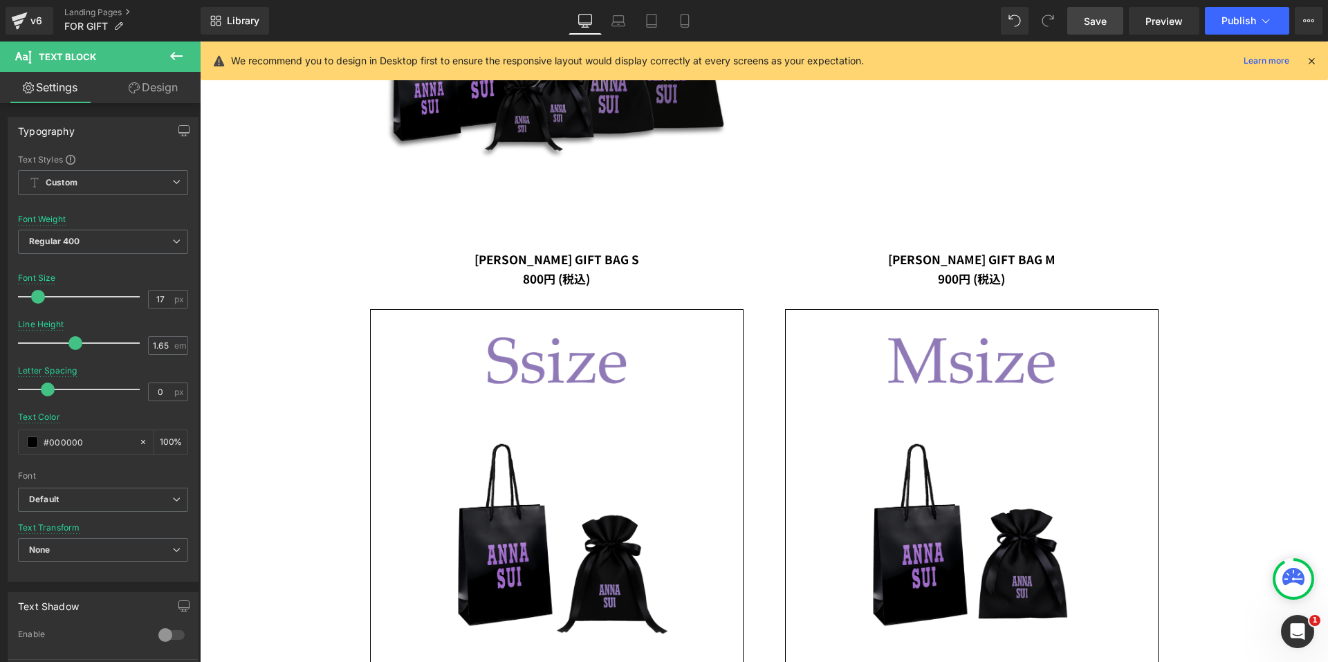
click at [1090, 30] on link "Save" at bounding box center [1095, 21] width 56 height 28
click at [1081, 21] on link "Save" at bounding box center [1095, 21] width 56 height 28
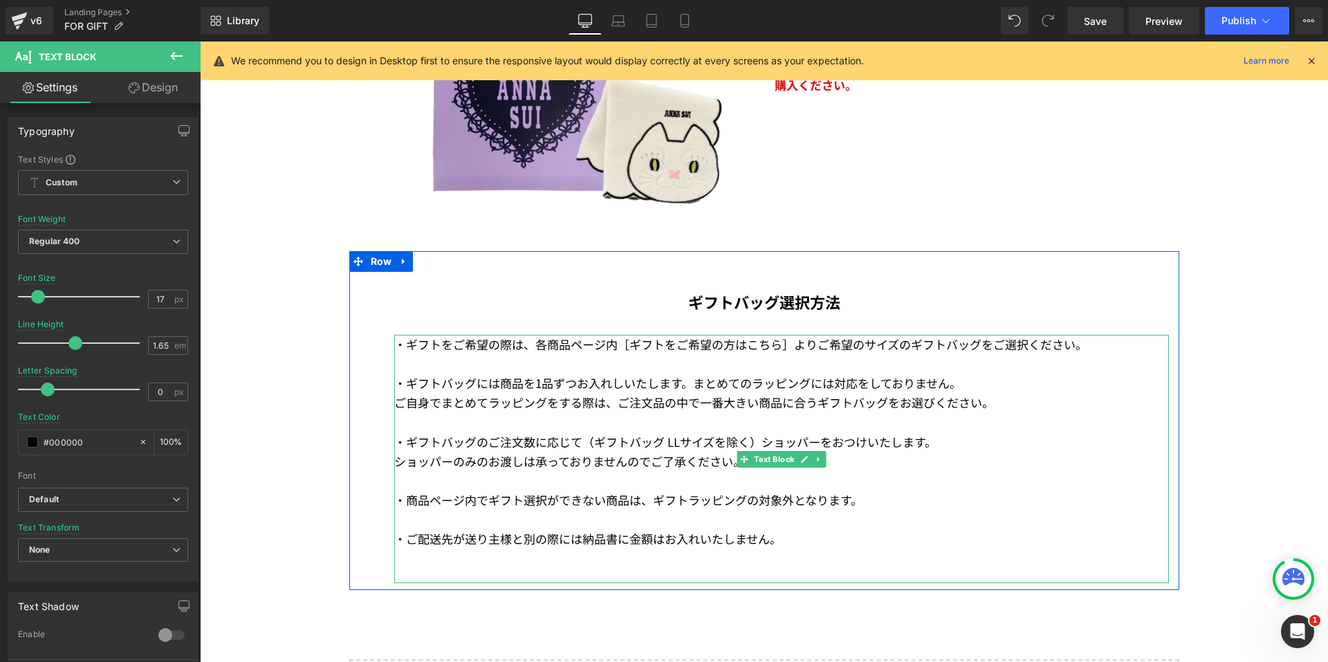
scroll to position [2859, 0]
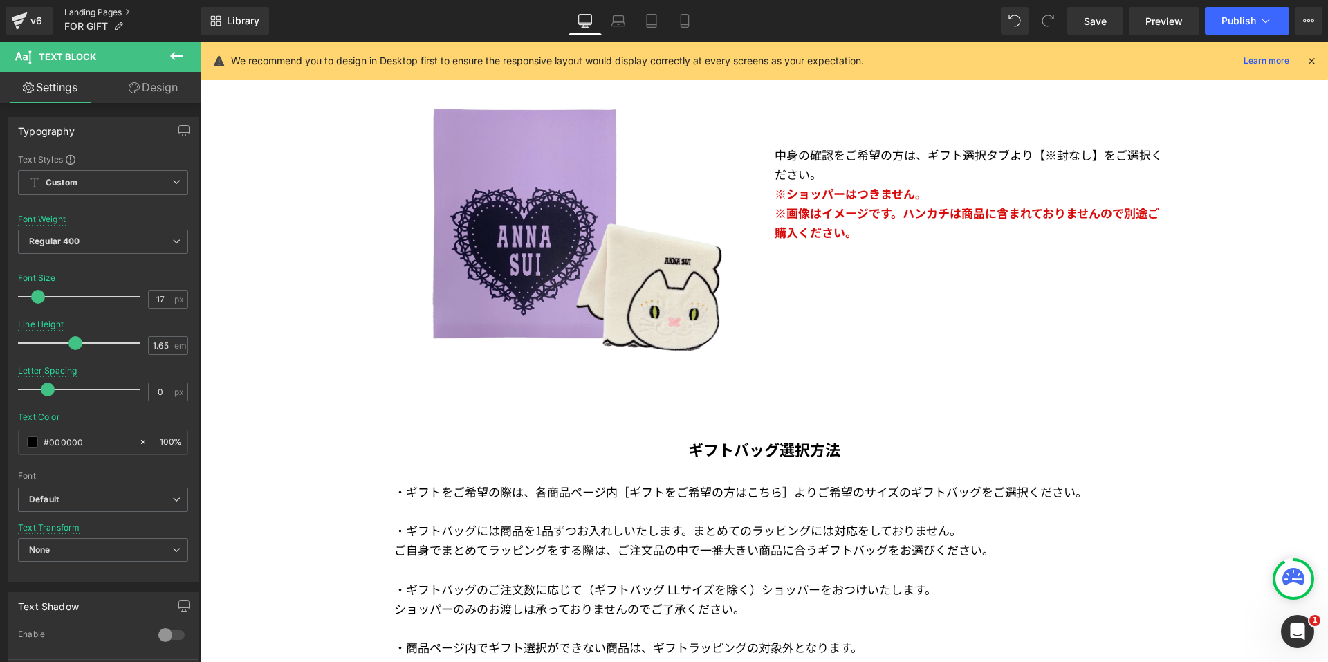
click at [86, 15] on link "Landing Pages" at bounding box center [132, 12] width 136 height 11
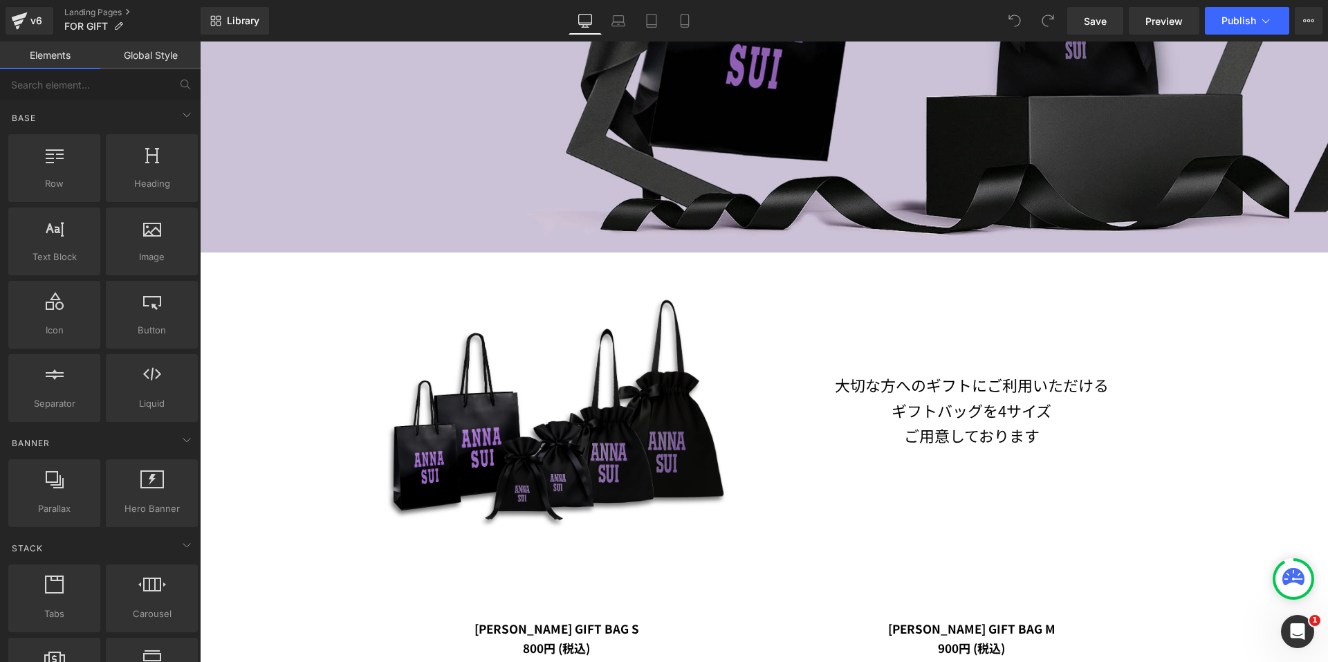
scroll to position [346, 0]
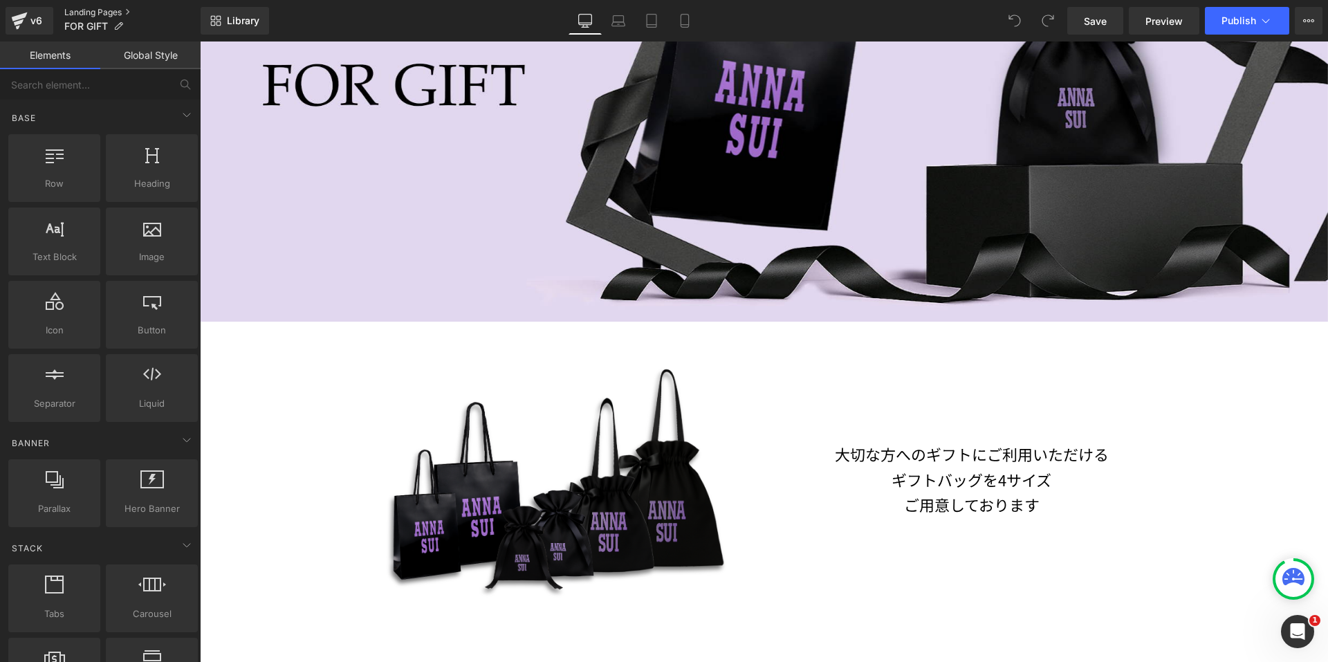
click at [99, 10] on link "Landing Pages" at bounding box center [132, 12] width 136 height 11
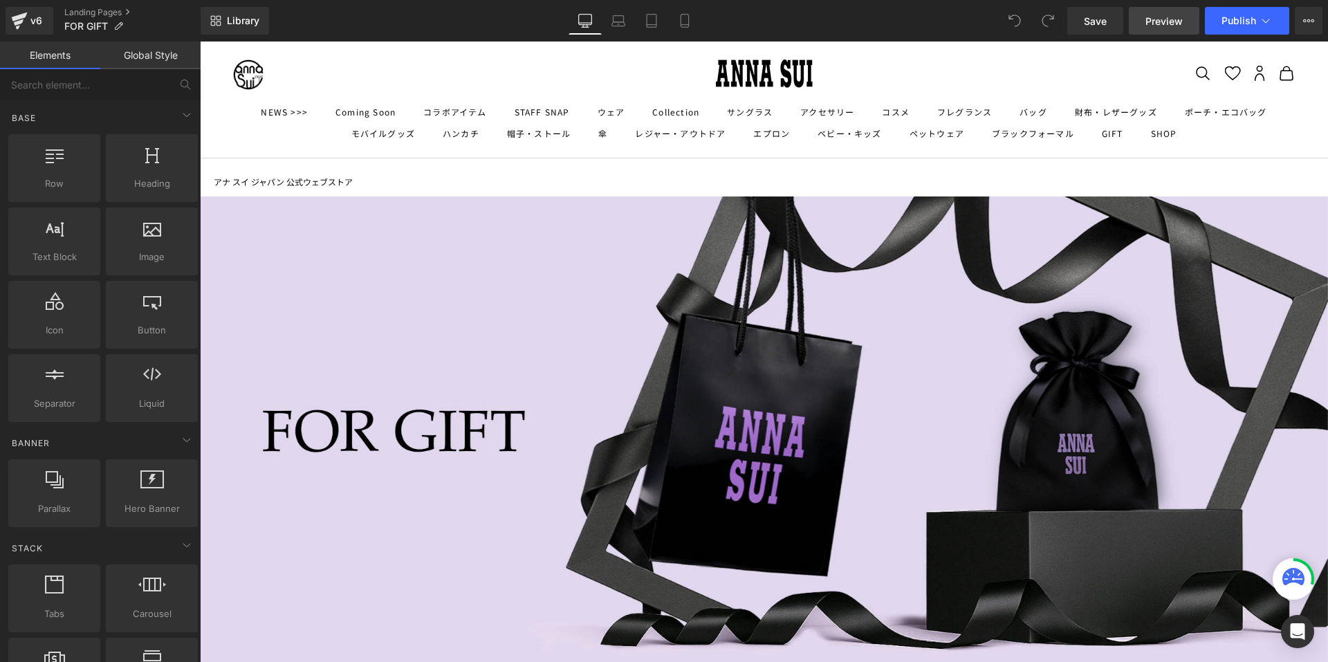
click at [1160, 23] on span "Preview" at bounding box center [1163, 21] width 37 height 15
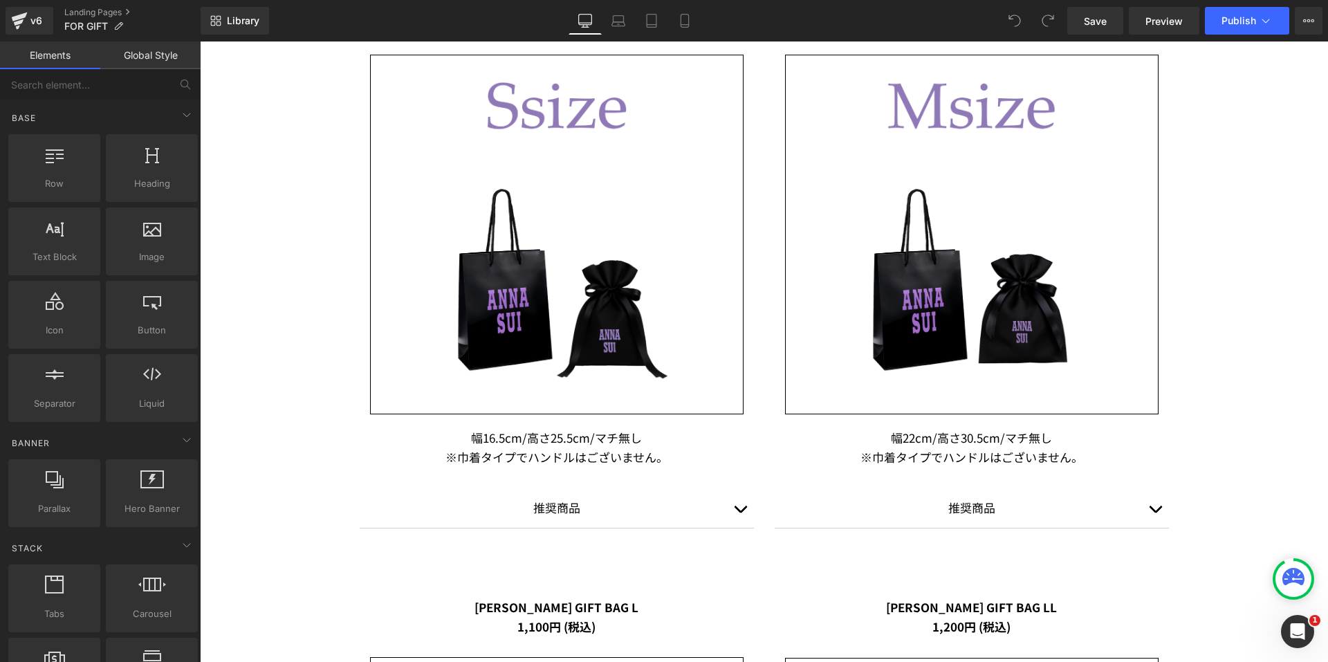
scroll to position [1245, 0]
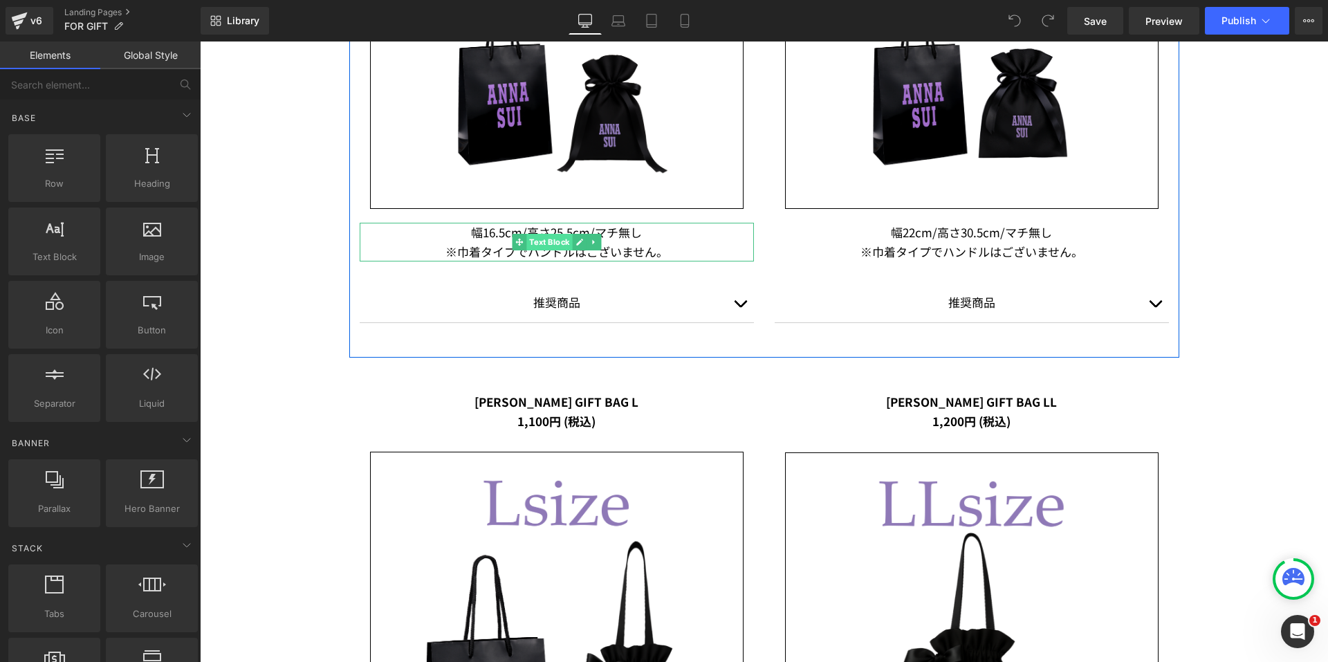
click at [537, 240] on span "Text Block" at bounding box center [549, 242] width 46 height 17
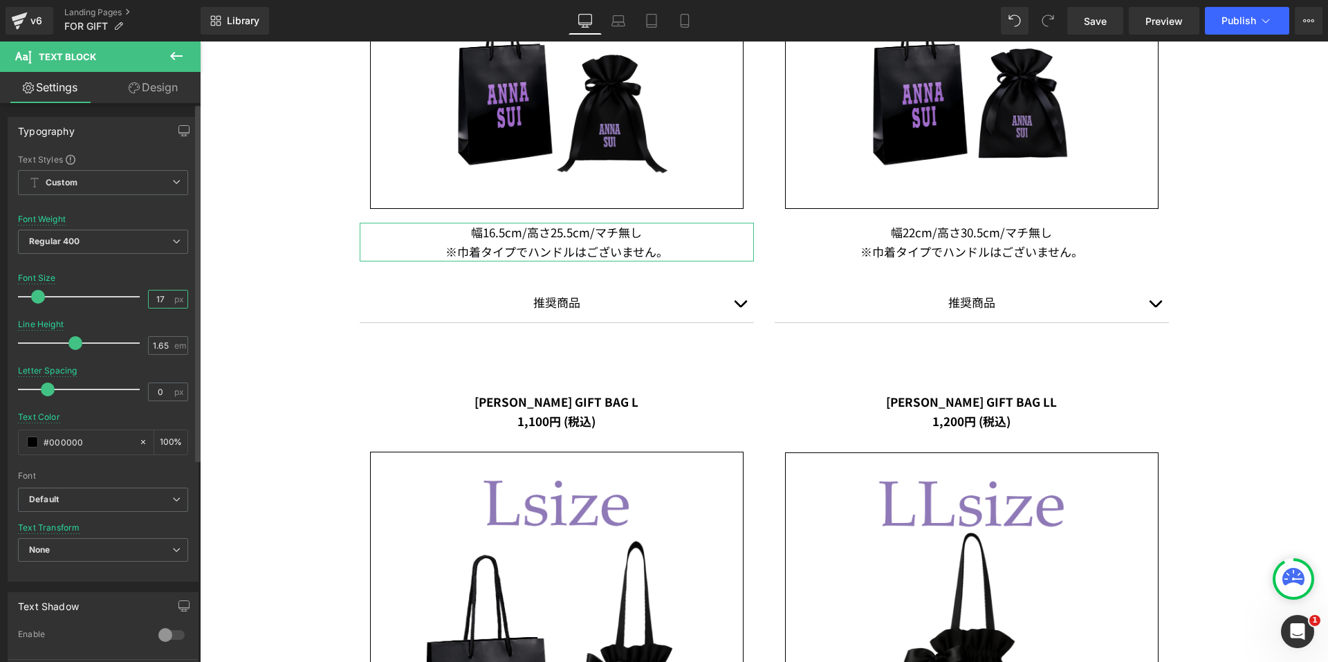
click at [162, 296] on input "17" at bounding box center [161, 298] width 24 height 17
type input "14"
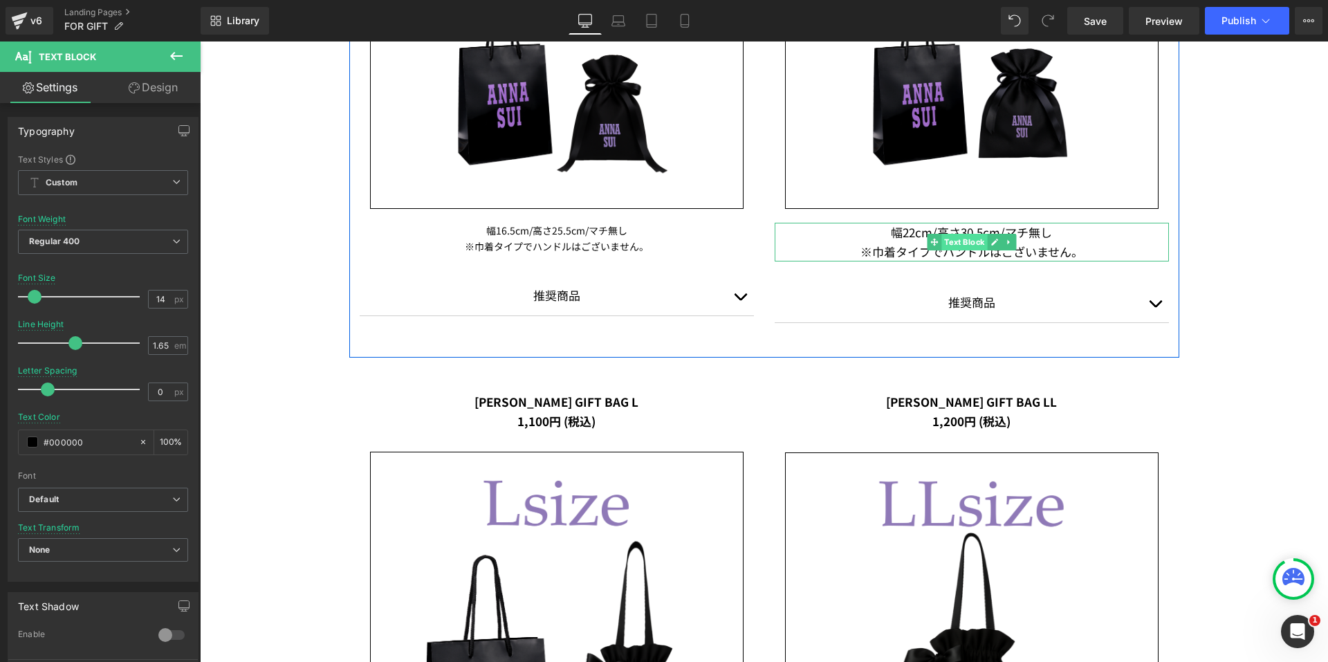
click at [956, 243] on span "Text Block" at bounding box center [964, 242] width 46 height 17
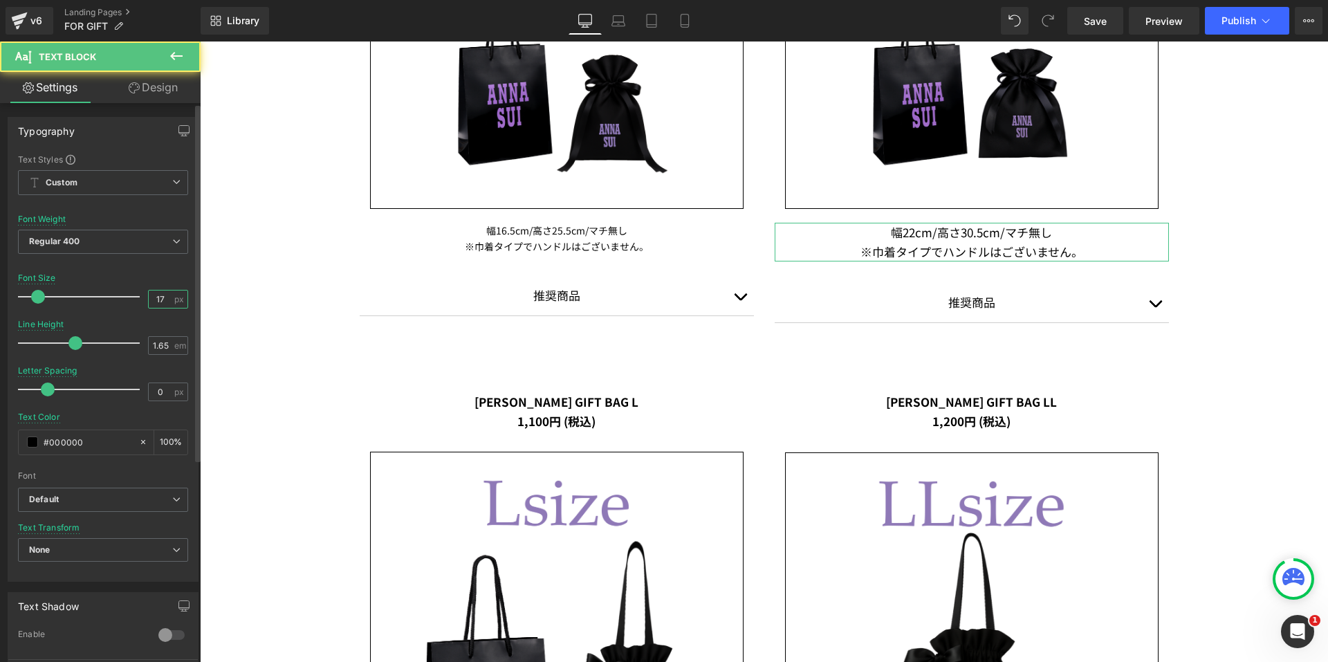
click at [163, 299] on input "17" at bounding box center [161, 298] width 24 height 17
type input "14"
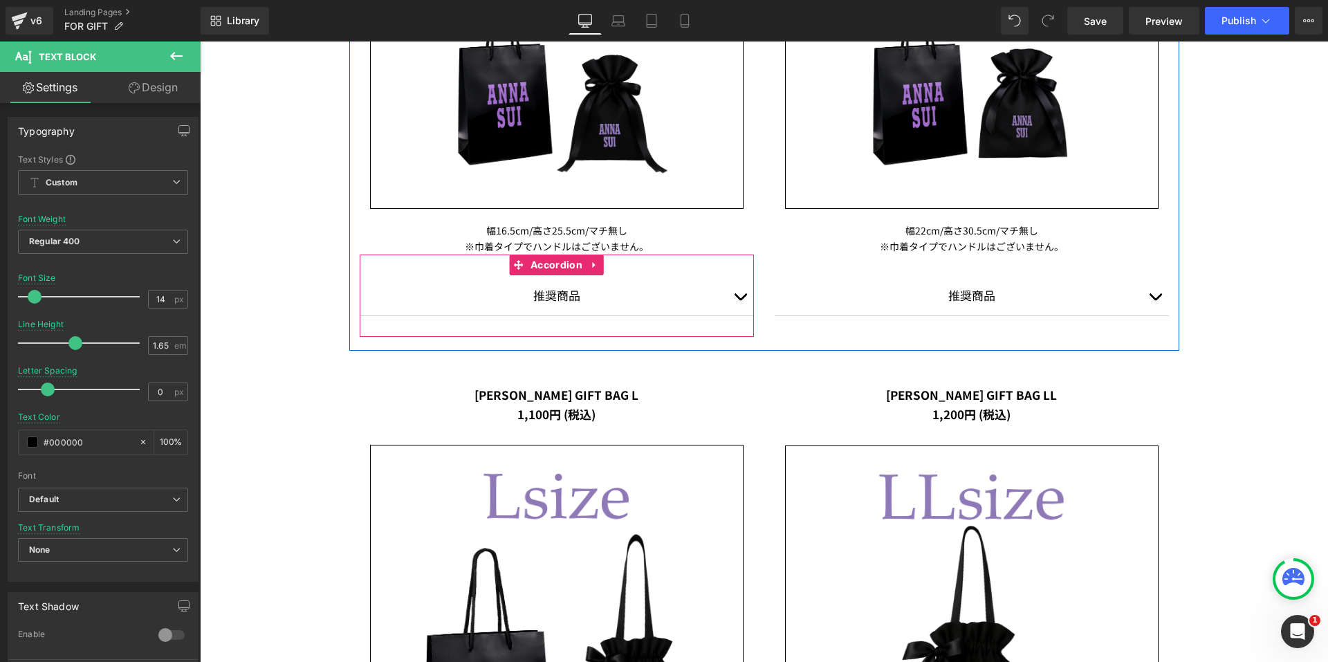
click at [726, 297] on button "button" at bounding box center [740, 295] width 28 height 40
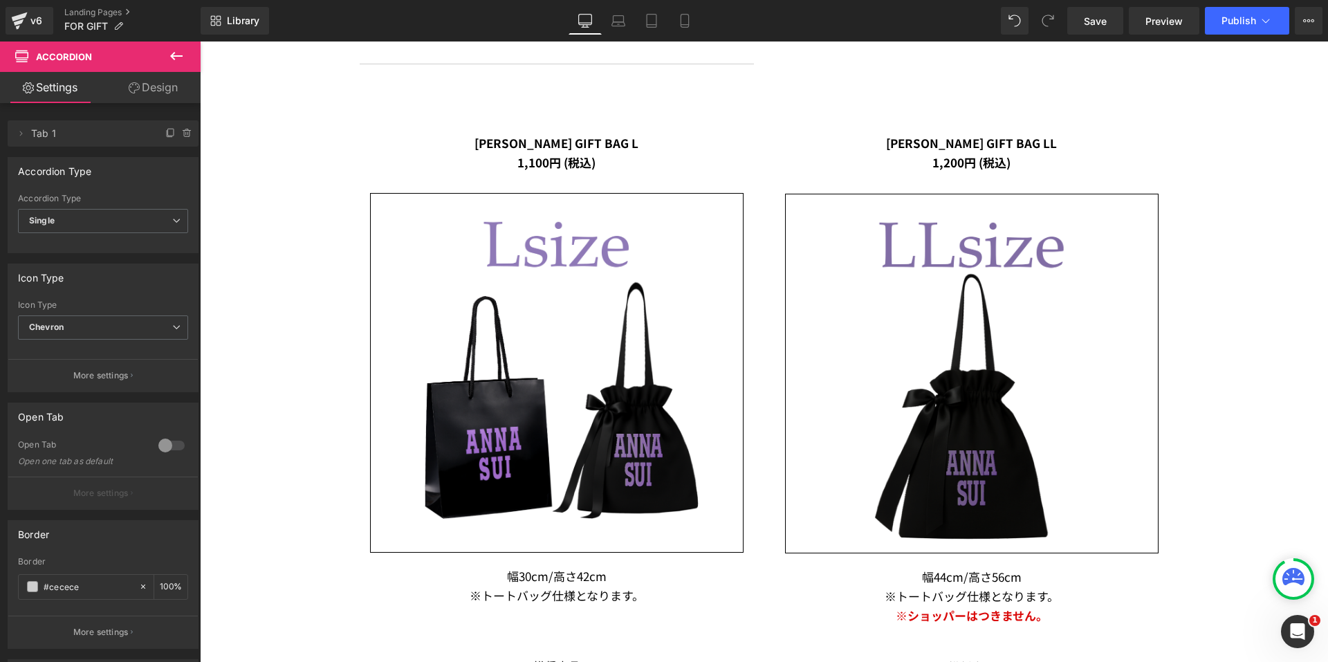
scroll to position [1936, 0]
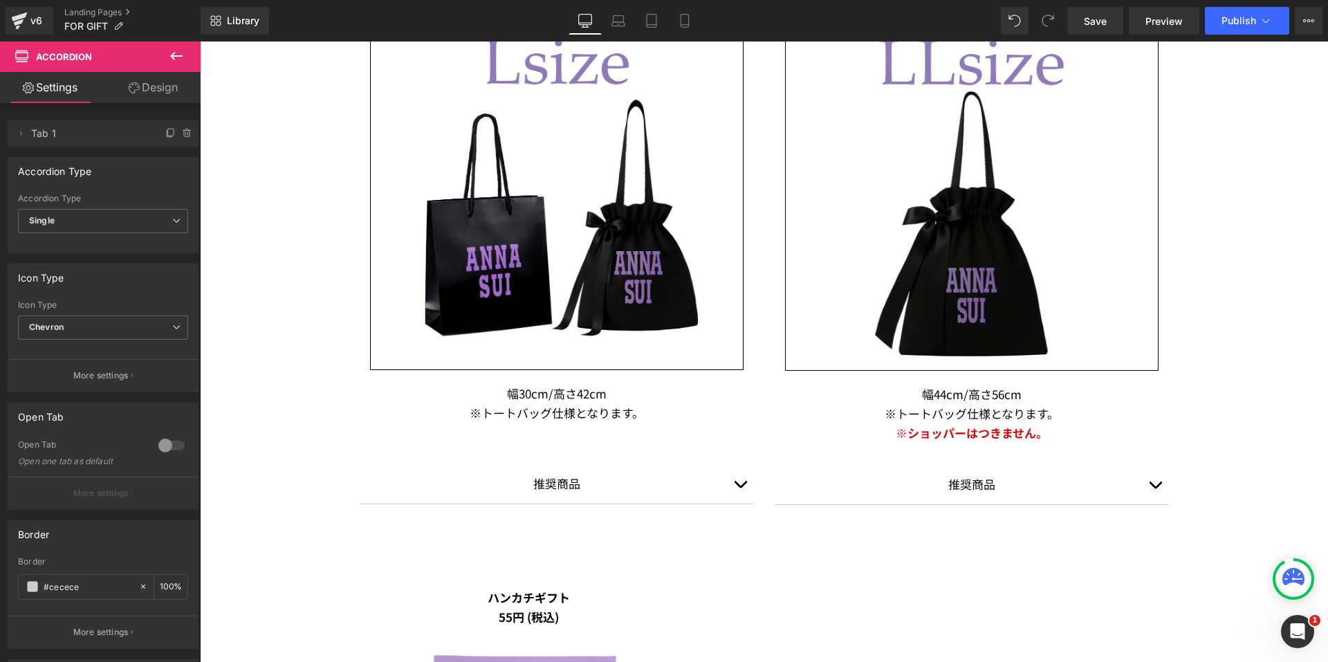
drag, startPoint x: 550, startPoint y: 393, endPoint x: 528, endPoint y: 397, distance: 22.4
click at [550, 393] on p "幅30cm/高さ42cm" at bounding box center [557, 393] width 394 height 19
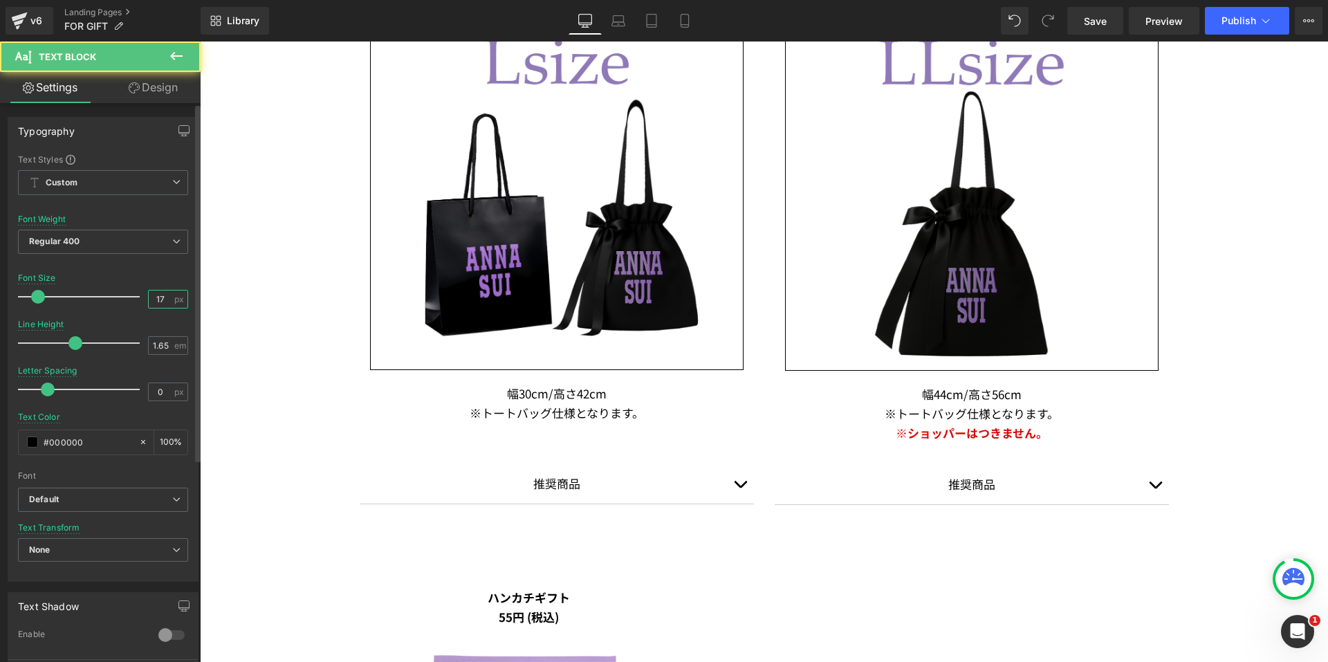
click at [160, 295] on input "17" at bounding box center [161, 298] width 24 height 17
type input "14"
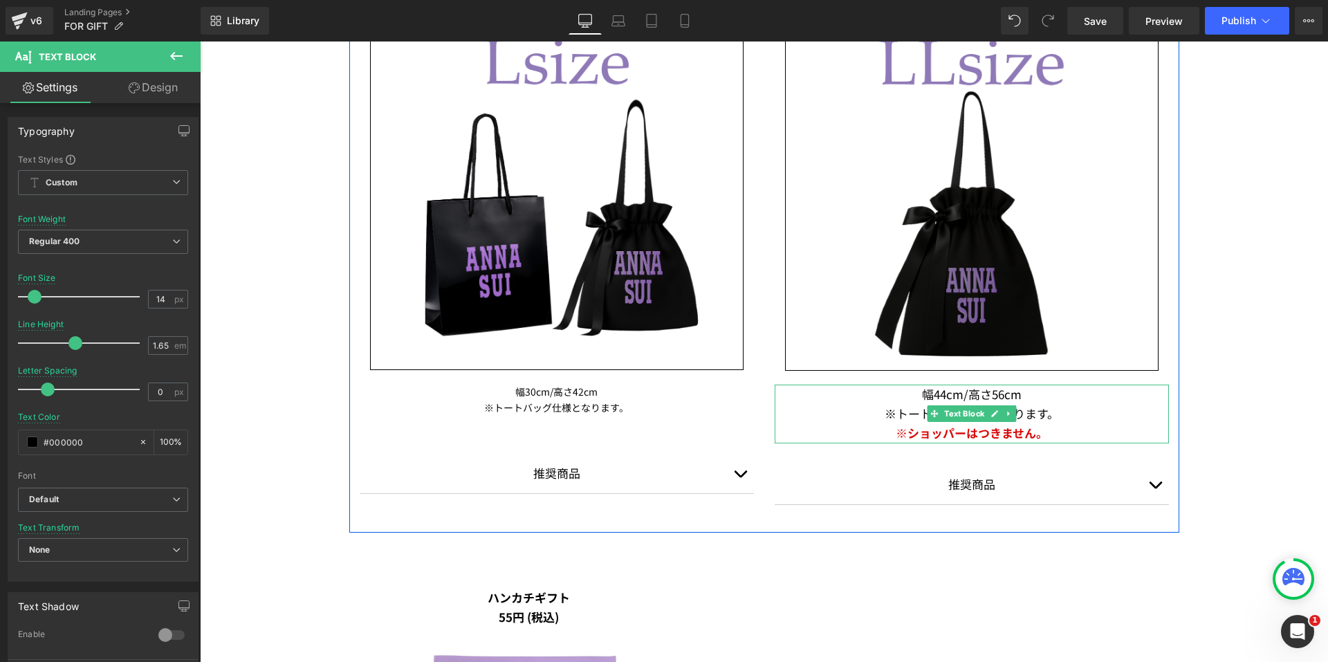
click at [968, 427] on span "※ショッパーはつきません。" at bounding box center [971, 432] width 152 height 17
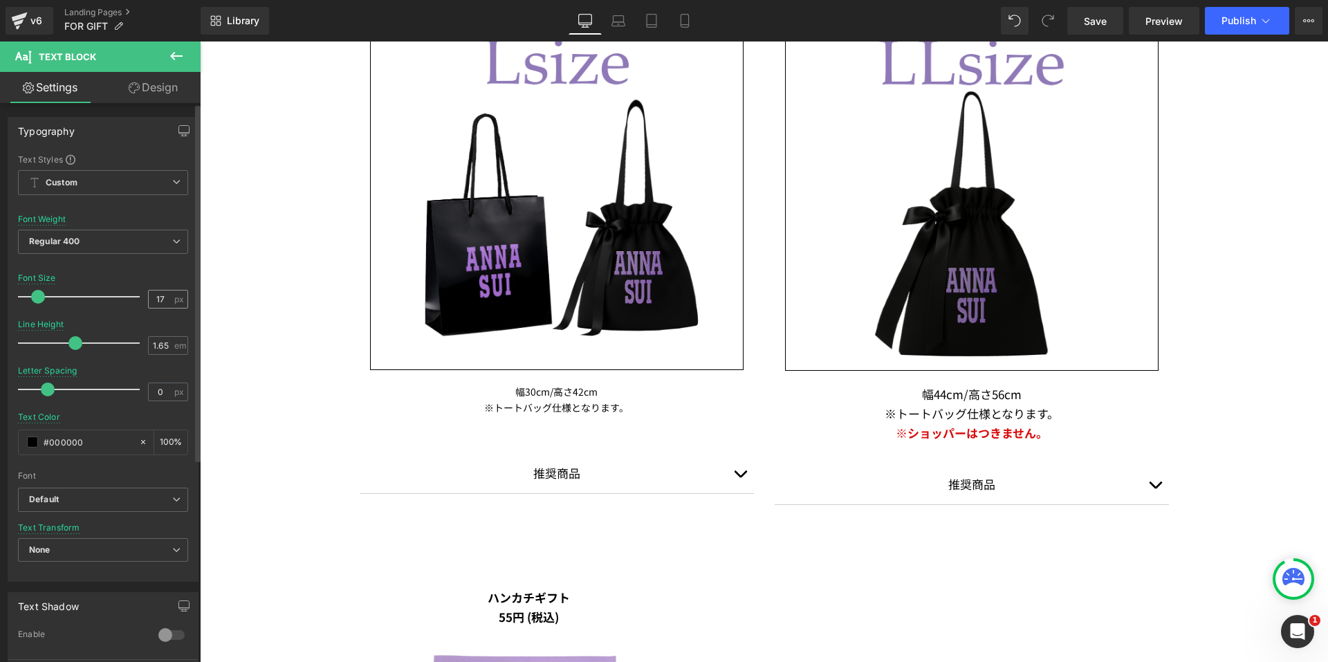
click at [168, 297] on div "17 px" at bounding box center [168, 299] width 40 height 19
click at [161, 297] on input "17" at bounding box center [161, 298] width 24 height 17
type input "14"
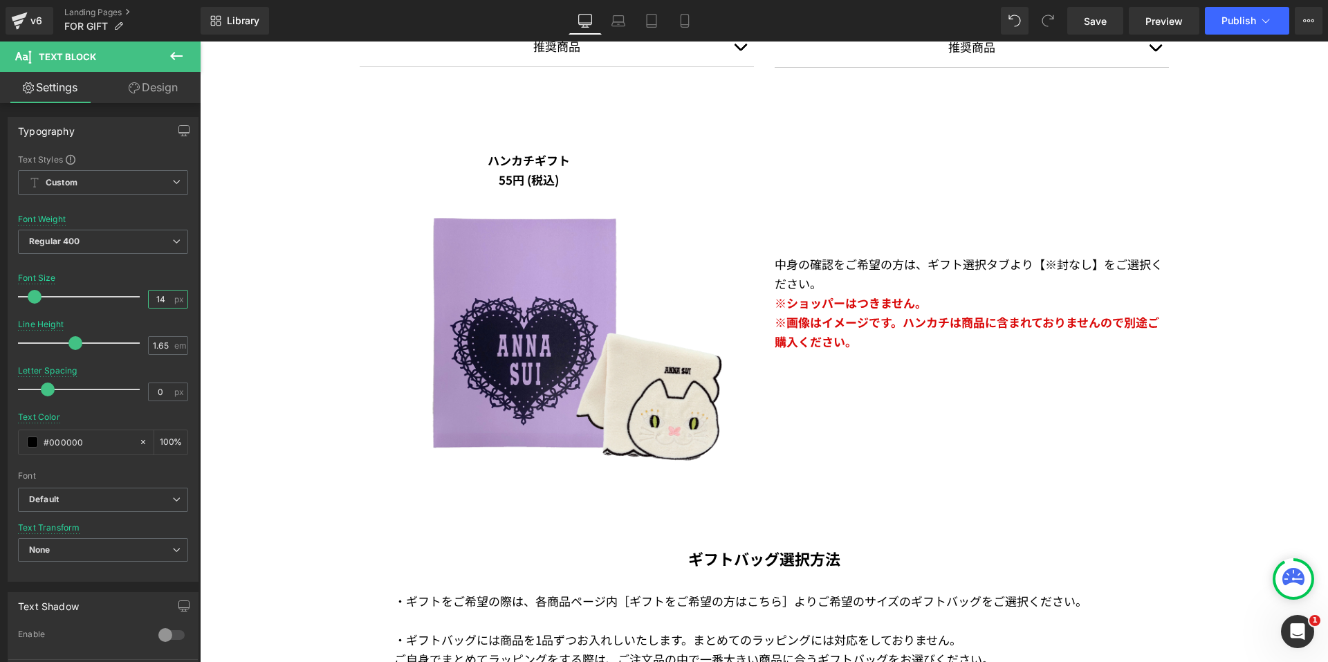
scroll to position [2351, 0]
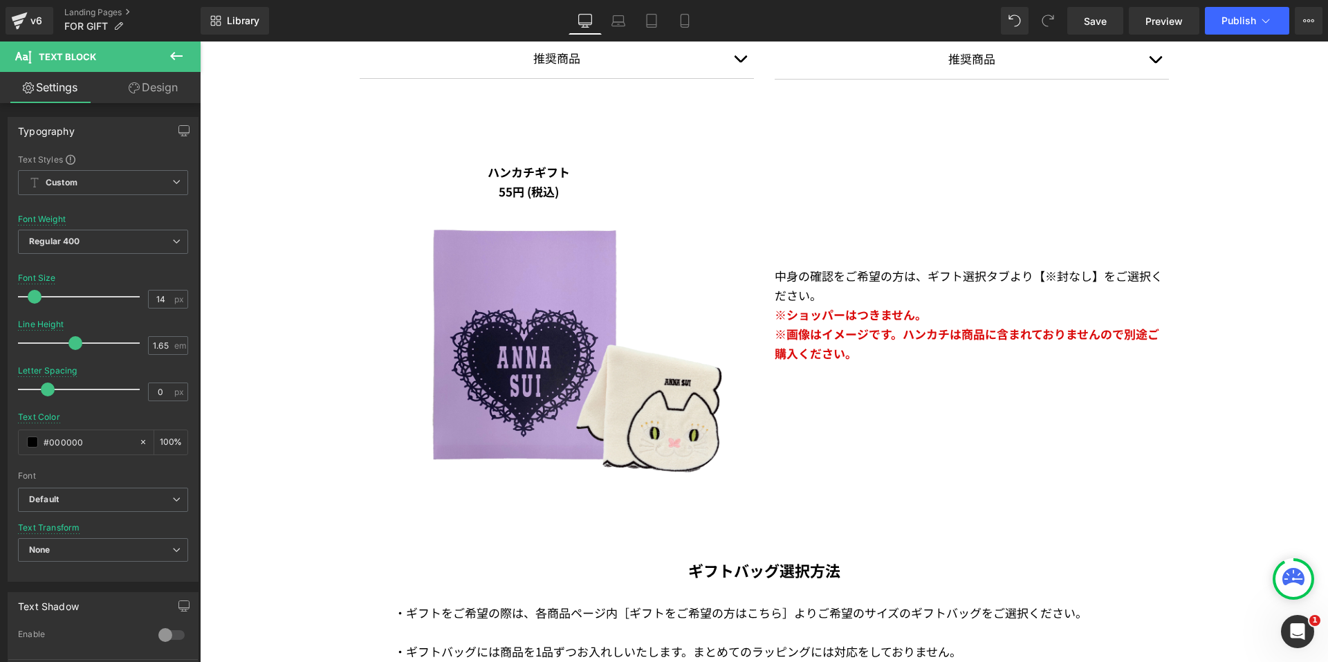
click at [849, 284] on p "中身の確認をご希望の方は、ギフト選択タブより【※封なし】をご選択ください。" at bounding box center [971, 285] width 394 height 39
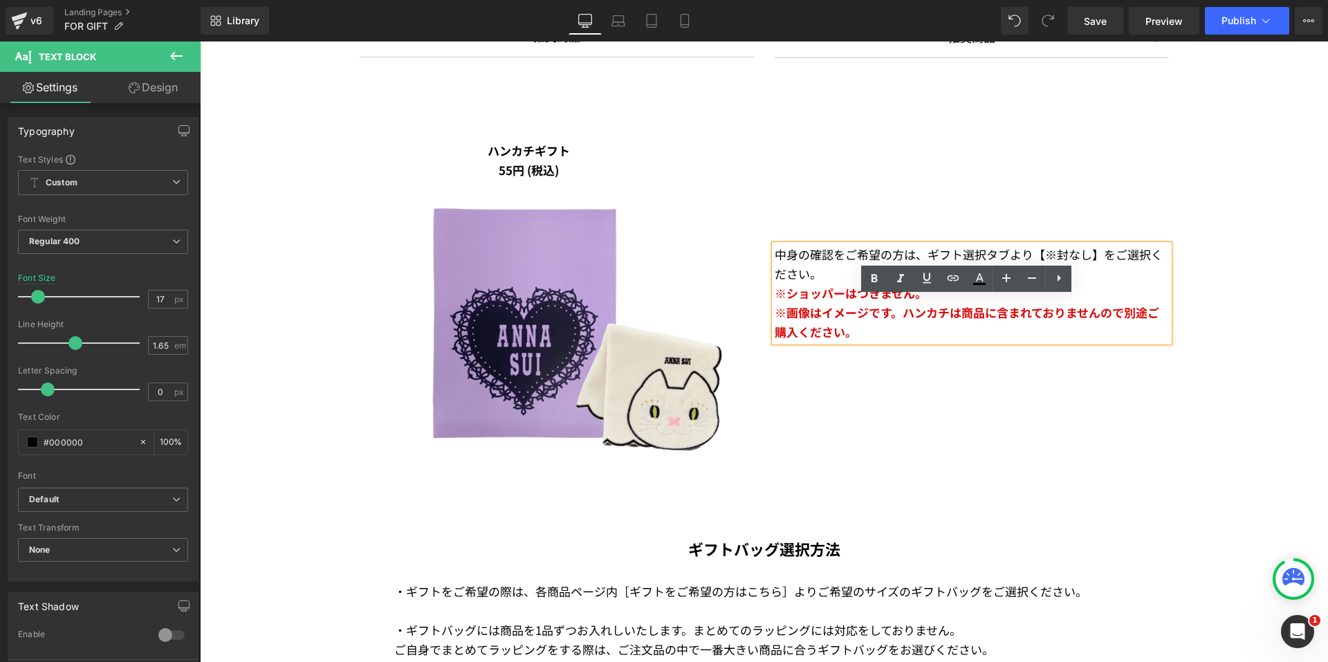
scroll to position [2489, 0]
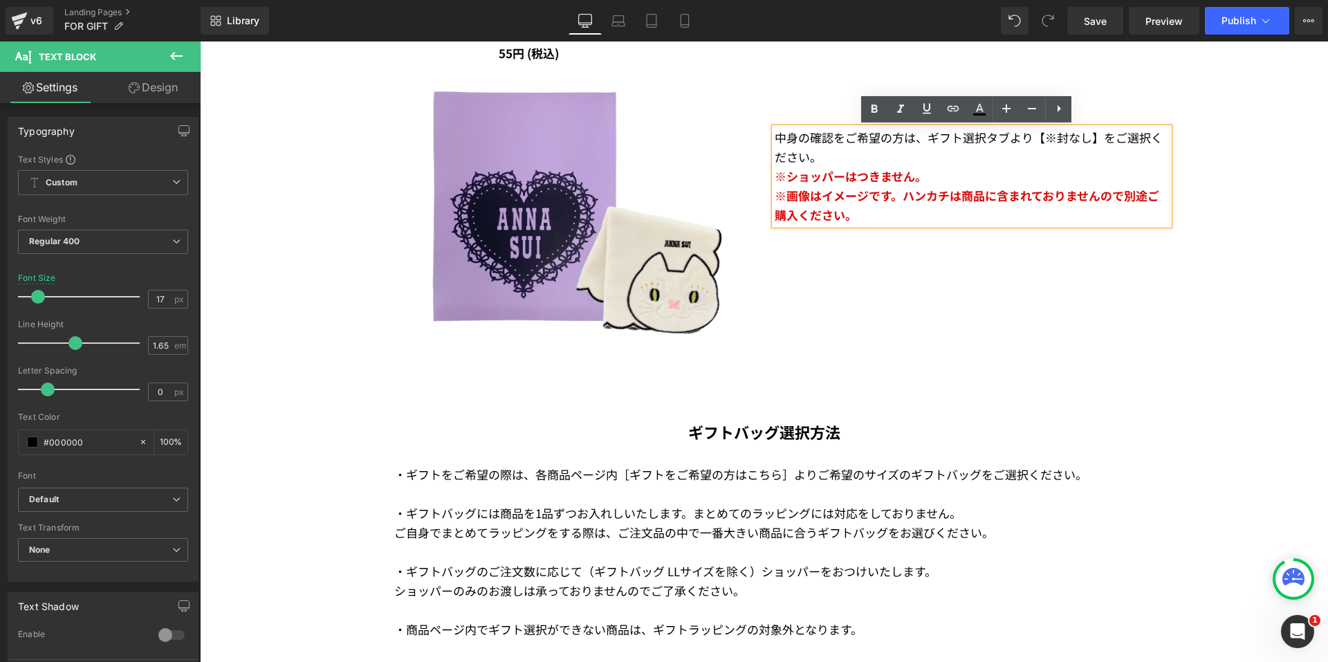
click at [584, 516] on span "1品ずつお入れしいたします。まとめてのラッピングには対応をしておりません。" at bounding box center [748, 512] width 426 height 17
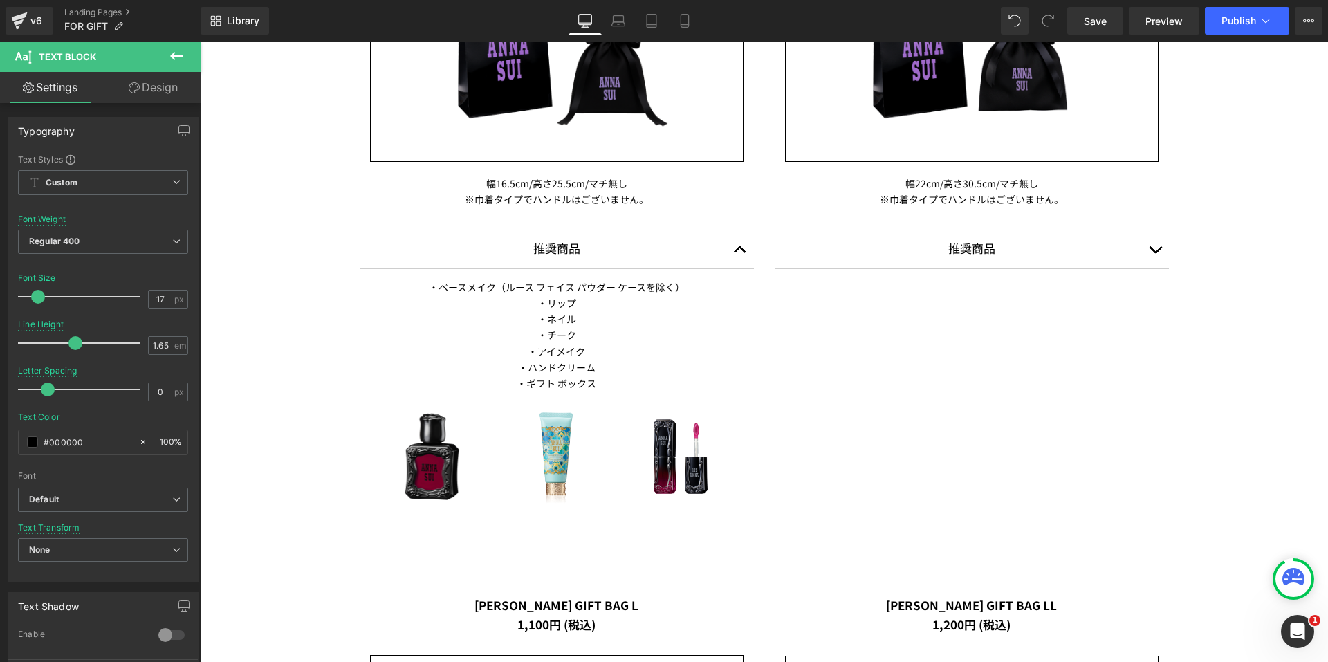
scroll to position [1176, 0]
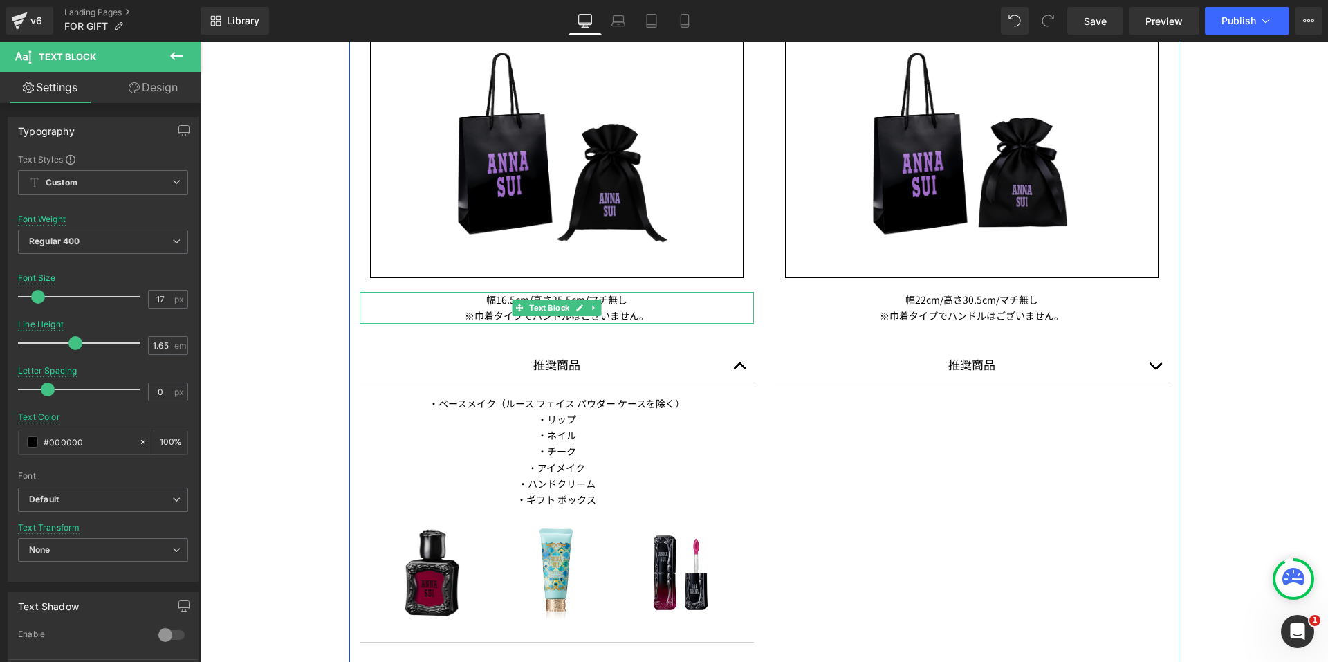
click at [549, 316] on p "※巾着タイプでハンドルはございません。" at bounding box center [557, 316] width 394 height 16
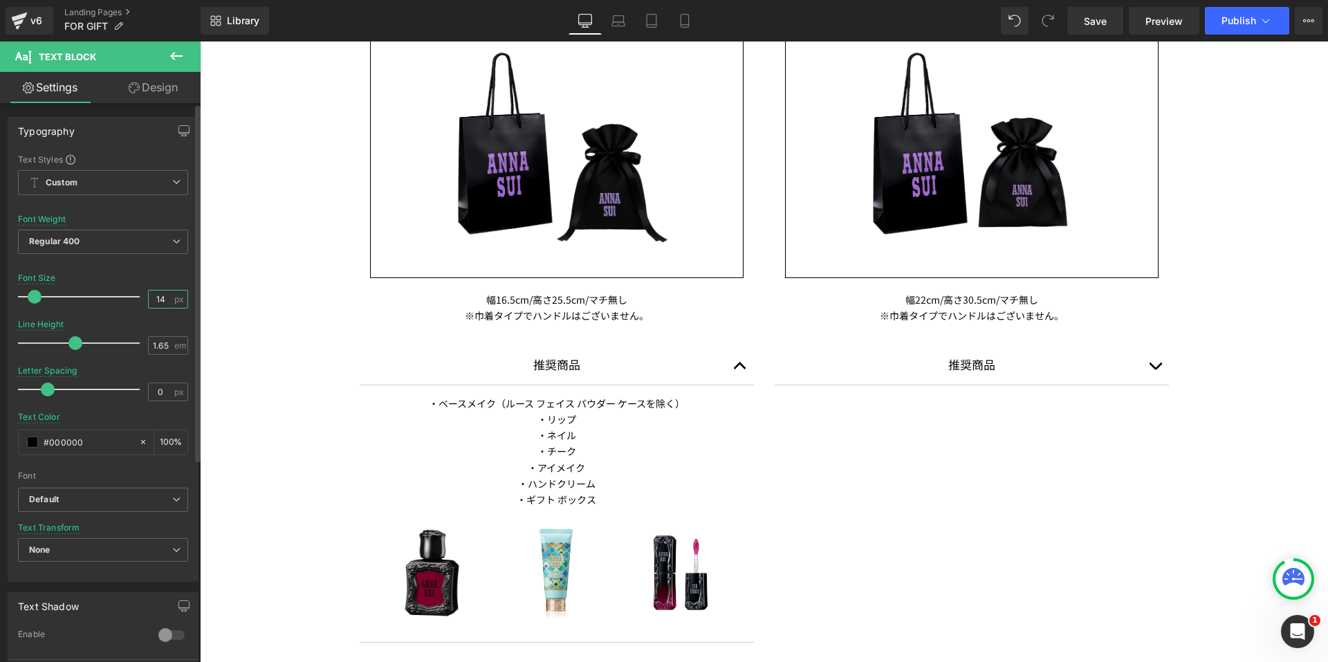
click at [160, 299] on input "14" at bounding box center [161, 298] width 24 height 17
type input "17"
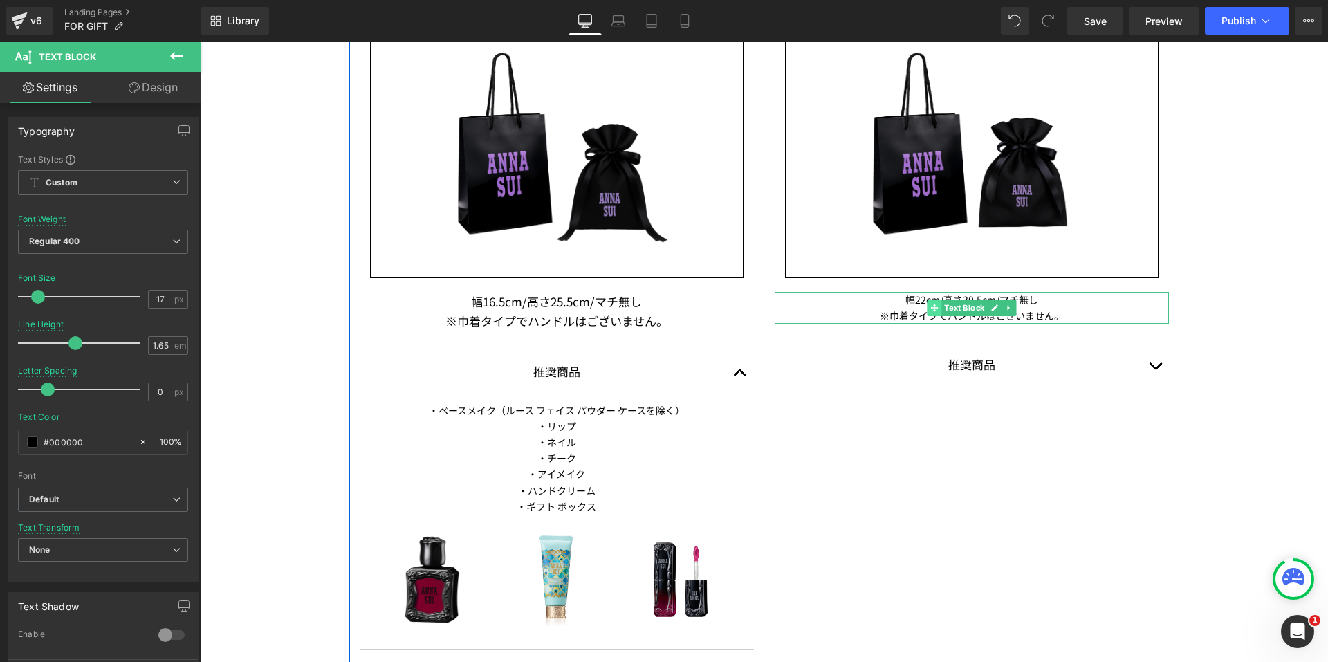
click at [930, 302] on span at bounding box center [934, 307] width 15 height 17
click at [958, 300] on span "Text Block" at bounding box center [964, 308] width 46 height 17
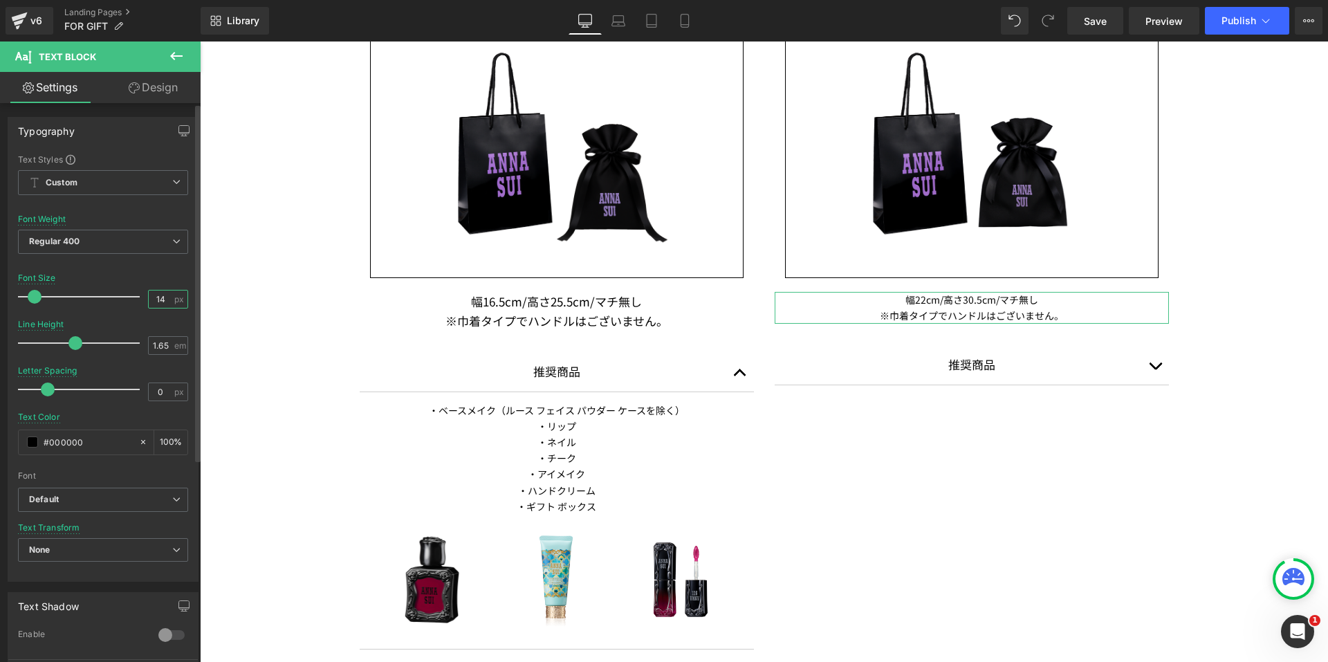
click at [158, 300] on input "14" at bounding box center [161, 298] width 24 height 17
type input "17"
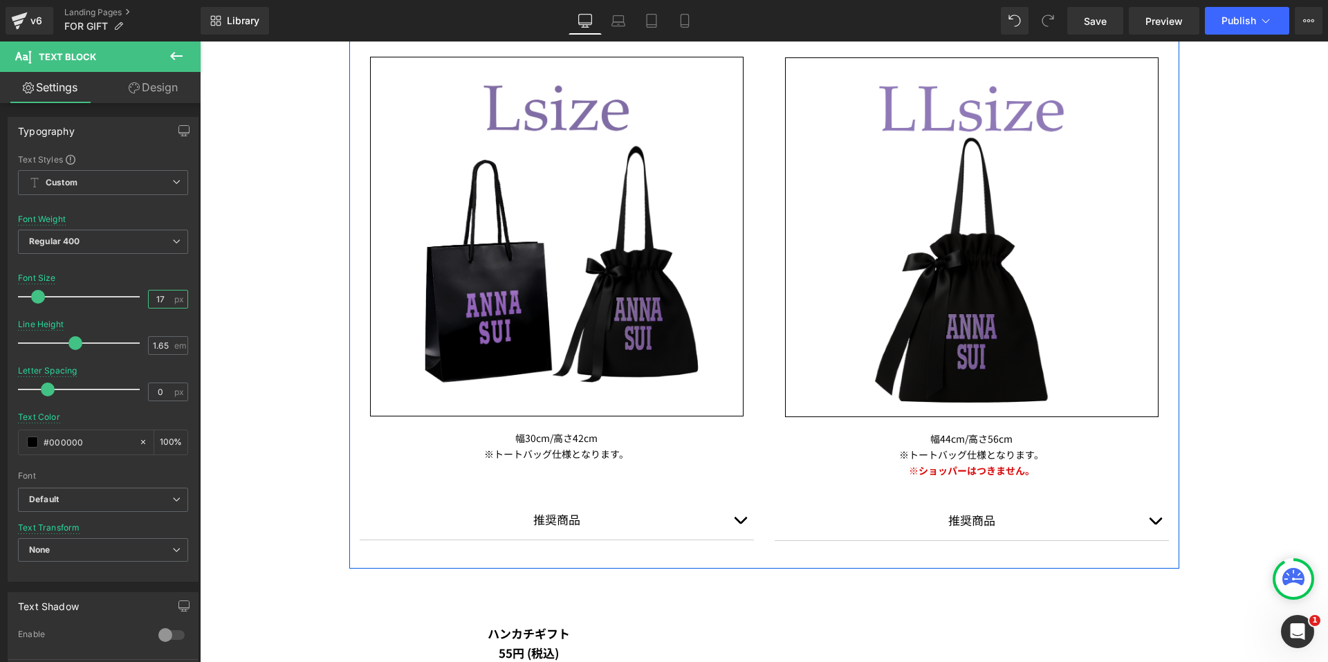
scroll to position [2144, 0]
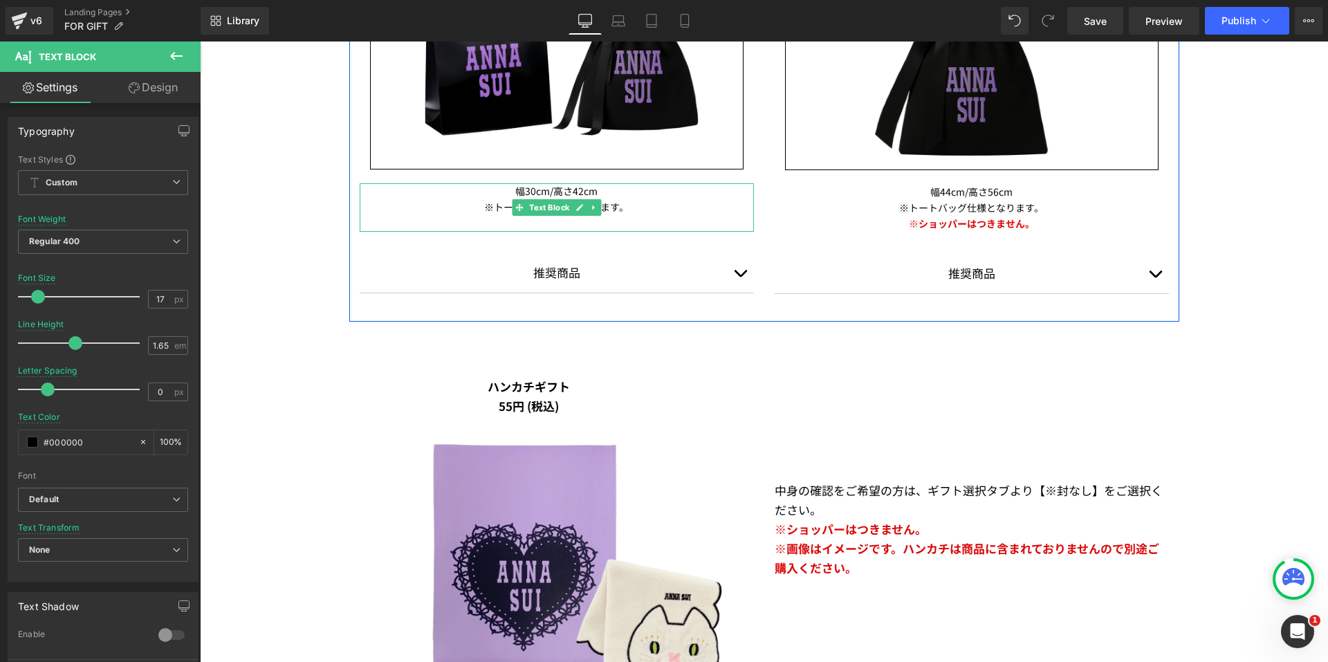
drag, startPoint x: 538, startPoint y: 196, endPoint x: 303, endPoint y: 267, distance: 245.7
click at [538, 196] on p "幅30cm/高さ42cm" at bounding box center [557, 191] width 394 height 16
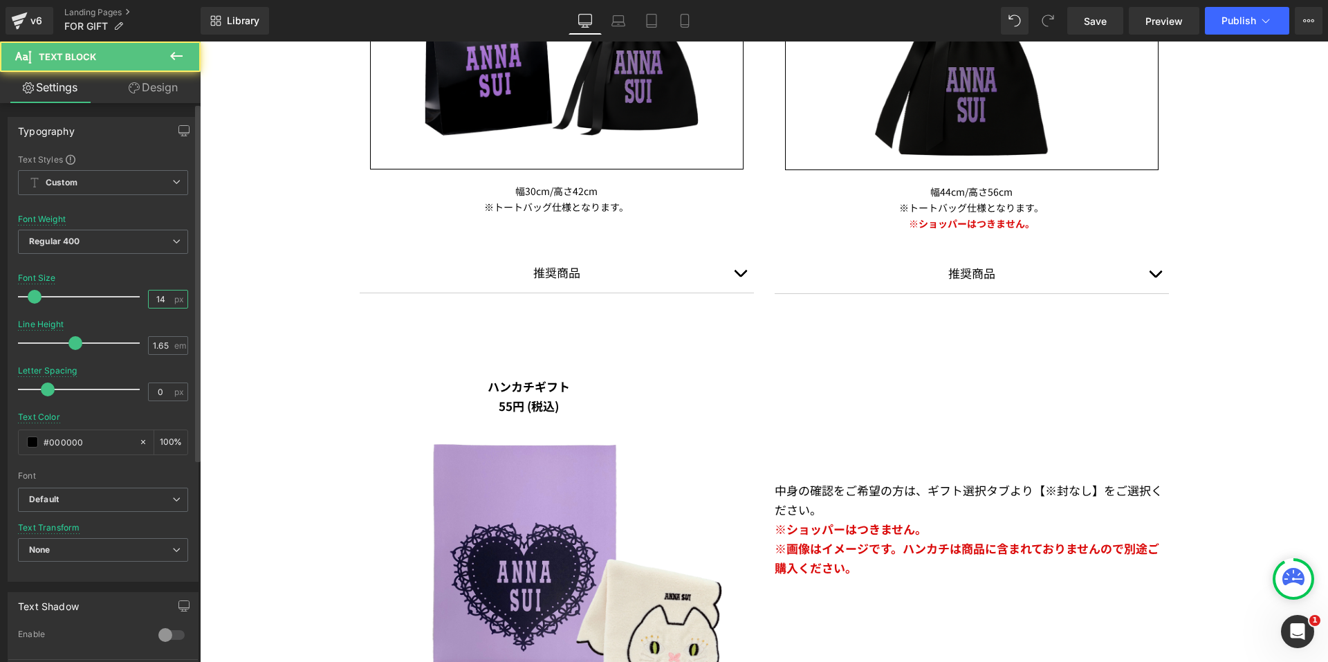
click at [164, 297] on input "14" at bounding box center [161, 298] width 24 height 17
type input "17"
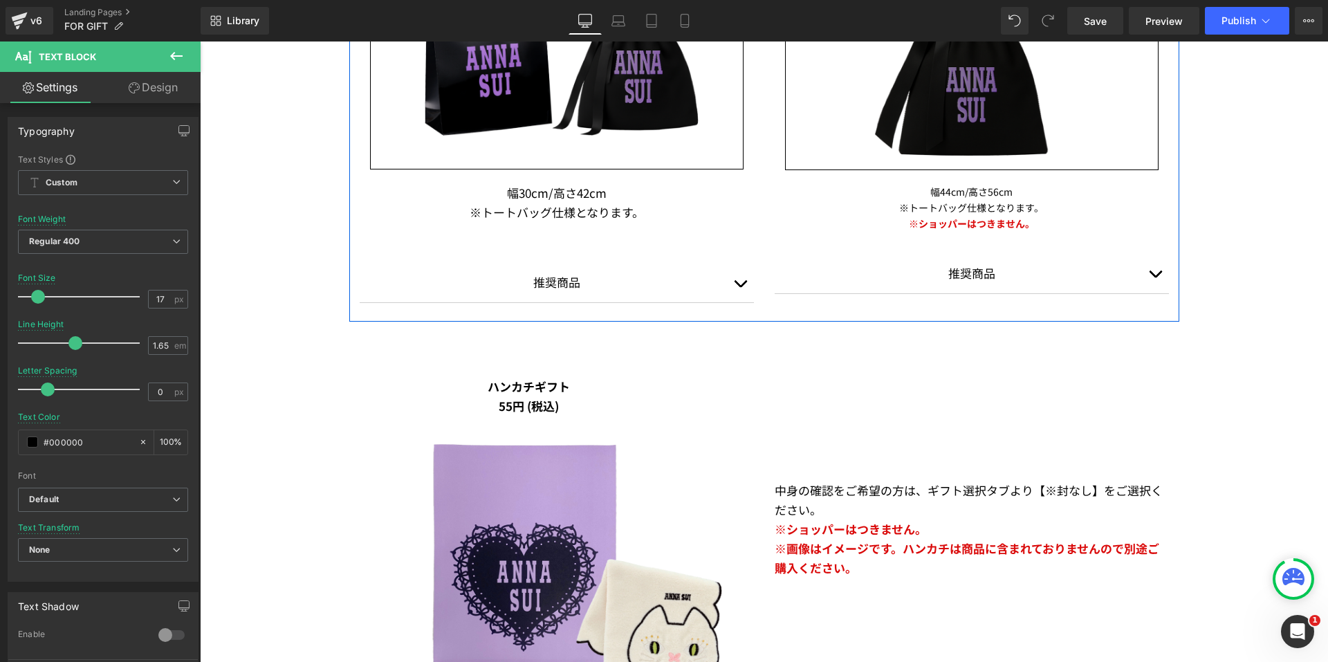
click at [928, 212] on span at bounding box center [934, 213] width 15 height 17
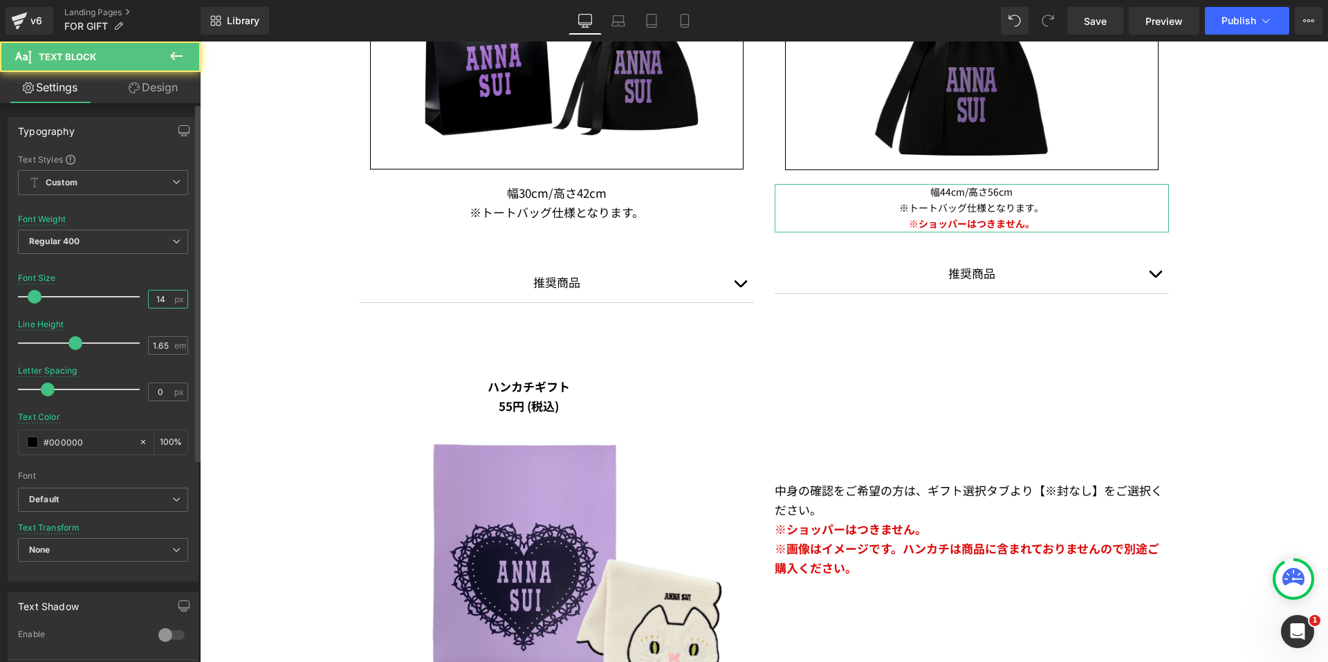
click at [154, 299] on input "14" at bounding box center [161, 298] width 24 height 17
click at [165, 297] on input "14" at bounding box center [161, 298] width 24 height 17
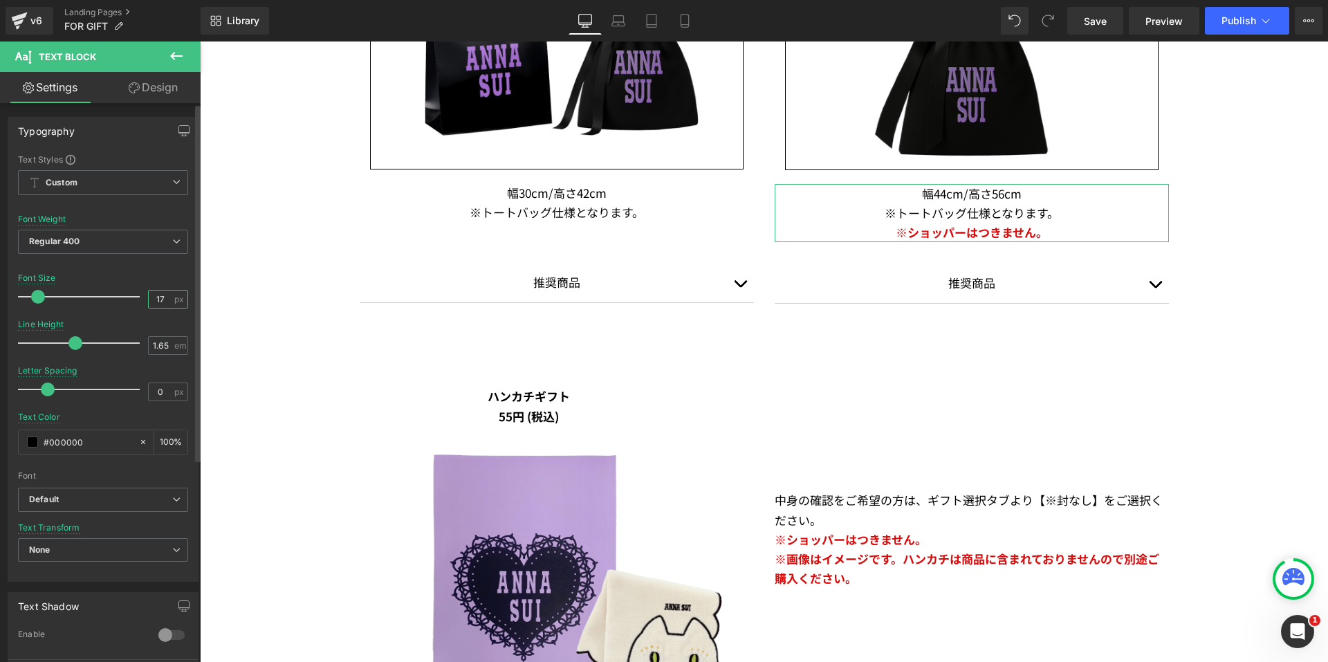
type input "17"
click at [124, 269] on div at bounding box center [103, 265] width 170 height 9
click at [1099, 24] on span "Save" at bounding box center [1095, 21] width 23 height 15
click at [1165, 17] on span "Preview" at bounding box center [1163, 21] width 37 height 15
click at [107, 12] on link "Landing Pages" at bounding box center [132, 12] width 136 height 11
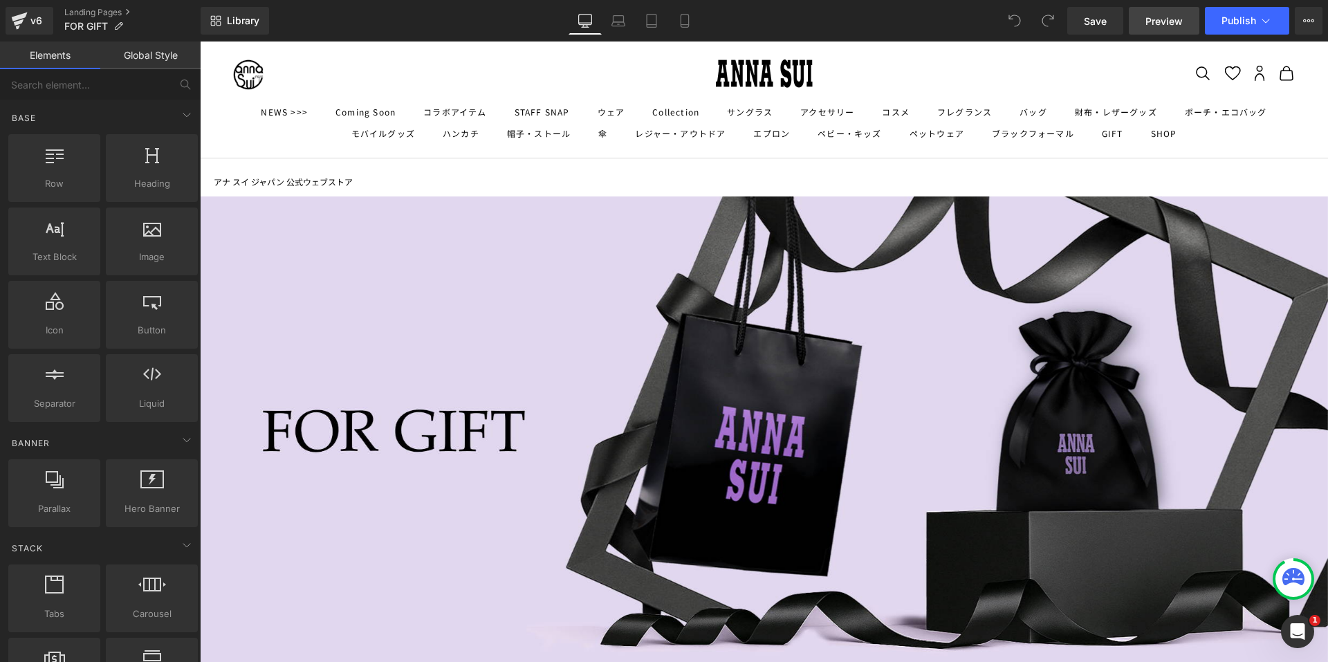
click at [1171, 19] on span "Preview" at bounding box center [1163, 21] width 37 height 15
click at [99, 12] on link "Landing Pages" at bounding box center [132, 12] width 136 height 11
